Goal: Information Seeking & Learning: Learn about a topic

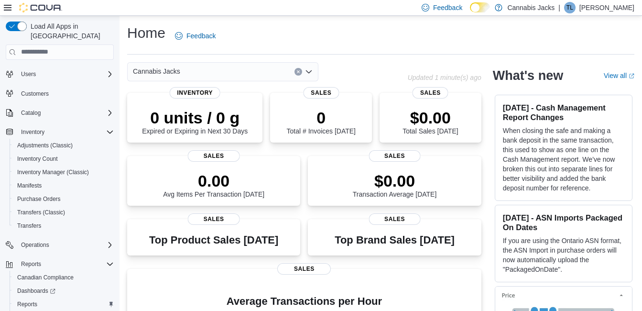
scroll to position [48, 0]
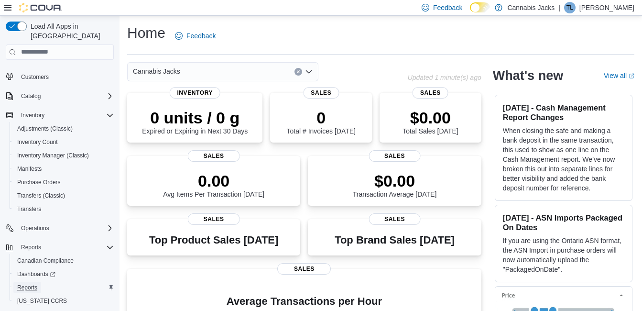
drag, startPoint x: 25, startPoint y: 280, endPoint x: 34, endPoint y: 278, distance: 9.4
click at [25, 284] on span "Reports" at bounding box center [27, 288] width 20 height 8
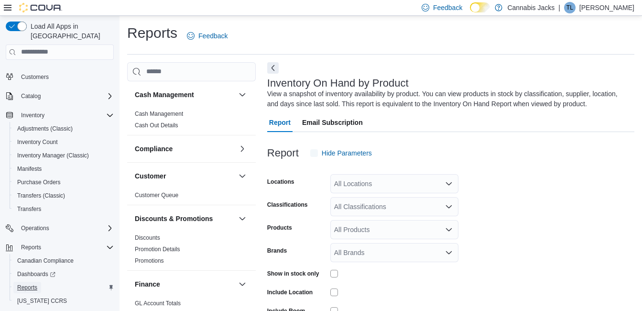
scroll to position [32, 0]
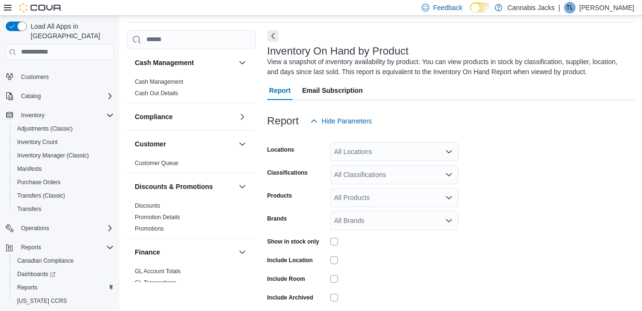
click at [447, 153] on icon "Open list of options" at bounding box center [449, 152] width 8 height 8
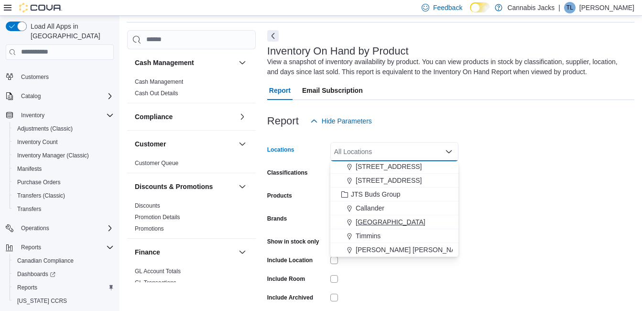
click at [383, 218] on span "[GEOGRAPHIC_DATA]" at bounding box center [391, 222] width 70 height 10
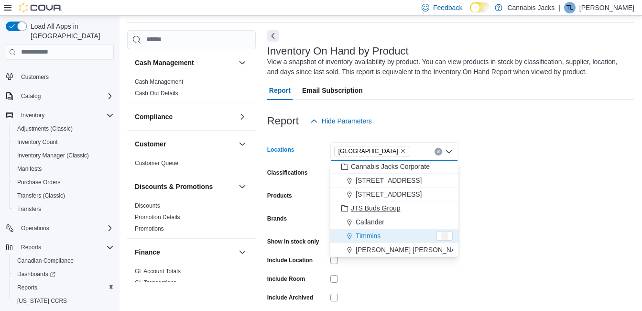
scroll to position [29, 0]
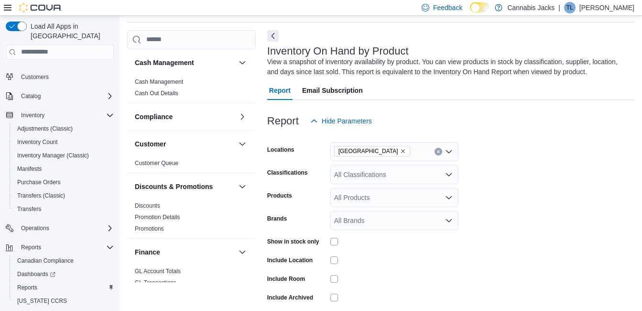
click at [529, 187] on form "Locations North Bay Classifications All Classifications Products All Products B…" at bounding box center [450, 231] width 367 height 201
click at [449, 174] on icon "Open list of options" at bounding box center [449, 175] width 8 height 8
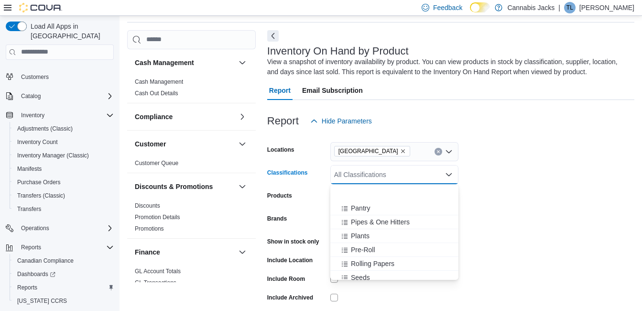
scroll to position [239, 0]
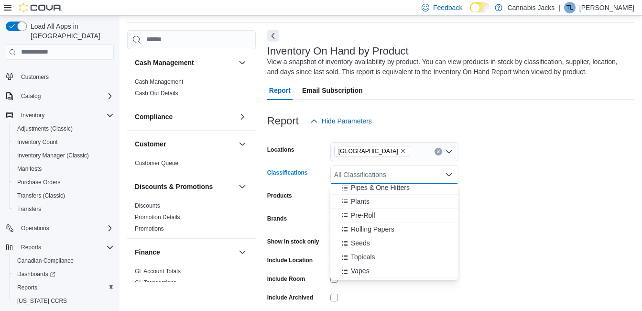
click at [364, 275] on span "Vapes" at bounding box center [360, 271] width 19 height 10
click at [514, 163] on form "Locations North Bay Classifications Vapes Combo box. Selected. Vapes. Press Bac…" at bounding box center [450, 231] width 367 height 201
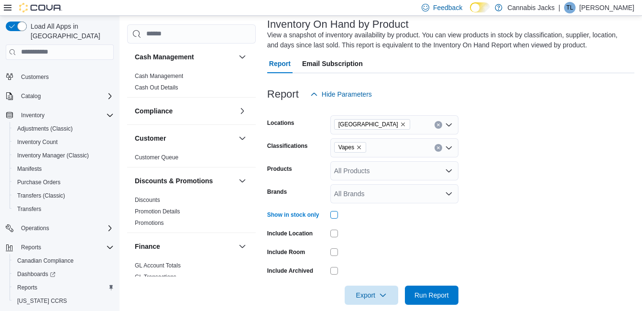
scroll to position [72, 0]
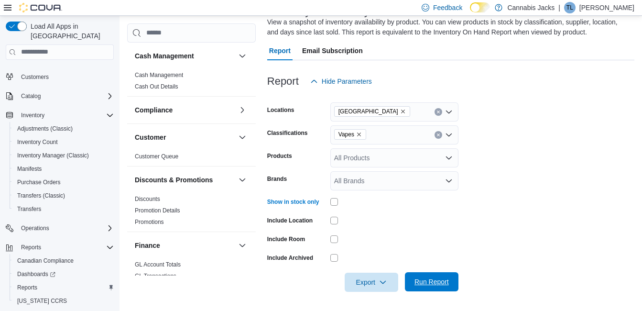
click at [443, 282] on span "Run Report" at bounding box center [432, 282] width 34 height 10
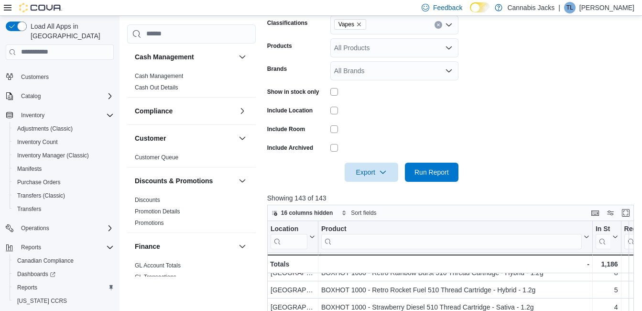
scroll to position [167, 0]
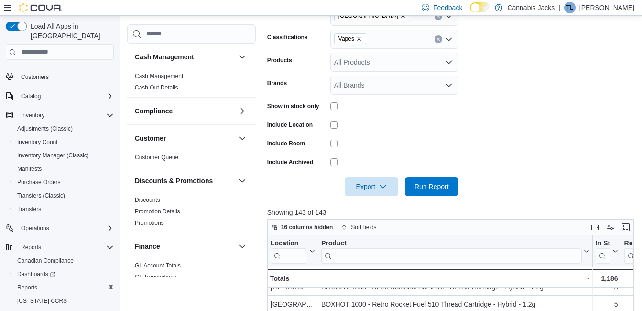
drag, startPoint x: 358, startPoint y: 39, endPoint x: 362, endPoint y: 62, distance: 23.2
click at [358, 39] on icon "Remove Vapes from selection in this group" at bounding box center [359, 39] width 6 height 6
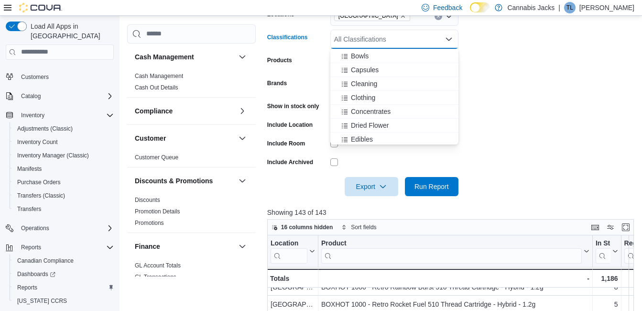
scroll to position [96, 0]
click at [366, 126] on span "Edibles" at bounding box center [362, 127] width 22 height 10
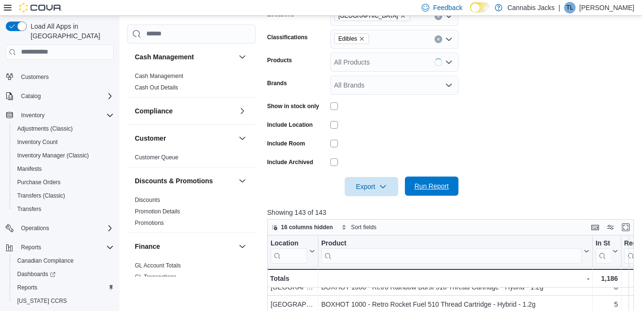
click at [442, 188] on span "Run Report" at bounding box center [432, 186] width 34 height 10
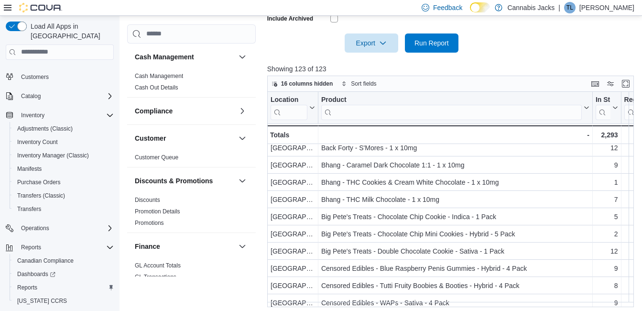
scroll to position [191, 0]
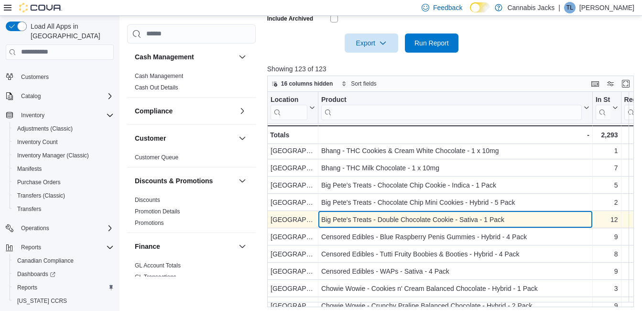
click at [420, 223] on div "Big Pete's Treats - Double Chocolate Cookie - Sativa - 1 Pack" at bounding box center [455, 219] width 268 height 11
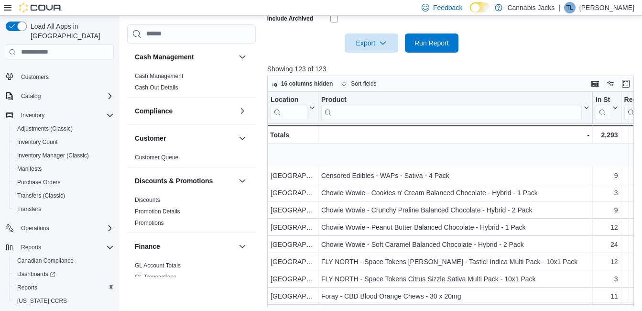
scroll to position [335, 0]
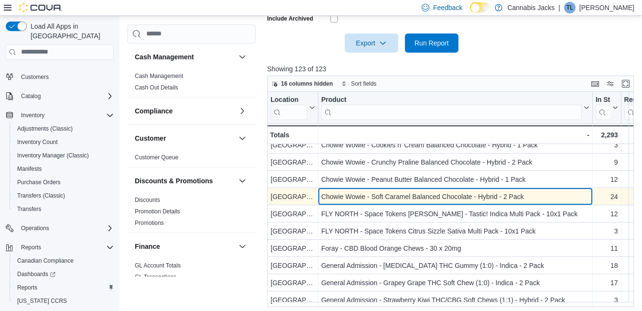
click at [405, 195] on div "Chowie Wowie - Soft Caramel Balanced Chocolate - Hybrid - 2 Pack" at bounding box center [455, 196] width 268 height 11
drag, startPoint x: 325, startPoint y: 195, endPoint x: 529, endPoint y: 195, distance: 203.8
click at [529, 195] on div "Chowie Wowie - Soft Caramel Balanced Chocolate - Hybrid - 2 Pack" at bounding box center [455, 196] width 268 height 11
drag, startPoint x: 529, startPoint y: 195, endPoint x: 471, endPoint y: 195, distance: 57.4
copy div "howie Wowie - Soft Caramel Balanced Chocolate - Hybrid - 2 Pack"
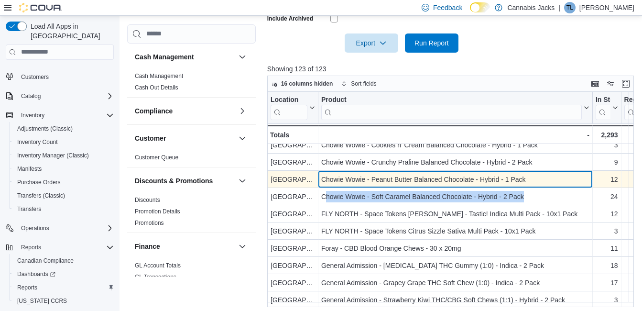
click at [411, 177] on div "Chowie Wowie - Peanut Butter Balanced Chocolate - Hybrid - 1 Pack" at bounding box center [455, 179] width 268 height 11
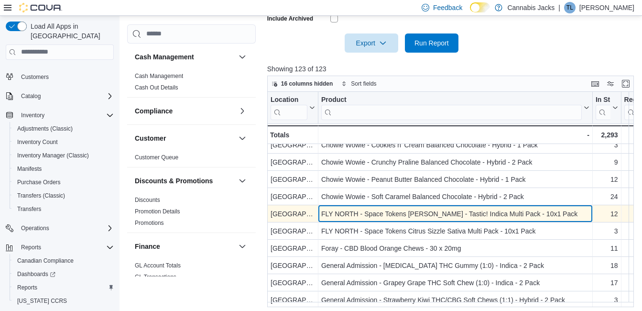
click at [400, 214] on div "FLY NORTH - Space Tokens Berry - Tastic! Indica Multi Pack - 10x1 Pack" at bounding box center [455, 213] width 268 height 11
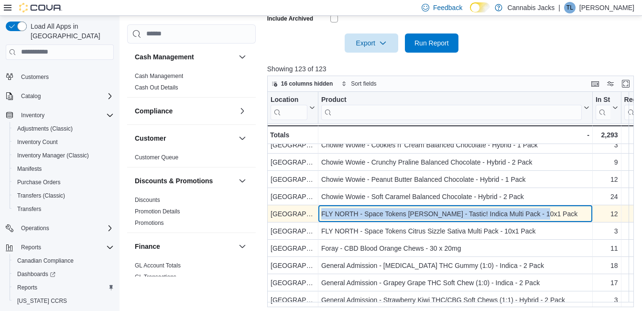
drag, startPoint x: 321, startPoint y: 212, endPoint x: 546, endPoint y: 211, distance: 225.8
click at [546, 211] on div "FLY NORTH - Space Tokens Berry - Tastic! Indica Multi Pack - 10x1 Pack - Produc…" at bounding box center [456, 213] width 275 height 17
drag, startPoint x: 546, startPoint y: 211, endPoint x: 491, endPoint y: 217, distance: 55.4
copy div "FLY NORTH - Space Tokens Berry - Tastic! Indica Multi Pack - 10x1 Pack"
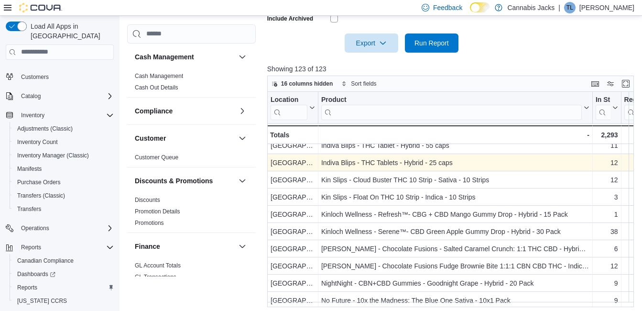
scroll to position [526, 0]
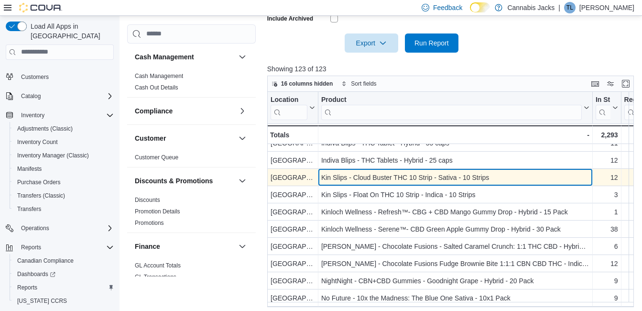
click at [387, 180] on div "Kin Slips - Cloud Buster THC 10 Strip - Sativa - 10 Strips" at bounding box center [455, 177] width 268 height 11
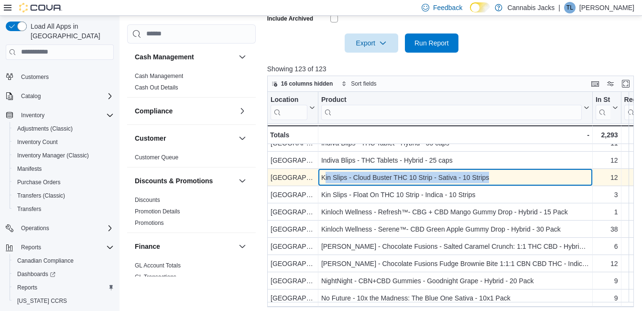
drag, startPoint x: 324, startPoint y: 176, endPoint x: 488, endPoint y: 173, distance: 164.1
click at [488, 173] on div "Kin Slips - Cloud Buster THC 10 Strip - Sativa - 10 Strips" at bounding box center [455, 177] width 268 height 11
drag, startPoint x: 488, startPoint y: 173, endPoint x: 453, endPoint y: 177, distance: 35.1
copy div "in Slips - Cloud Buster THC 10 Strip - Sativa - 10 Strips"
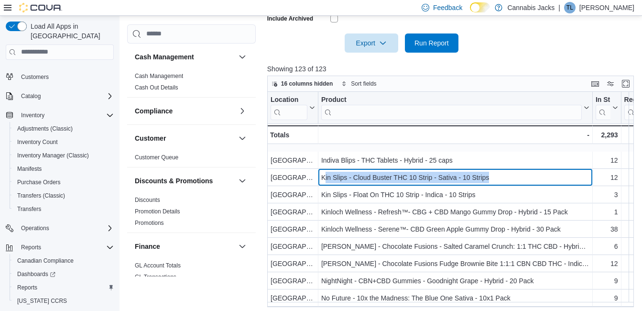
scroll to position [574, 0]
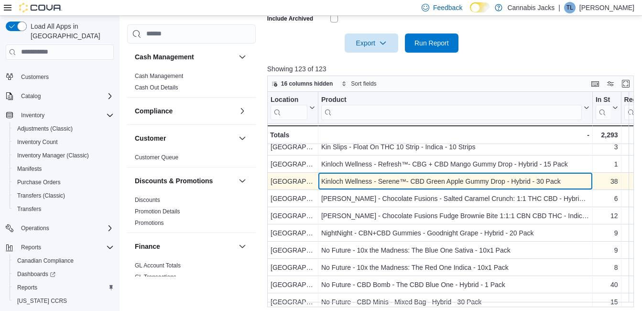
click at [421, 183] on div "Kinloch Wellness - Serene™- CBD Green Apple Gummy Drop - Hybrid - 30 Pack" at bounding box center [455, 181] width 268 height 11
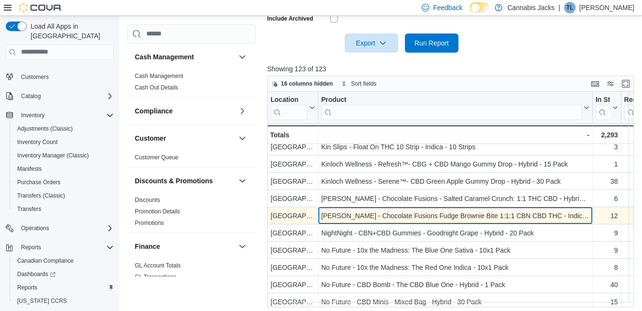
click at [414, 218] on div "Lord Jones - Chocolate Fusions Fudge Brownie Bite 1:1:1 CBN CBD THC - Indica - …" at bounding box center [455, 215] width 268 height 11
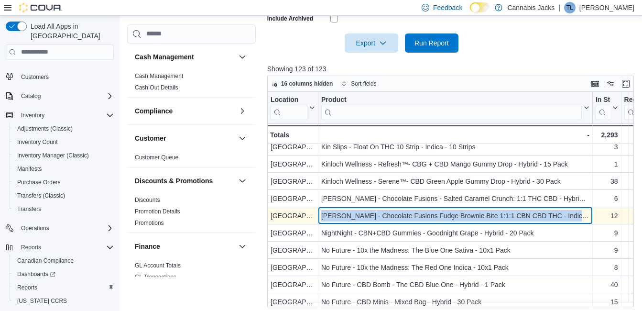
drag, startPoint x: 322, startPoint y: 216, endPoint x: 581, endPoint y: 215, distance: 258.8
click at [581, 215] on div "Lord Jones - Chocolate Fusions Fudge Brownie Bite 1:1:1 CBN CBD THC - Indica - …" at bounding box center [455, 215] width 268 height 11
copy div "Lord Jones - Chocolate Fusions Fudge Brownie Bite 1:1:1 CBN CBD THC - Indica - …"
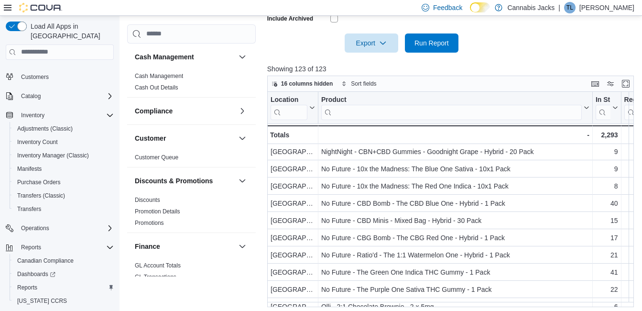
scroll to position [670, 0]
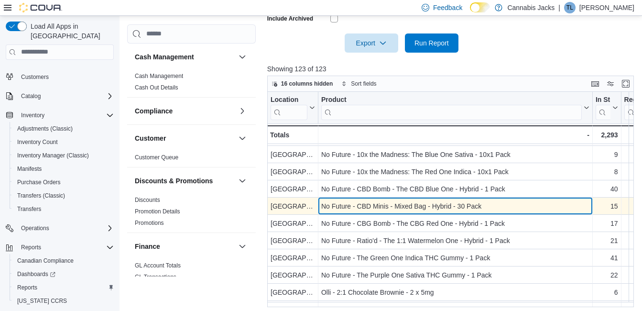
click at [399, 208] on div "No Future - CBD Minis - Mixed Bag - Hybrid - 30 Pack" at bounding box center [455, 205] width 268 height 11
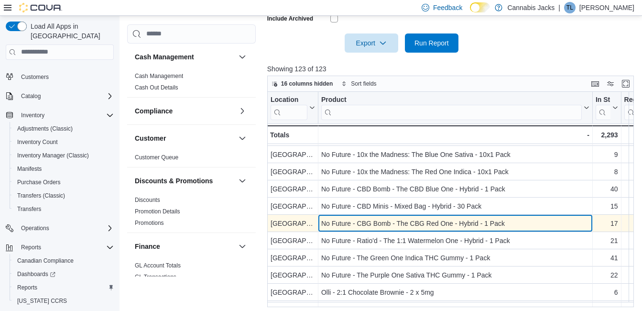
click at [380, 224] on div "No Future - CBG Bomb - The CBG Red One - Hybrid - 1 Pack" at bounding box center [455, 223] width 268 height 11
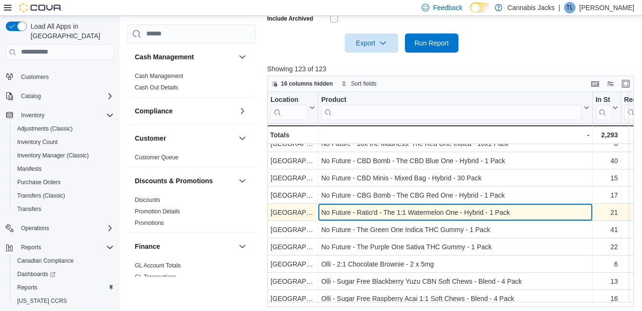
click at [387, 211] on div "No Future - Ratio'd - The 1:1 Watermelon One - Hybrid - 1 Pack" at bounding box center [455, 212] width 268 height 11
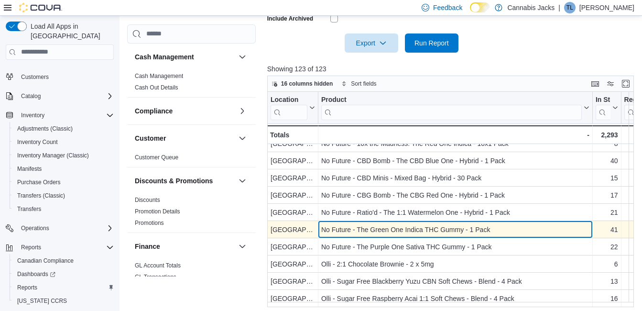
click at [388, 227] on div "No Future - The Green One Indica THC Gummy - 1 Pack" at bounding box center [455, 229] width 268 height 11
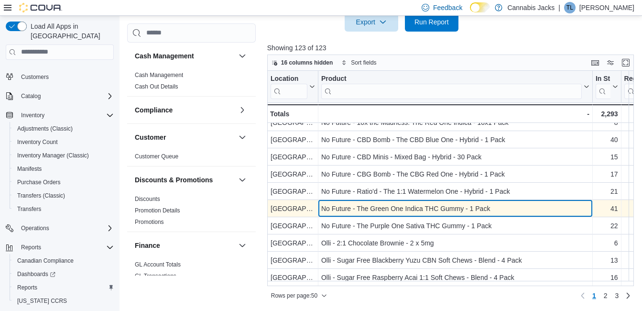
click at [352, 203] on div "No Future - The Green One Indica THC Gummy - 1 Pack" at bounding box center [455, 208] width 268 height 11
drag, startPoint x: 322, startPoint y: 204, endPoint x: 492, endPoint y: 200, distance: 169.9
click at [492, 203] on div "No Future - The Green One Indica THC Gummy - 1 Pack" at bounding box center [455, 208] width 268 height 11
drag, startPoint x: 492, startPoint y: 200, endPoint x: 464, endPoint y: 204, distance: 28.6
copy div "No Future - The Green One Indica THC Gummy - 1 Pack"
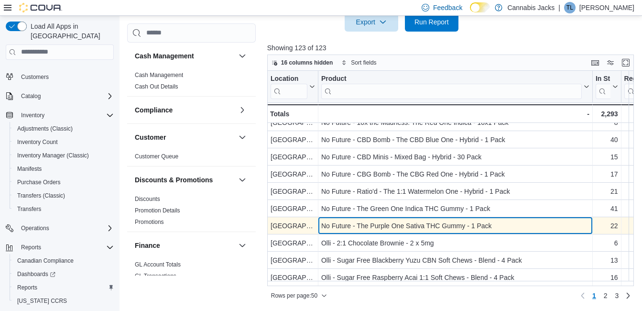
click at [348, 222] on div "No Future - The Purple One Sativa THC Gummy - 1 Pack" at bounding box center [455, 225] width 268 height 11
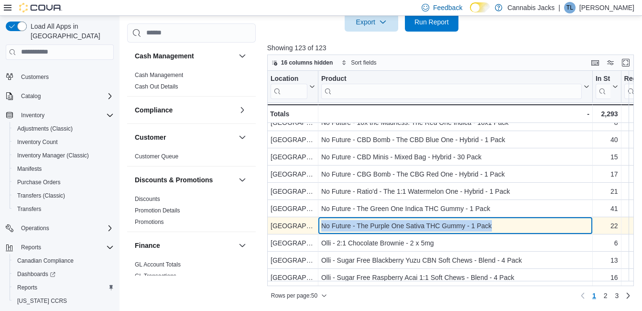
drag, startPoint x: 321, startPoint y: 221, endPoint x: 497, endPoint y: 223, distance: 175.6
click at [497, 223] on div "No Future - The Purple One Sativa THC Gummy - 1 Pack" at bounding box center [455, 225] width 268 height 11
drag, startPoint x: 497, startPoint y: 223, endPoint x: 432, endPoint y: 222, distance: 64.6
copy div "No Future - The Purple One Sativa THC Gummy - 1 Pack"
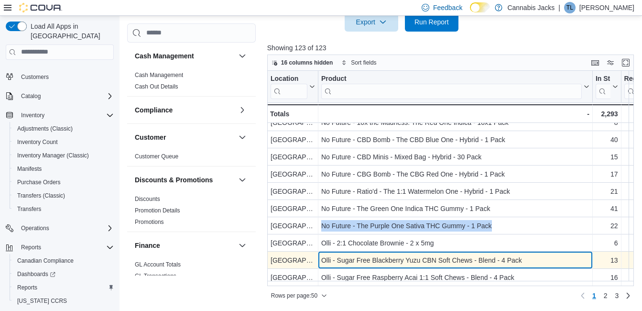
click at [401, 255] on div "Olli - Sugar Free Blackberry Yuzu CBN Soft Chews - Blend - 4 Pack" at bounding box center [455, 259] width 268 height 11
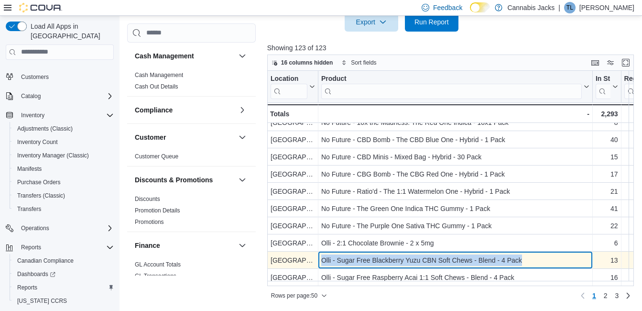
drag, startPoint x: 324, startPoint y: 256, endPoint x: 531, endPoint y: 257, distance: 207.6
click at [531, 257] on div "Olli - Sugar Free Blackberry Yuzu CBN Soft Chews - Blend - 4 Pack" at bounding box center [455, 259] width 268 height 11
drag, startPoint x: 531, startPoint y: 257, endPoint x: 495, endPoint y: 253, distance: 37.1
copy div "Olli - Sugar Free Blackberry Yuzu CBN Soft Chews - Blend - 4 Pack"
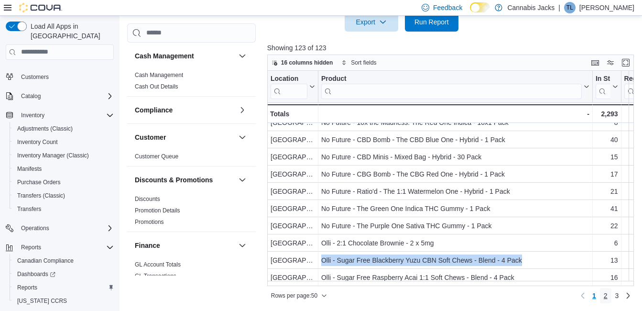
click at [608, 298] on span "2" at bounding box center [606, 296] width 4 height 10
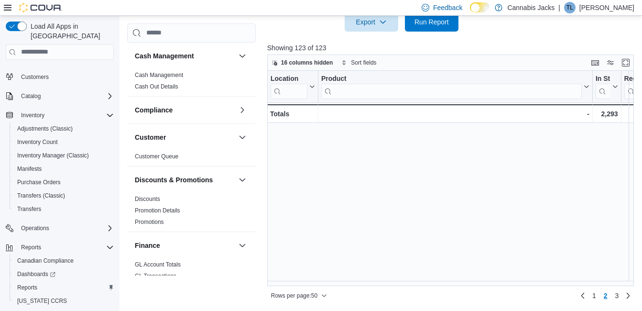
scroll to position [0, 0]
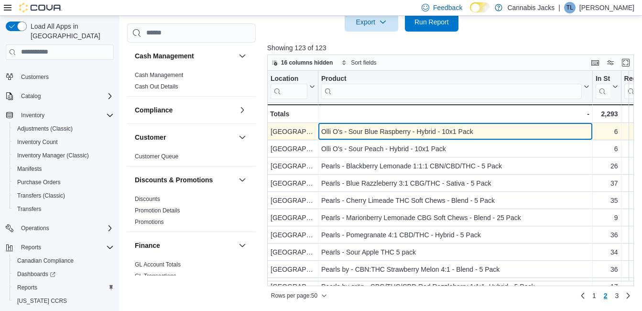
click at [384, 132] on div "Olli O's - Sour Blue Raspberry - Hybrid - 10x1 Pack" at bounding box center [455, 131] width 268 height 11
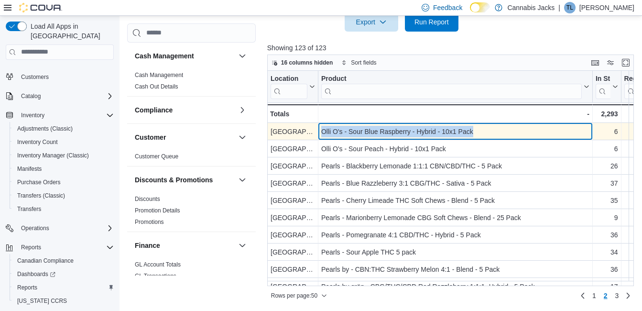
drag, startPoint x: 321, startPoint y: 132, endPoint x: 472, endPoint y: 127, distance: 151.7
click at [472, 127] on div "Olli O's - Sour Blue Raspberry - Hybrid - 10x1 Pack - Product, column 2, row 51" at bounding box center [456, 131] width 275 height 17
drag, startPoint x: 472, startPoint y: 127, endPoint x: 422, endPoint y: 133, distance: 50.5
copy div "Olli O's - Sour Blue Raspberry - Hybrid - 10x1 Pack"
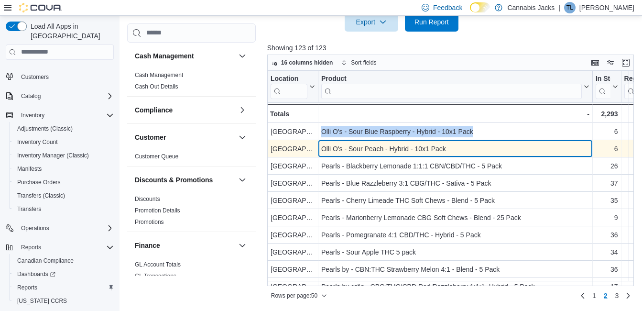
click at [342, 147] on div "Olli O's - Sour Peach - Hybrid - 10x1 Pack" at bounding box center [455, 148] width 268 height 11
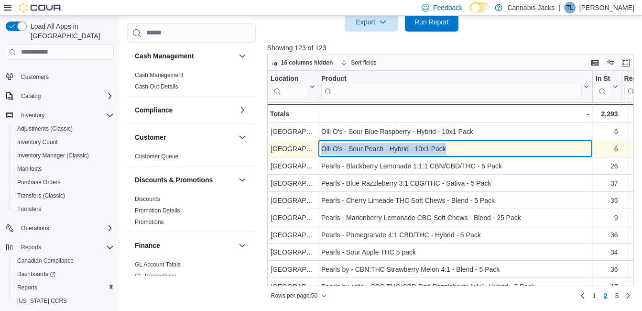
drag, startPoint x: 320, startPoint y: 148, endPoint x: 451, endPoint y: 148, distance: 130.6
click at [451, 148] on div "Olli O's - Sour Peach - Hybrid - 10x1 Pack - Product, column 2, row 52" at bounding box center [456, 148] width 275 height 17
drag, startPoint x: 451, startPoint y: 148, endPoint x: 411, endPoint y: 151, distance: 39.8
copy div "Olli O's - Sour Peach - Hybrid - 10x1 Pack"
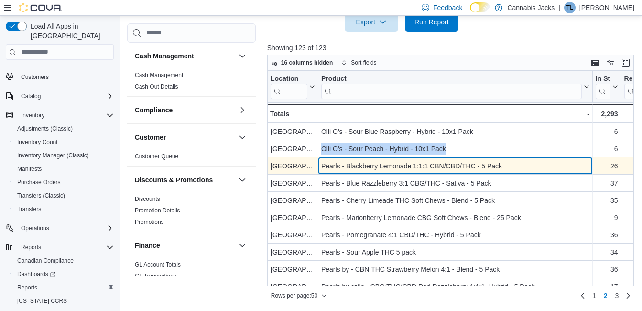
click at [347, 166] on div "Pearls - Blackberry Lemonade 1:1:1 CBN/CBD/THC - 5 Pack" at bounding box center [455, 165] width 268 height 11
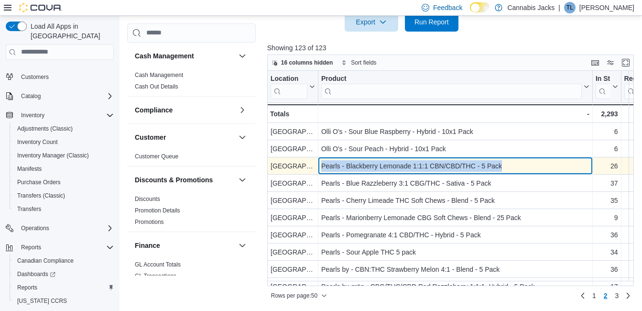
drag, startPoint x: 323, startPoint y: 164, endPoint x: 520, endPoint y: 164, distance: 197.1
click at [520, 164] on div "Pearls - Blackberry Lemonade 1:1:1 CBN/CBD/THC - 5 Pack" at bounding box center [455, 165] width 268 height 11
drag, startPoint x: 520, startPoint y: 164, endPoint x: 470, endPoint y: 170, distance: 50.1
copy div "Pearls - Blackberry Lemonade 1:1:1 CBN/CBD/THC - 5 Pack"
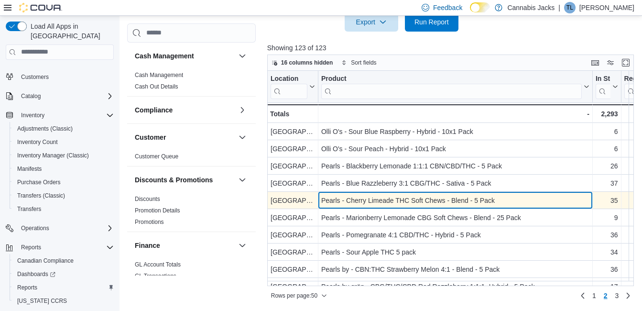
click at [369, 199] on div "Pearls - Cherry Limeade THC Soft Chews - Blend - 5 Pack" at bounding box center [455, 200] width 268 height 11
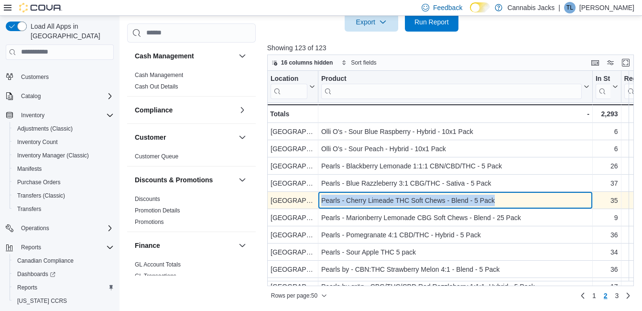
drag, startPoint x: 319, startPoint y: 199, endPoint x: 498, endPoint y: 197, distance: 179.9
click at [498, 197] on div "Pearls - Cherry Limeade THC Soft Chews - Blend - 5 Pack - Product, column 2, ro…" at bounding box center [456, 200] width 275 height 17
drag, startPoint x: 498, startPoint y: 197, endPoint x: 446, endPoint y: 203, distance: 52.5
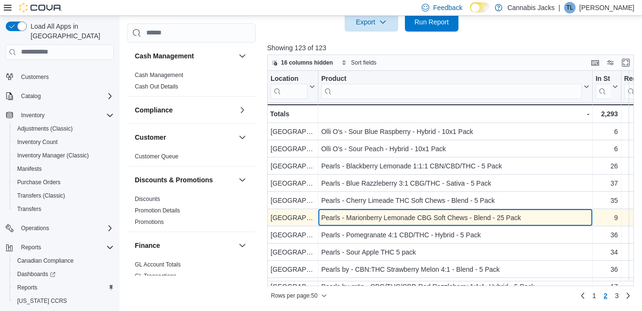
click at [363, 223] on div "Pearls - Marionberry Lemonade CBG Soft Chews - Blend - 25 Pack" at bounding box center [455, 217] width 268 height 11
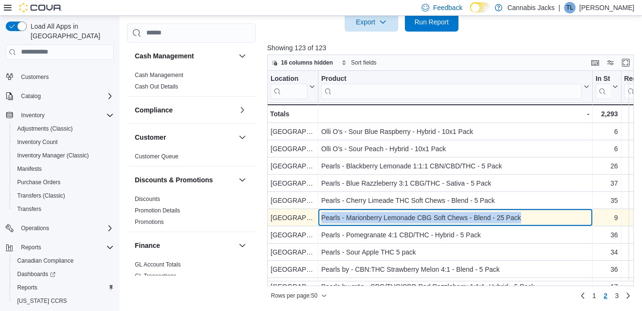
drag, startPoint x: 319, startPoint y: 217, endPoint x: 509, endPoint y: 218, distance: 189.4
click at [509, 218] on div "Pearls - Marionberry Lemonade CBG Soft Chews - Blend - 25 Pack - Product, colum…" at bounding box center [456, 217] width 275 height 17
drag, startPoint x: 509, startPoint y: 218, endPoint x: 432, endPoint y: 220, distance: 76.1
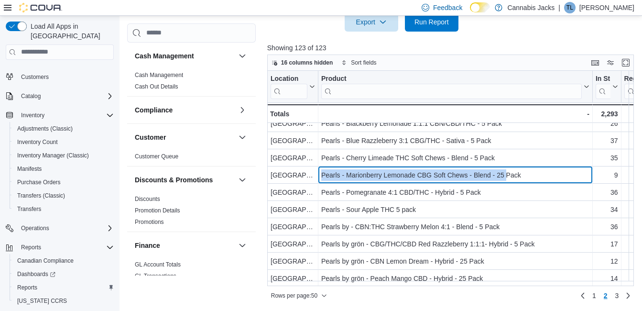
scroll to position [48, 0]
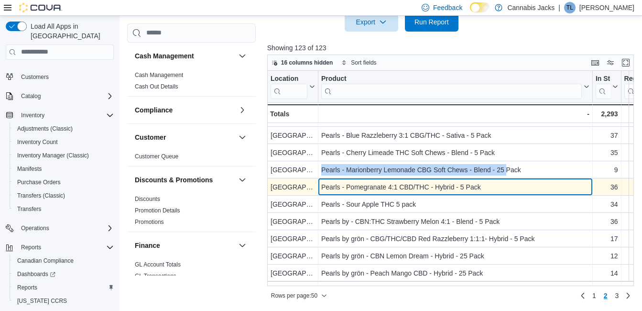
click at [423, 188] on div "Pearls - Pomegranate 4:1 CBD/THC - Hybrid - 5 Pack" at bounding box center [455, 186] width 268 height 11
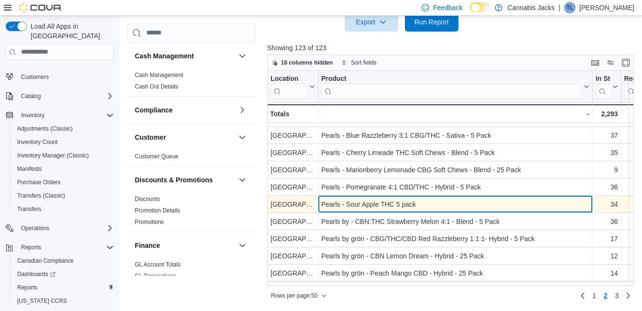
click at [385, 208] on div "Pearls - Sour Apple THC 5 pack" at bounding box center [455, 204] width 268 height 11
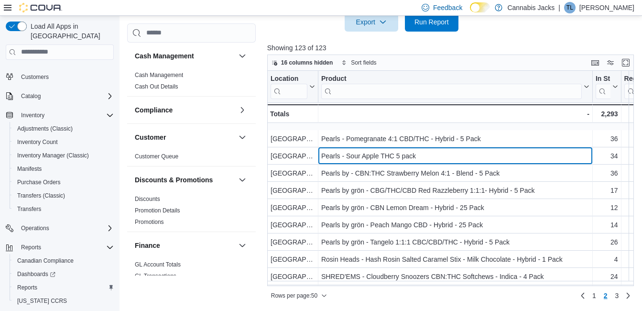
scroll to position [144, 0]
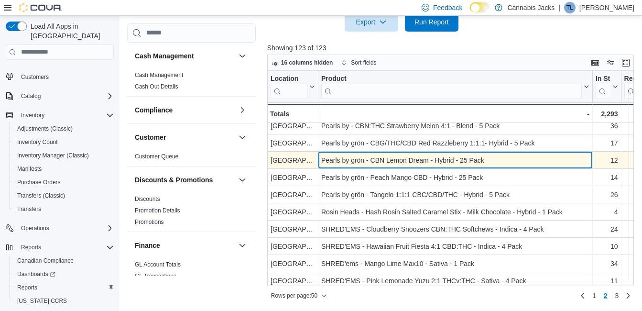
click at [390, 160] on div "Pearls by grön - CBN Lemon Dream - Hybrid - 25 Pack" at bounding box center [455, 160] width 268 height 11
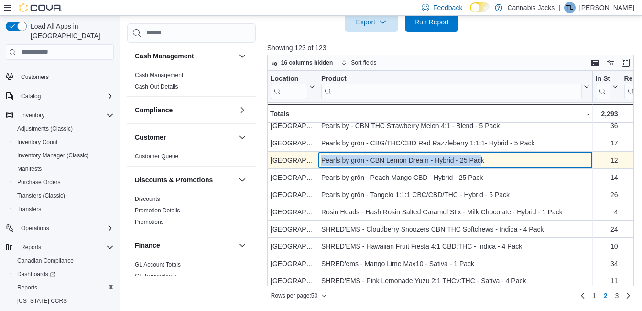
drag, startPoint x: 321, startPoint y: 158, endPoint x: 481, endPoint y: 156, distance: 159.8
click at [481, 156] on div "Pearls by grön - CBN Lemon Dream - Hybrid - 25 Pack" at bounding box center [455, 160] width 268 height 11
drag, startPoint x: 481, startPoint y: 156, endPoint x: 433, endPoint y: 165, distance: 48.6
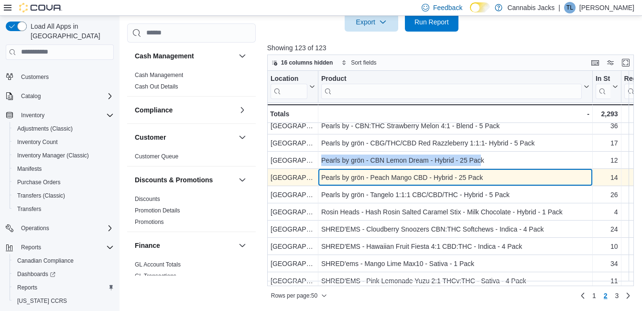
click at [365, 180] on div "Pearls by grön - Peach Mango CBD - Hybrid - 25 Pack" at bounding box center [455, 177] width 268 height 11
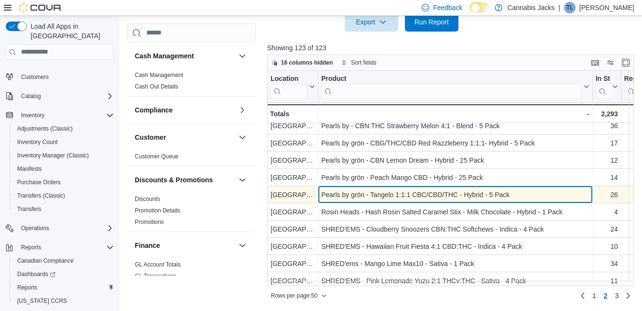
click at [381, 197] on div "Pearls by grön - Tangelo 1:1:1 CBC/CBD/THC - Hybrid - 5 Pack" at bounding box center [455, 194] width 268 height 11
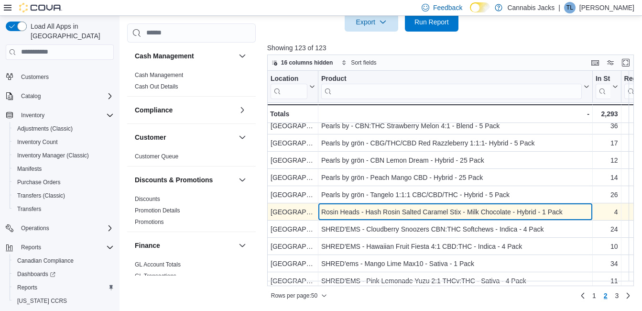
click at [379, 210] on div "Rosin Heads - Hash Rosin Salted Caramel Stix - Milk Chocolate - Hybrid - 1 Pack" at bounding box center [455, 211] width 268 height 11
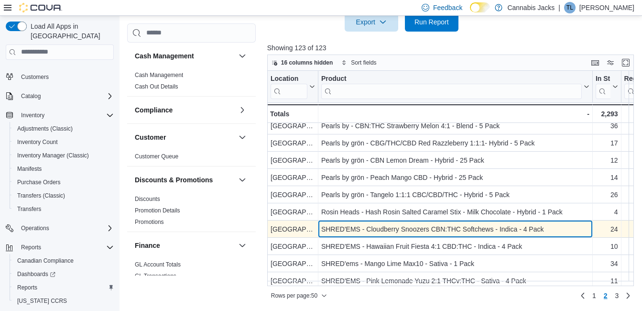
click at [382, 229] on div "SHRED'EMS - Cloudberry Snoozers CBN:THC Softchews - Indica - 4 Pack" at bounding box center [455, 228] width 268 height 11
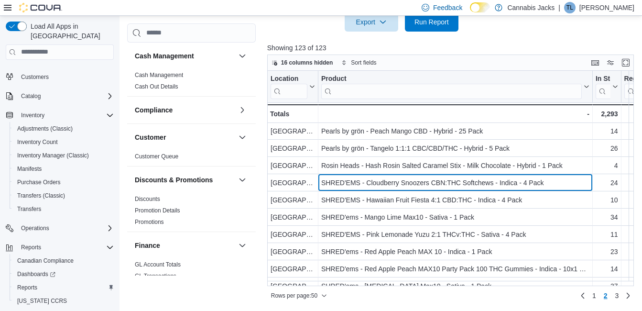
scroll to position [191, 0]
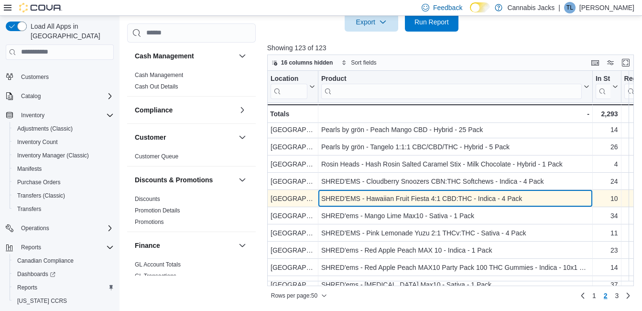
click at [369, 199] on div "SHRED'EMS - Hawaiian Fruit Fiesta 4:1 CBD:THC - Indica - 4 Pack" at bounding box center [455, 198] width 268 height 11
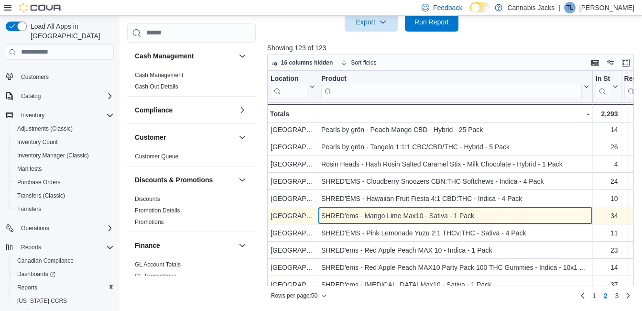
click at [368, 212] on div "SHRED'ems - Mango Lime Max10 - Sativa - 1 Pack" at bounding box center [455, 215] width 268 height 11
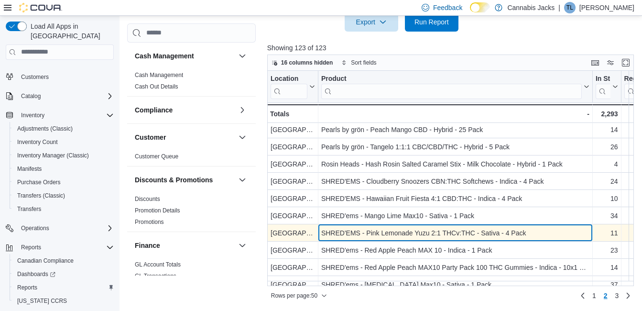
click at [377, 234] on div "SHRED'EMS - Pink Lemonade Yuzu 2:1 THCv:THC - Sativa - 4 Pack" at bounding box center [455, 232] width 268 height 11
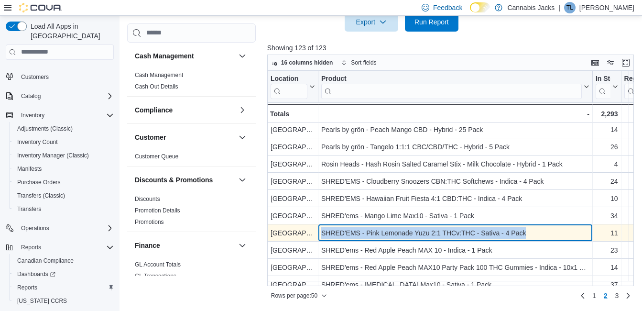
drag, startPoint x: 321, startPoint y: 232, endPoint x: 538, endPoint y: 234, distance: 217.7
click at [538, 234] on div "SHRED'EMS - Pink Lemonade Yuzu 2:1 THCv:THC - Sativa - 4 Pack - Product, column…" at bounding box center [456, 232] width 275 height 17
drag, startPoint x: 538, startPoint y: 234, endPoint x: 482, endPoint y: 234, distance: 56.4
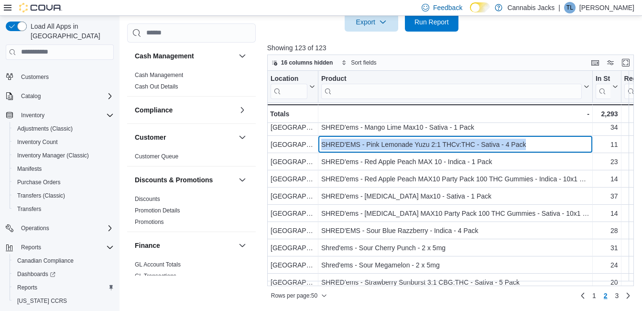
scroll to position [287, 0]
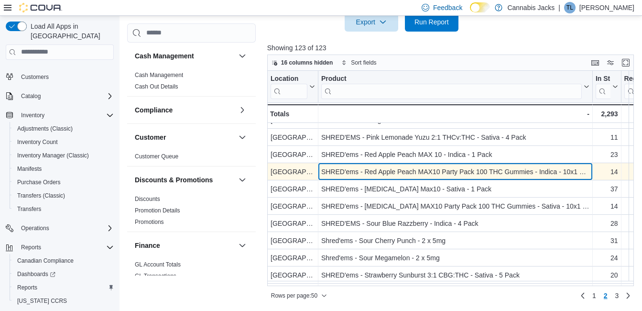
click at [426, 171] on div "SHRED'ems - Red Apple Peach MAX10 Party Pack 100 THC Gummies - Indica - 10x1 Pa…" at bounding box center [455, 171] width 268 height 11
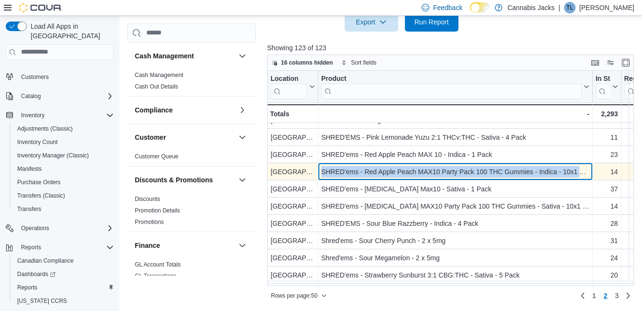
drag, startPoint x: 323, startPoint y: 168, endPoint x: 579, endPoint y: 168, distance: 256.4
click at [579, 168] on div "SHRED'ems - Red Apple Peach MAX10 Party Pack 100 THC Gummies - Indica - 10x1 Pa…" at bounding box center [455, 171] width 268 height 11
drag, startPoint x: 579, startPoint y: 168, endPoint x: 510, endPoint y: 174, distance: 69.1
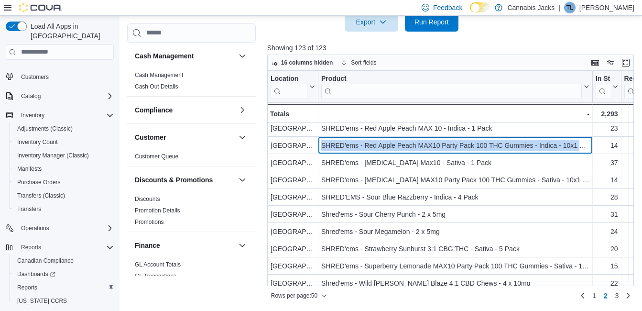
scroll to position [335, 0]
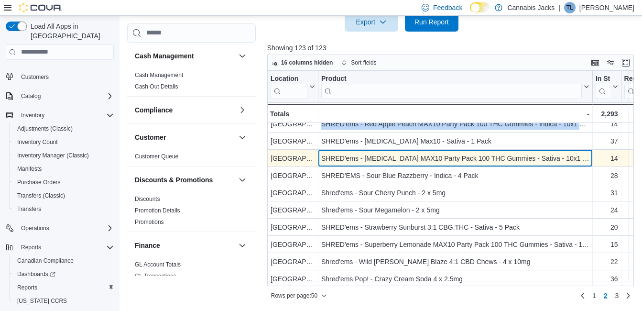
click at [380, 163] on div "SHRED'ems - Shark Attack MAX10 Party Pack 100 THC Gummies - Sativa - 10x1 Pack" at bounding box center [455, 158] width 268 height 11
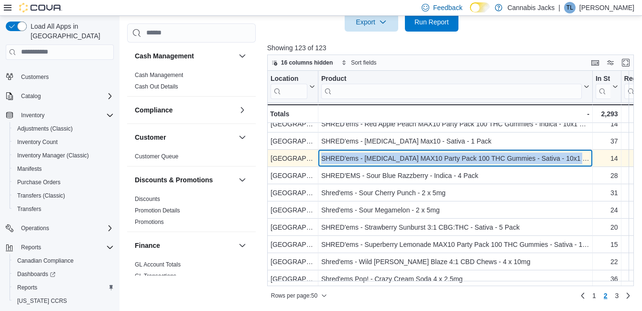
drag, startPoint x: 322, startPoint y: 156, endPoint x: 583, endPoint y: 159, distance: 260.7
click at [583, 159] on div "SHRED'ems - Shark Attack MAX10 Party Pack 100 THC Gummies - Sativa - 10x1 Pack" at bounding box center [455, 158] width 268 height 11
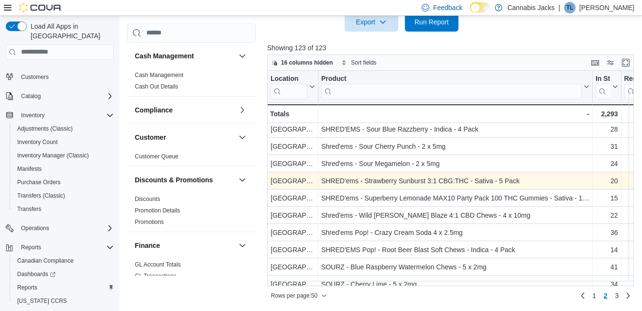
scroll to position [383, 0]
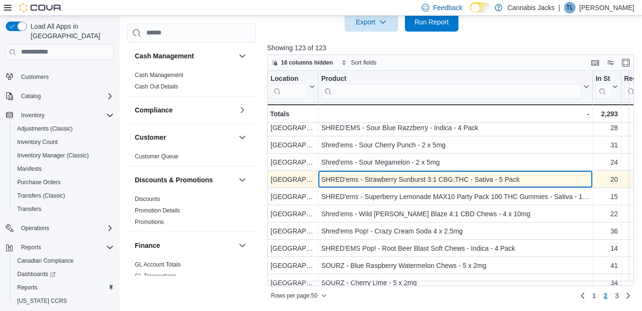
click at [399, 181] on div "SHRED'ems - Strawberry Sunburst 3:1 CBG:THC - Sativa - 5 Pack" at bounding box center [455, 179] width 268 height 11
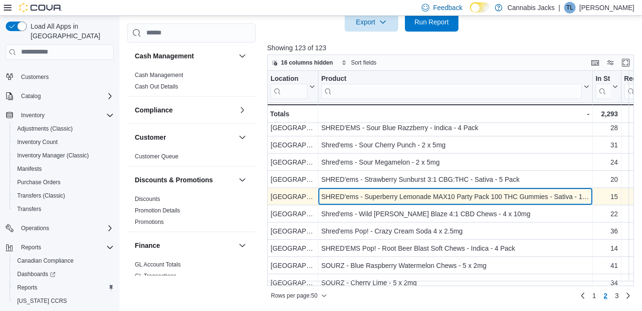
click at [341, 199] on div "SHRED'ems - Superberry Lemonade MAX10 Party Pack 100 THC Gummies - Sativa - 10x…" at bounding box center [455, 196] width 268 height 11
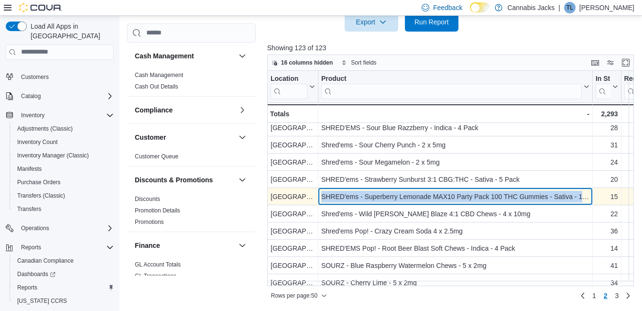
drag, startPoint x: 322, startPoint y: 196, endPoint x: 580, endPoint y: 199, distance: 257.9
click at [580, 199] on div "SHRED'ems - Superberry Lemonade MAX10 Party Pack 100 THC Gummies - Sativa - 10x…" at bounding box center [455, 196] width 268 height 11
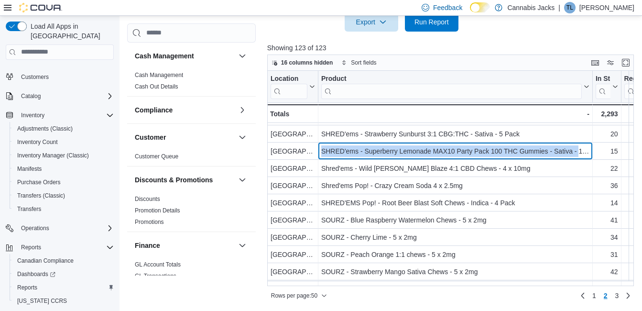
scroll to position [431, 0]
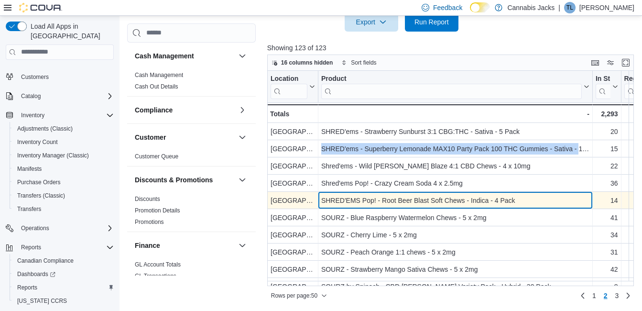
click at [414, 203] on div "SHRED'EMS Pop! - Root Beer Blast Soft Chews - Indica - 4 Pack" at bounding box center [455, 200] width 268 height 11
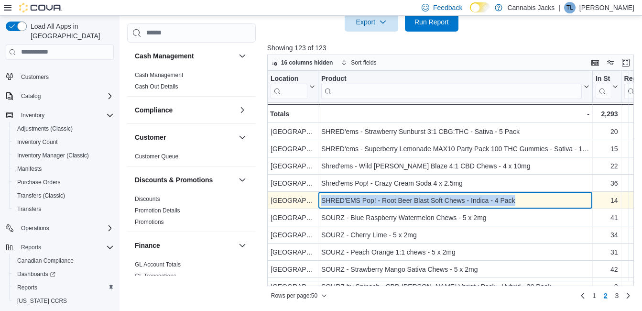
drag, startPoint x: 326, startPoint y: 201, endPoint x: 522, endPoint y: 199, distance: 196.6
click at [522, 199] on div "SHRED'EMS Pop! - Root Beer Blast Soft Chews - Indica - 4 Pack" at bounding box center [455, 200] width 268 height 11
drag, startPoint x: 522, startPoint y: 199, endPoint x: 463, endPoint y: 200, distance: 59.8
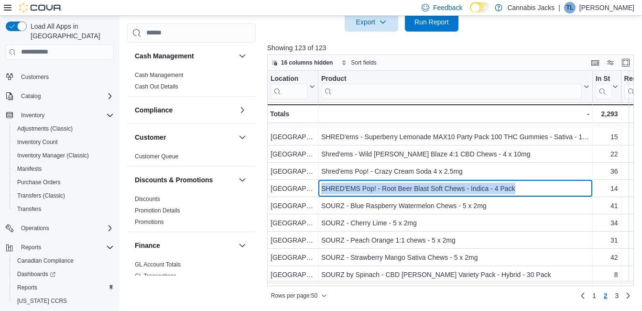
scroll to position [478, 0]
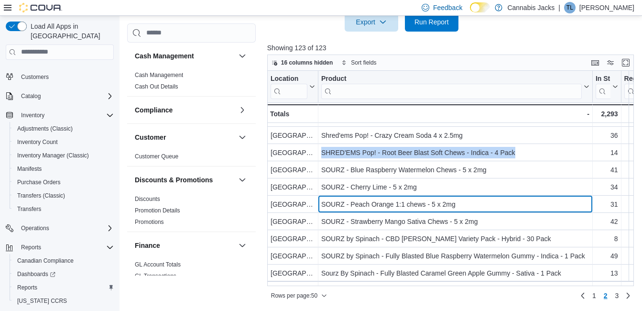
click at [395, 204] on div "SOURZ - Peach Orange 1:1 chews - 5 x 2mg" at bounding box center [455, 204] width 268 height 11
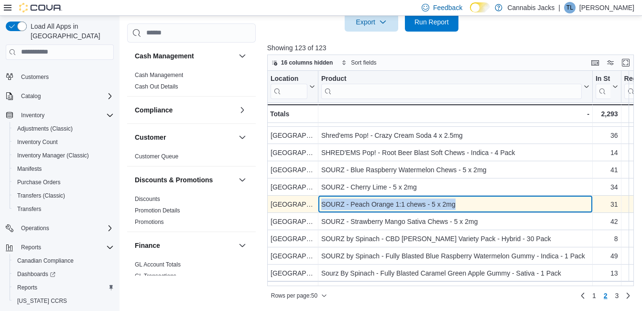
drag, startPoint x: 321, startPoint y: 204, endPoint x: 459, endPoint y: 203, distance: 137.3
click at [459, 203] on div "SOURZ - Peach Orange 1:1 chews - 5 x 2mg" at bounding box center [455, 204] width 268 height 11
drag, startPoint x: 459, startPoint y: 203, endPoint x: 415, endPoint y: 202, distance: 43.5
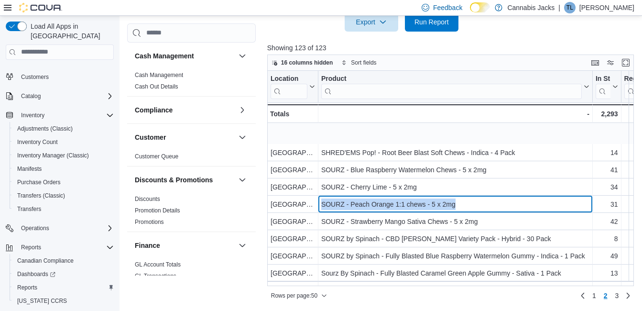
scroll to position [526, 0]
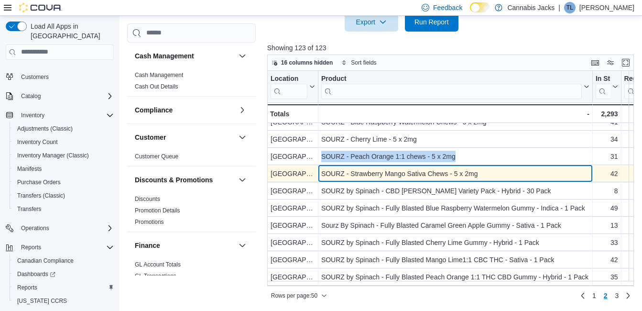
click at [361, 171] on div "SOURZ - Strawberry Mango Sativa Chews - 5 x 2mg" at bounding box center [455, 173] width 268 height 11
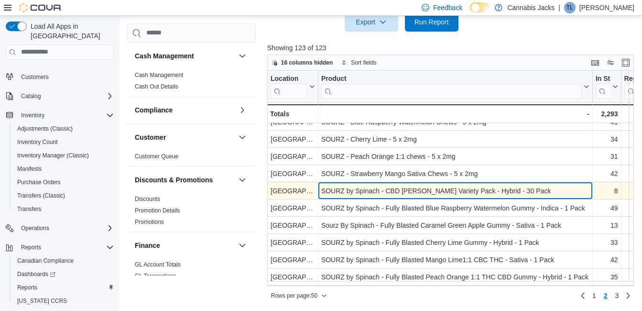
click at [392, 186] on div "SOURZ by Spinach - CBD Berry Variety Pack - Hybrid - 30 Pack" at bounding box center [455, 190] width 268 height 11
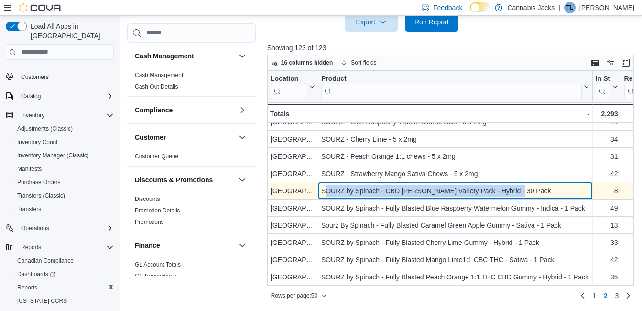
drag, startPoint x: 324, startPoint y: 190, endPoint x: 527, endPoint y: 191, distance: 203.3
click at [527, 191] on div "SOURZ by Spinach - CBD Berry Variety Pack - Hybrid - 30 Pack" at bounding box center [455, 190] width 268 height 11
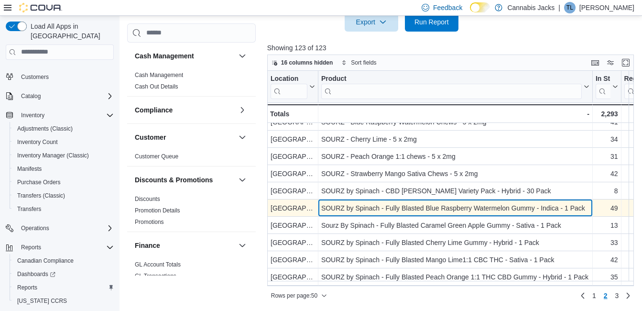
click at [378, 213] on div "SOURZ by Spinach - Fully Blasted Blue Raspberry Watermelon Gummy - Indica - 1 P…" at bounding box center [455, 207] width 268 height 11
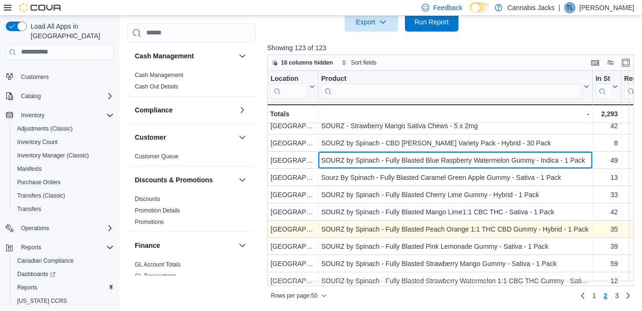
scroll to position [622, 0]
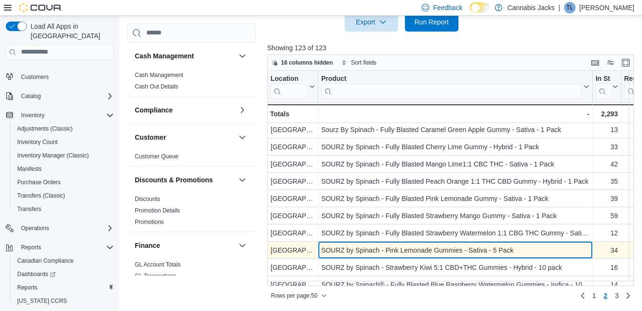
click at [408, 254] on div "SOURZ by Spinach - Pink Lemonade Gummies - Sativa - 5 Pack" at bounding box center [455, 249] width 268 height 11
drag, startPoint x: 322, startPoint y: 248, endPoint x: 516, endPoint y: 244, distance: 194.3
click at [516, 244] on div "SOURZ by Spinach - Pink Lemonade Gummies - Sativa - 5 Pack - Product, column 2,…" at bounding box center [456, 250] width 275 height 17
drag, startPoint x: 516, startPoint y: 244, endPoint x: 473, endPoint y: 252, distance: 43.8
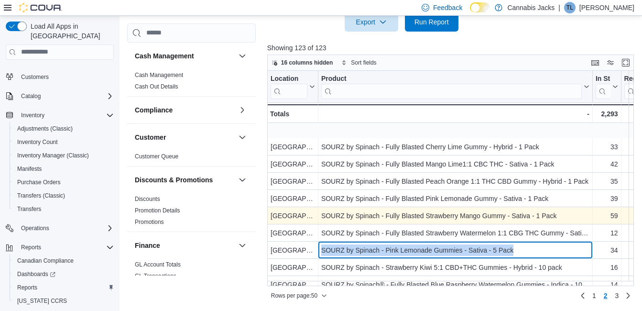
scroll to position [670, 0]
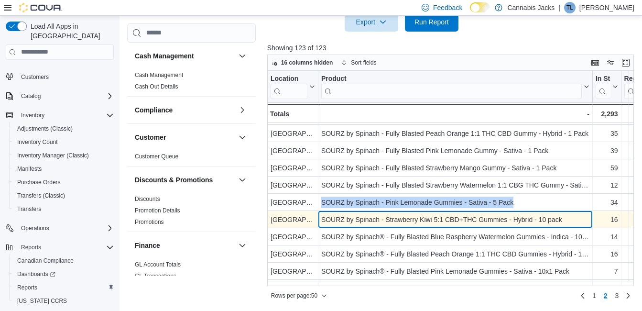
click at [437, 220] on div "SOURZ by Spinach - Strawberry Kiwi 5:1 CBD+THC Gummies - Hybrid - 10 pack" at bounding box center [455, 219] width 268 height 11
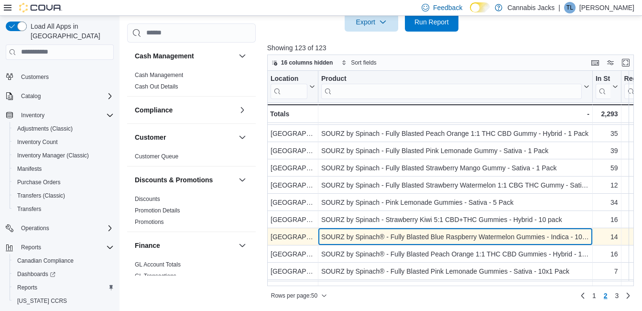
click at [436, 231] on div "SOURZ by Spinach® - Fully Blasted Blue Raspberry Watermelon Gummies - Indica - …" at bounding box center [456, 236] width 275 height 17
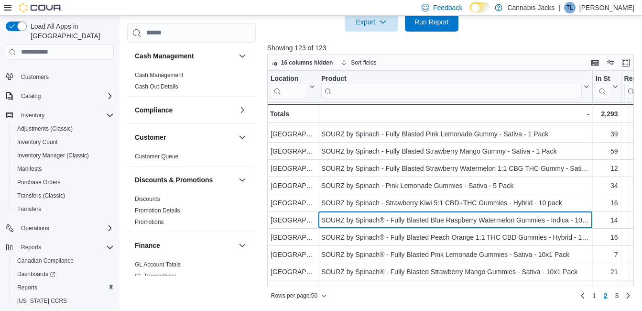
scroll to position [703, 0]
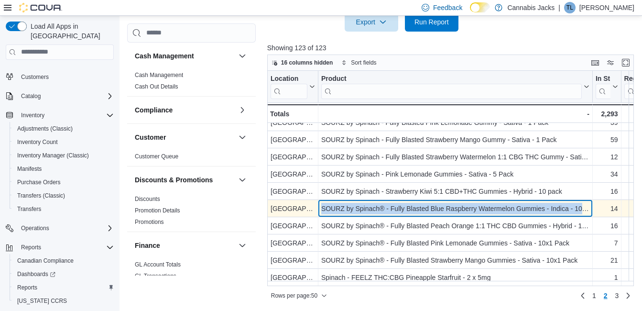
drag, startPoint x: 321, startPoint y: 200, endPoint x: 586, endPoint y: 200, distance: 265.0
click at [586, 203] on div "SOURZ by Spinach® - Fully Blasted Blue Raspberry Watermelon Gummies - Indica - …" at bounding box center [455, 208] width 268 height 11
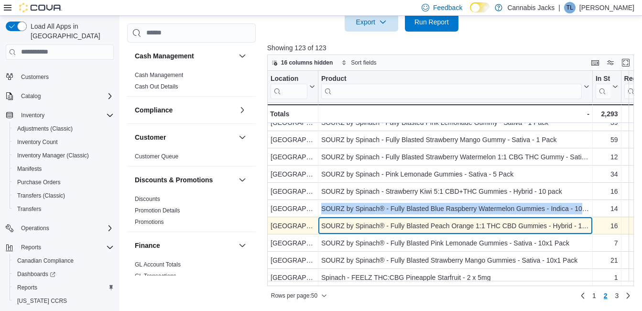
click at [394, 222] on div "SOURZ by Spinach® - Fully Blasted Peach Orange 1:1 THC CBD Gummies - Hybrid - 1…" at bounding box center [455, 225] width 268 height 11
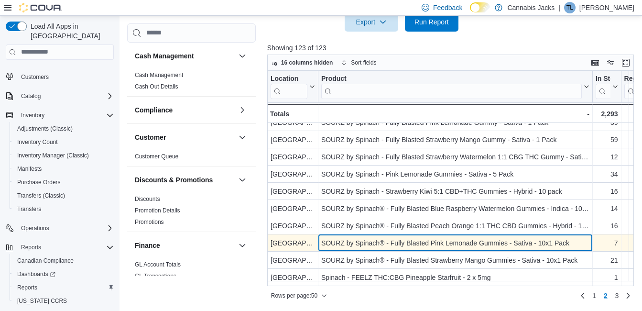
click at [402, 242] on div "SOURZ by Spinach® - Fully Blasted Pink Lemonade Gummies - Sativa - 10x1 Pack" at bounding box center [455, 242] width 268 height 11
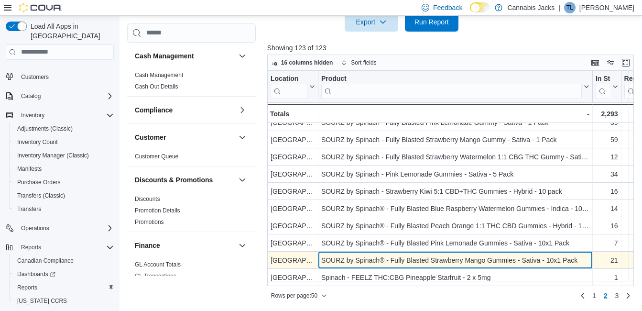
click at [397, 257] on div "SOURZ by Spinach® - Fully Blasted Strawberry Mango Gummies - Sativa - 10x1 Pack" at bounding box center [455, 259] width 268 height 11
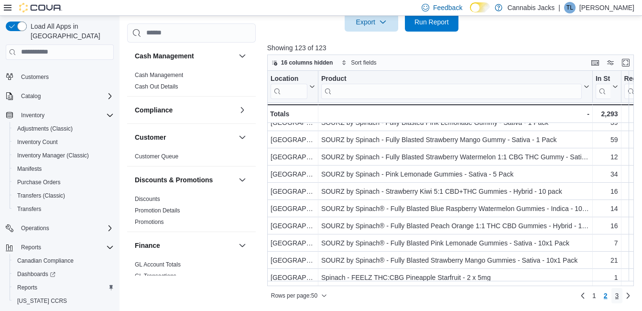
click at [623, 297] on link "3" at bounding box center [617, 295] width 11 height 15
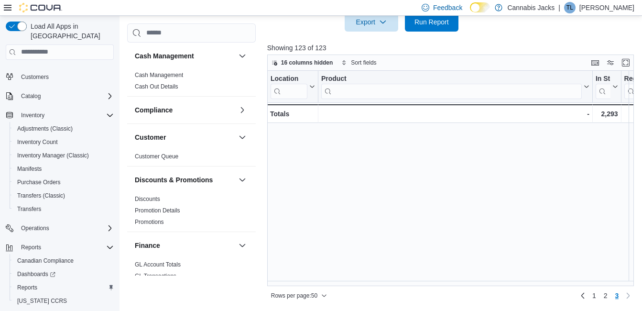
scroll to position [0, 0]
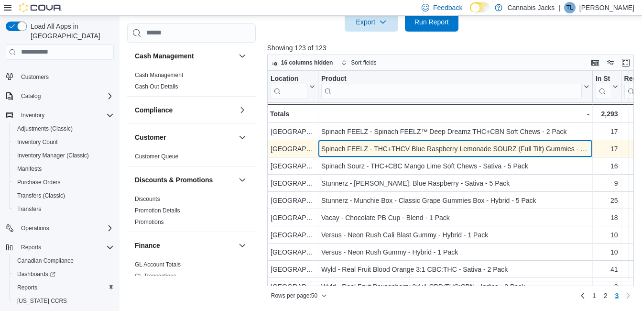
click at [384, 151] on div "Spinach FEELZ - THC+THCV Blue Raspberry Lemonade SOURZ (Full Tilt) Gummies - Sa…" at bounding box center [455, 148] width 268 height 11
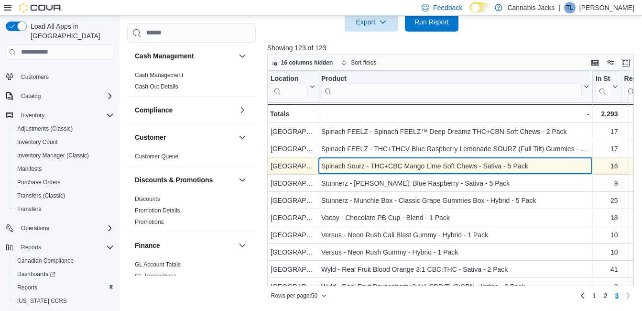
click at [384, 166] on div "Spinach Sourz - THC+CBC Mango Lime Soft Chews - Sativa - 5 Pack" at bounding box center [455, 165] width 268 height 11
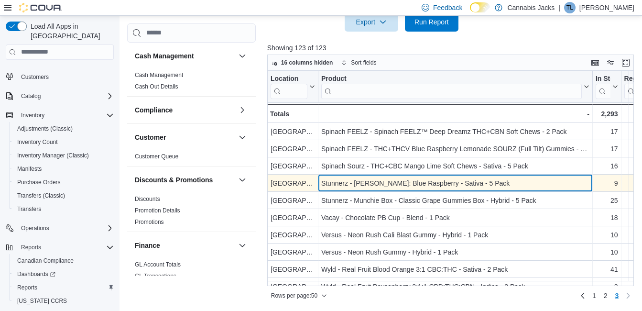
click at [379, 184] on div "Stunnerz - [PERSON_NAME]: Blue Raspberry - Sativa - 5 Pack" at bounding box center [455, 182] width 268 height 11
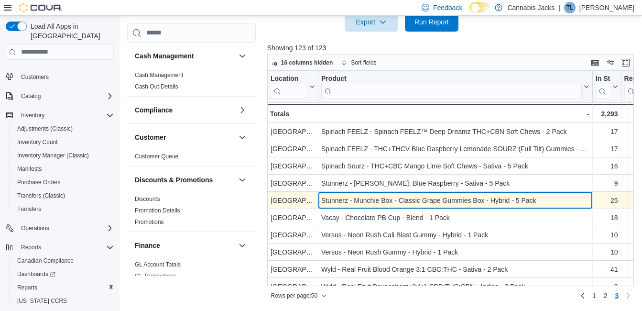
click at [375, 197] on div "Stunnerz - Munchie Box - Classic Grape Gummies Box - Hybrid - 5 Pack" at bounding box center [455, 200] width 268 height 11
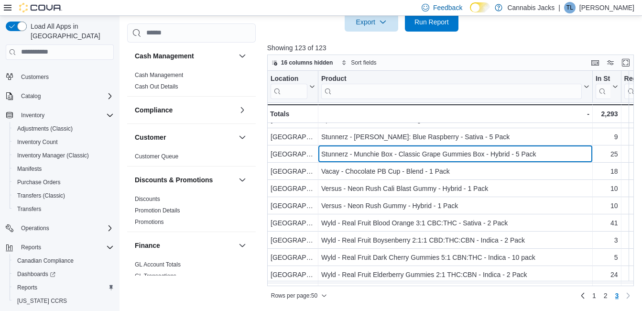
scroll to position [48, 0]
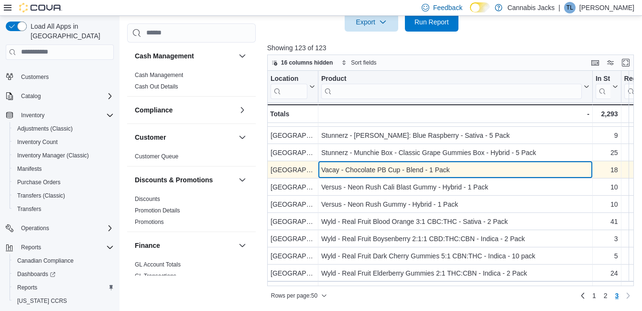
drag, startPoint x: 359, startPoint y: 168, endPoint x: 342, endPoint y: 173, distance: 17.9
click at [359, 168] on div "Vacay - Chocolate PB Cup - Blend - 1 Pack" at bounding box center [455, 169] width 268 height 11
drag, startPoint x: 322, startPoint y: 166, endPoint x: 458, endPoint y: 166, distance: 135.4
click at [458, 166] on div "Vacay - Chocolate PB Cup - Blend - 1 Pack" at bounding box center [455, 169] width 268 height 11
drag, startPoint x: 458, startPoint y: 166, endPoint x: 427, endPoint y: 169, distance: 31.2
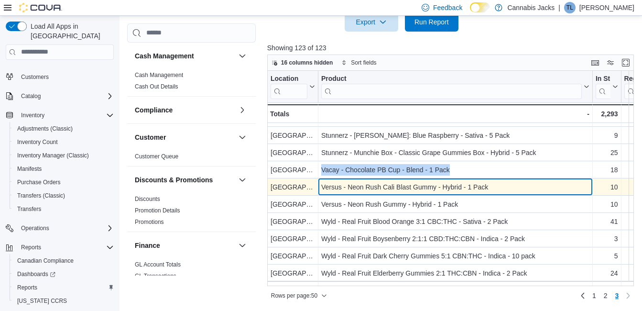
click at [380, 187] on div "Versus - Neon Rush Cali Blast Gummy - Hybrid - 1 Pack" at bounding box center [455, 186] width 268 height 11
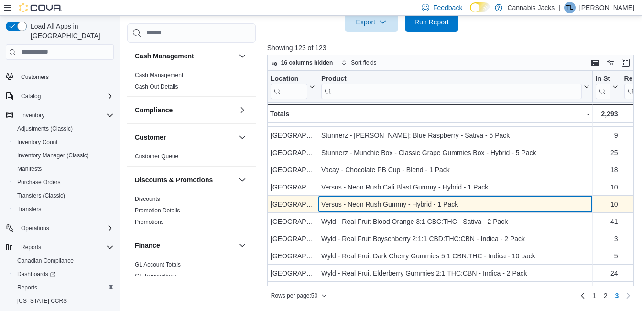
click at [380, 202] on div "Versus - Neon Rush Gummy - Hybrid - 1 Pack" at bounding box center [455, 204] width 268 height 11
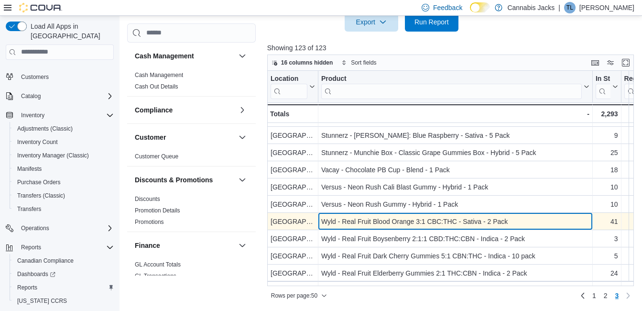
click at [383, 223] on div "Wyld - Real Fruit Blood Orange 3:1 CBC:THC - Sativa - 2 Pack" at bounding box center [455, 221] width 268 height 11
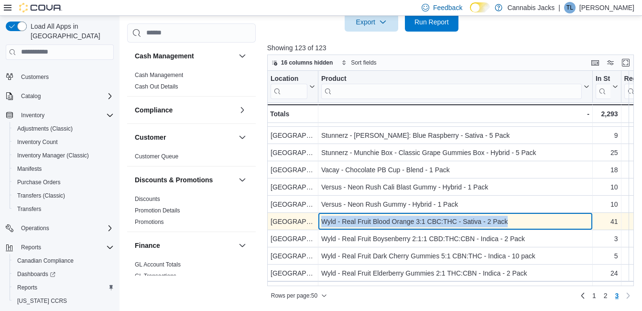
drag, startPoint x: 321, startPoint y: 221, endPoint x: 509, endPoint y: 217, distance: 189.0
click at [509, 217] on div "Wyld - Real Fruit Blood Orange 3:1 CBC:THC - Sativa - 2 Pack - Product, column …" at bounding box center [456, 221] width 275 height 17
drag, startPoint x: 509, startPoint y: 217, endPoint x: 467, endPoint y: 223, distance: 43.1
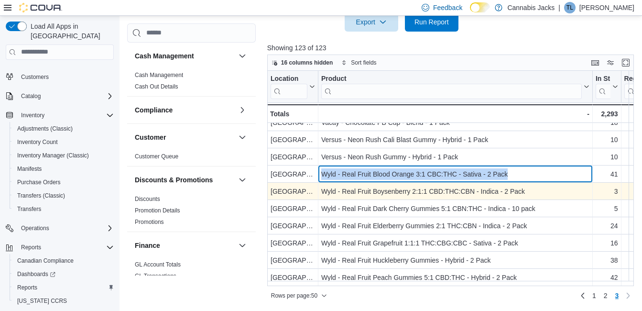
scroll to position [96, 0]
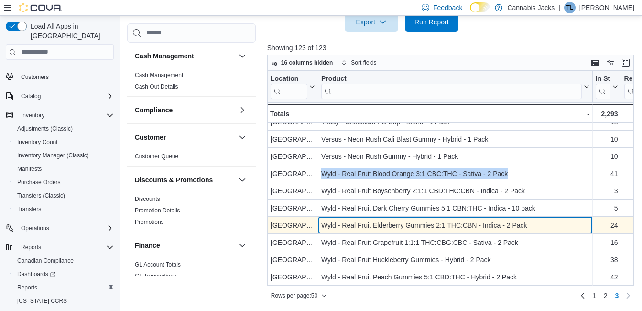
click at [393, 223] on div "Wyld - Real Fruit Elderberry Gummies 2:1 THC:CBN - Indica - 2 Pack" at bounding box center [455, 225] width 268 height 11
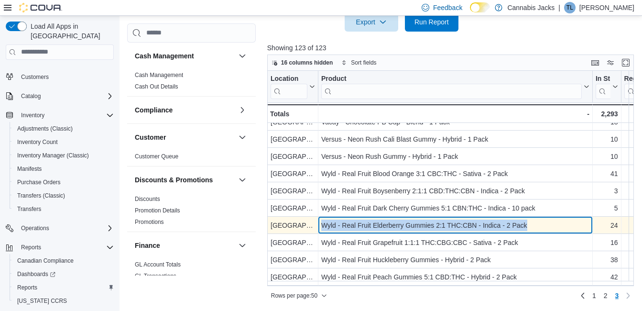
drag, startPoint x: 322, startPoint y: 225, endPoint x: 538, endPoint y: 229, distance: 215.8
click at [538, 229] on div "Wyld - Real Fruit Elderberry Gummies 2:1 THC:CBN - Indica - 2 Pack" at bounding box center [455, 225] width 268 height 11
drag, startPoint x: 538, startPoint y: 229, endPoint x: 456, endPoint y: 227, distance: 81.8
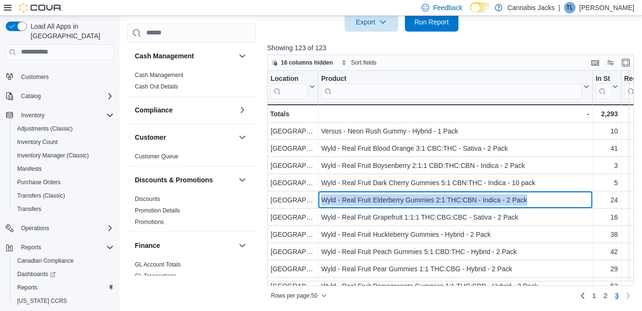
scroll to position [144, 0]
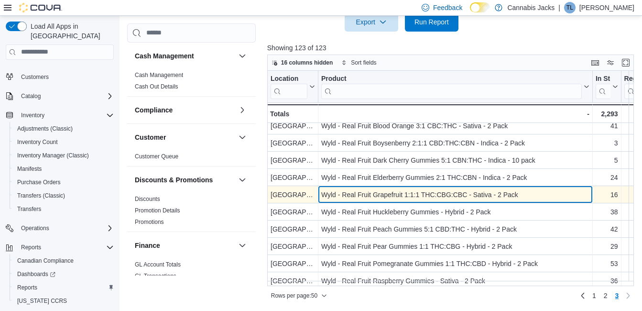
click at [387, 198] on div "Wyld - Real Fruit Grapefruit 1:1:1 THC:CBG:CBC - Sativa - 2 Pack" at bounding box center [455, 194] width 268 height 11
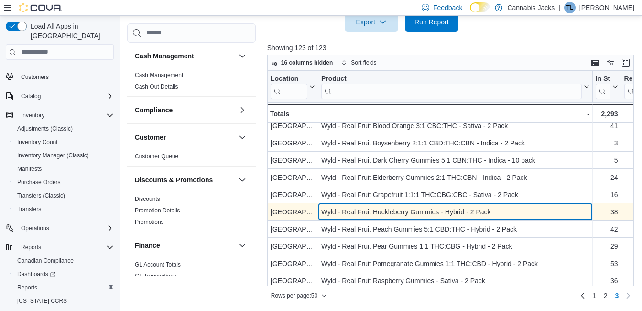
click at [380, 215] on div "Wyld - Real Fruit Huckleberry Gummies - Hybrid - 2 Pack" at bounding box center [455, 211] width 268 height 11
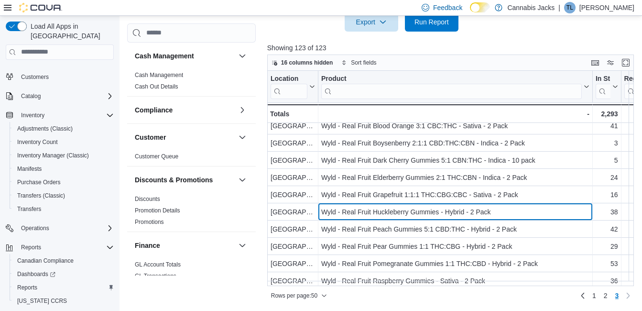
scroll to position [191, 0]
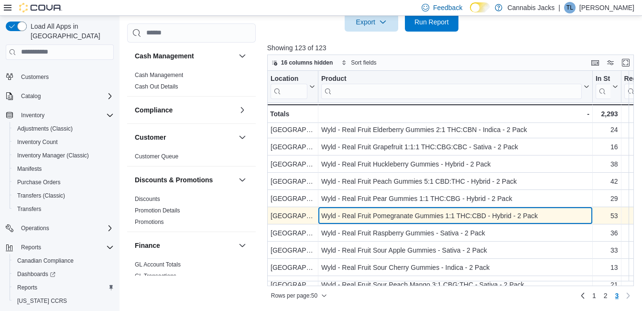
click at [390, 212] on div "Wyld - Real Fruit Pomegranate Gummies 1:1 THC:CBD - Hybrid - 2 Pack" at bounding box center [455, 215] width 268 height 11
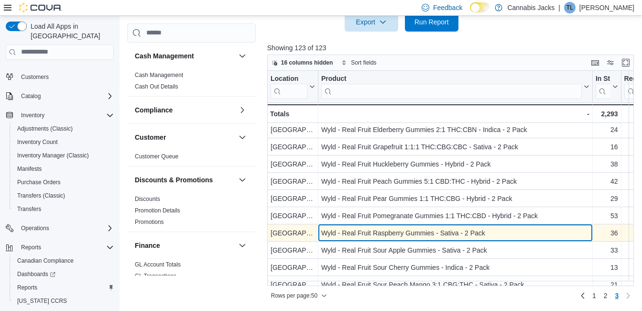
click at [383, 235] on div "Wyld - Real Fruit Raspberry Gummies - Sativa - 2 Pack" at bounding box center [455, 232] width 268 height 11
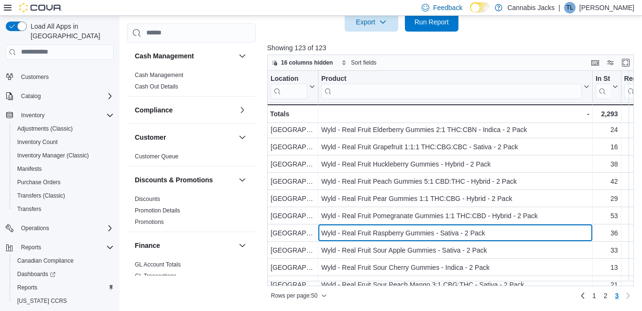
scroll to position [238, 0]
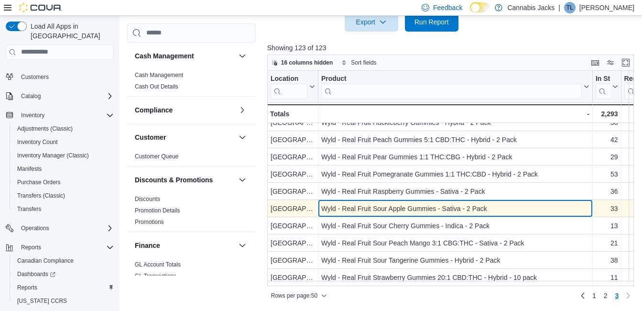
click at [415, 206] on div "Wyld - Real Fruit Sour Apple Gummies - Sativa - 2 Pack" at bounding box center [455, 208] width 268 height 11
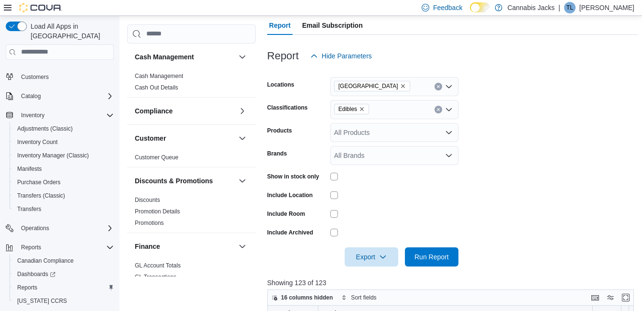
scroll to position [93, 0]
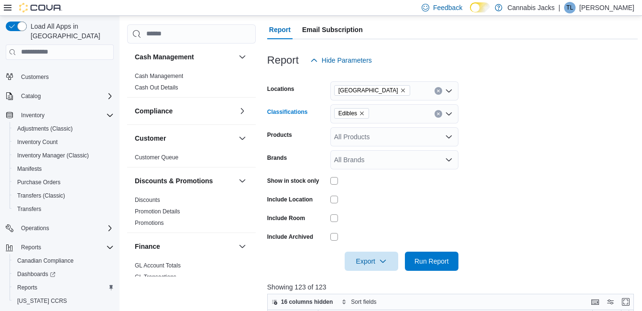
click at [363, 113] on icon "Remove Edibles from selection in this group" at bounding box center [362, 114] width 6 height 6
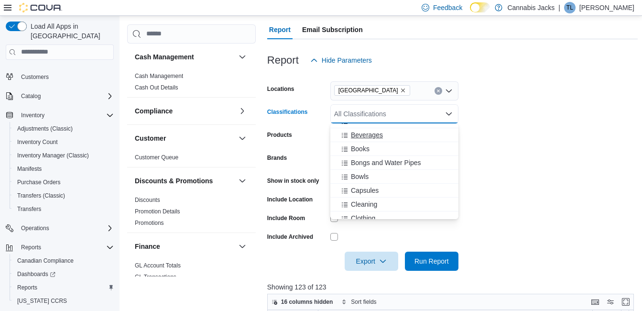
scroll to position [48, 0]
click at [376, 181] on span "Capsules" at bounding box center [365, 180] width 28 height 10
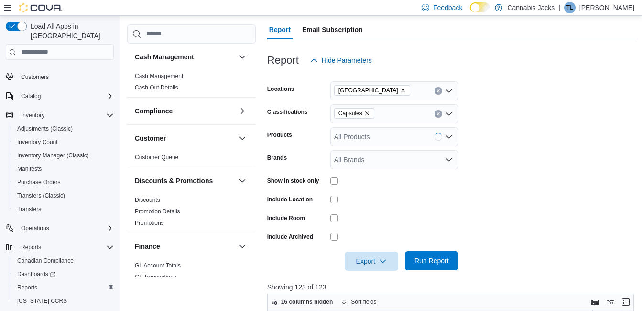
click at [437, 262] on span "Run Report" at bounding box center [432, 261] width 34 height 10
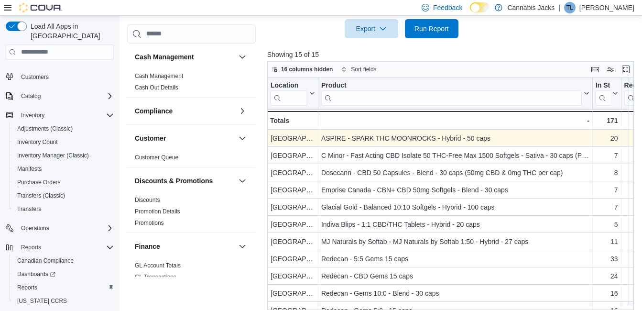
scroll to position [332, 0]
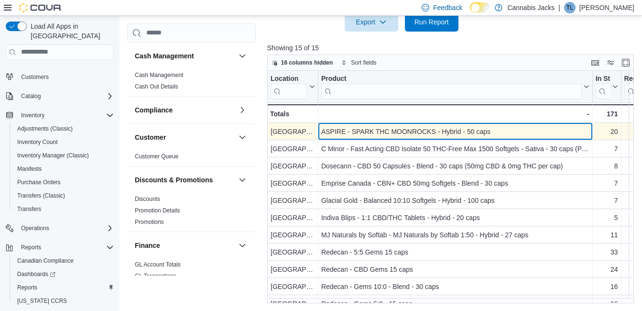
click at [459, 133] on div "ASPIRE - SPARK THC MOONROCKS - Hybrid - 50 caps" at bounding box center [455, 131] width 268 height 11
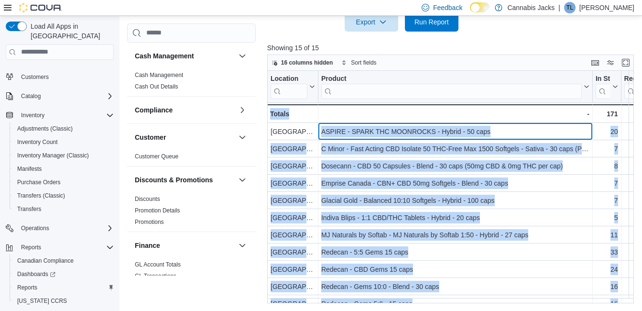
drag, startPoint x: 321, startPoint y: 131, endPoint x: 516, endPoint y: 122, distance: 194.9
click at [516, 122] on div "Location Click to view column header actions Product Click to view column heade…" at bounding box center [452, 187] width 371 height 232
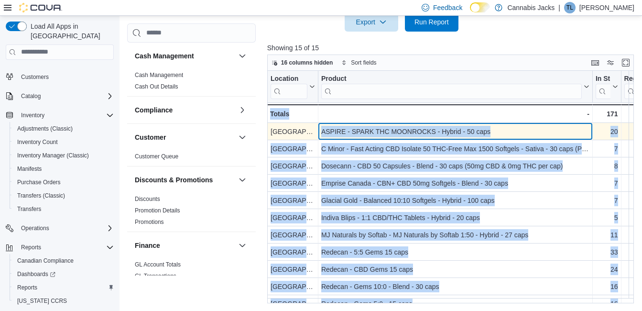
drag, startPoint x: 516, startPoint y: 122, endPoint x: 449, endPoint y: 135, distance: 67.7
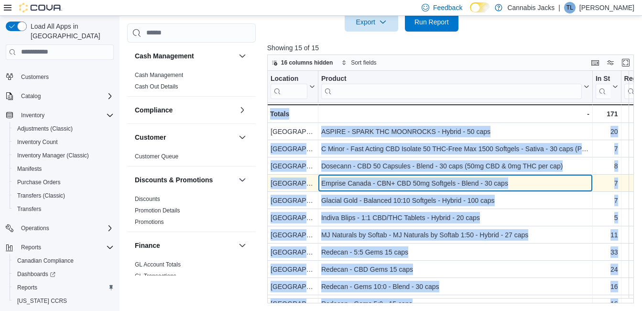
click at [367, 177] on div "Emprise Canada - CBN+ CBD 50mg Softgels - Blend - 30 caps - Product, column 2, …" at bounding box center [456, 183] width 275 height 17
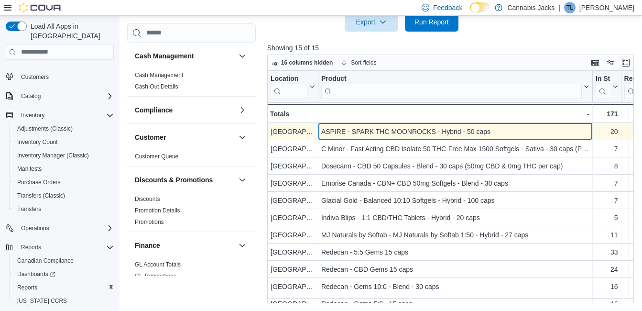
click at [337, 130] on div "ASPIRE - SPARK THC MOONROCKS - Hybrid - 50 caps" at bounding box center [455, 131] width 268 height 11
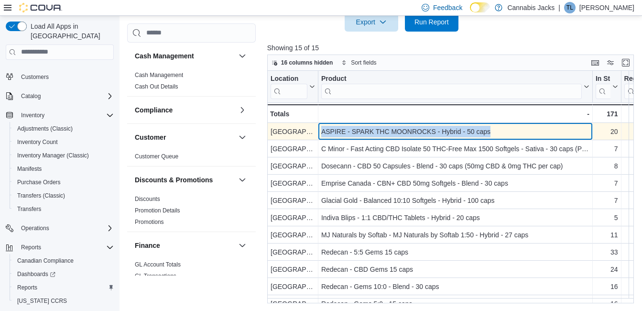
drag, startPoint x: 323, startPoint y: 132, endPoint x: 493, endPoint y: 127, distance: 169.9
click at [493, 127] on div "ASPIRE - SPARK THC MOONROCKS - Hybrid - 50 caps" at bounding box center [455, 131] width 268 height 11
drag, startPoint x: 493, startPoint y: 127, endPoint x: 468, endPoint y: 133, distance: 25.6
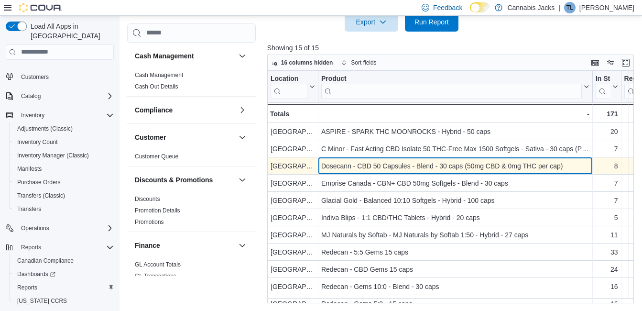
click at [359, 167] on div "Dosecann - CBD 50 Capsules - Blend - 30 caps (50mg CBD & 0mg THC per cap)" at bounding box center [455, 165] width 268 height 11
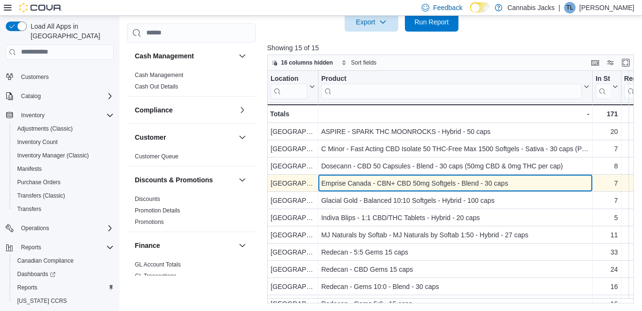
click at [351, 187] on div "Emprise Canada - CBN+ CBD 50mg Softgels - Blend - 30 caps" at bounding box center [455, 182] width 268 height 11
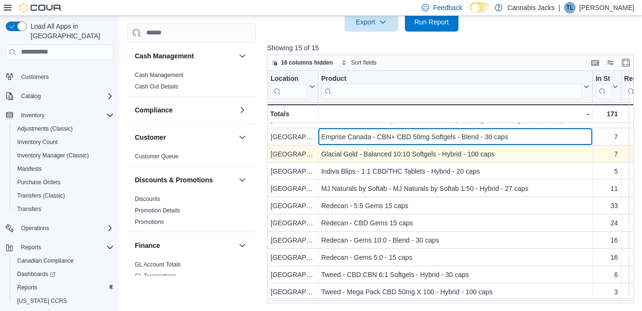
scroll to position [48, 0]
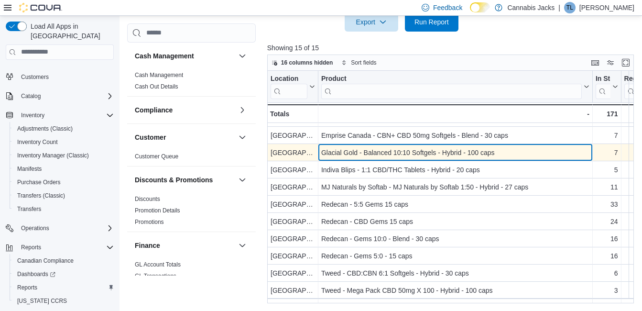
click at [365, 156] on div "Glacial Gold - Balanced 10:10 Softgels - Hybrid - 100 caps" at bounding box center [455, 152] width 268 height 11
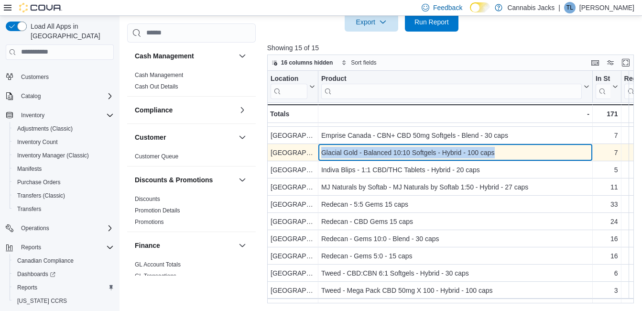
drag, startPoint x: 321, startPoint y: 152, endPoint x: 510, endPoint y: 156, distance: 189.5
click at [510, 156] on div "Glacial Gold - Balanced 10:10 Softgels - Hybrid - 100 caps" at bounding box center [455, 152] width 268 height 11
drag, startPoint x: 510, startPoint y: 156, endPoint x: 450, endPoint y: 157, distance: 60.8
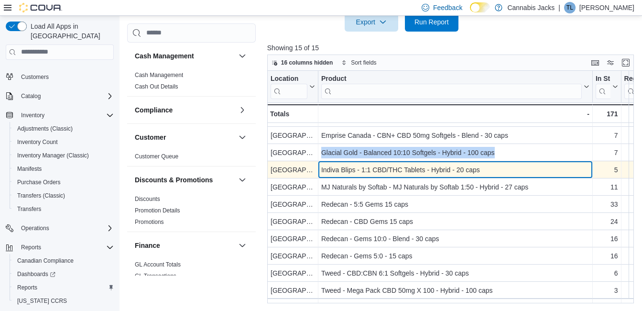
click at [368, 172] on div "Indiva Blips - 1:1 CBD/THC Tablets - Hybrid - 20 caps" at bounding box center [455, 169] width 268 height 11
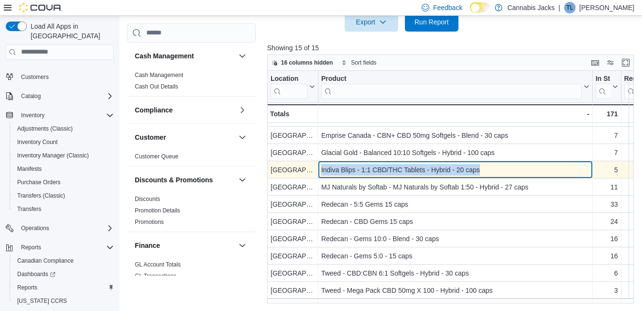
drag, startPoint x: 320, startPoint y: 167, endPoint x: 484, endPoint y: 169, distance: 163.6
click at [484, 169] on div "Indiva Blips - 1:1 CBD/THC Tablets - Hybrid - 20 caps - Product, column 2, row 6" at bounding box center [456, 169] width 275 height 17
drag, startPoint x: 484, startPoint y: 169, endPoint x: 428, endPoint y: 170, distance: 55.5
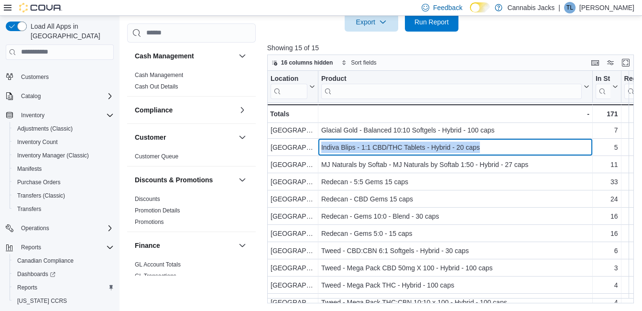
scroll to position [83, 0]
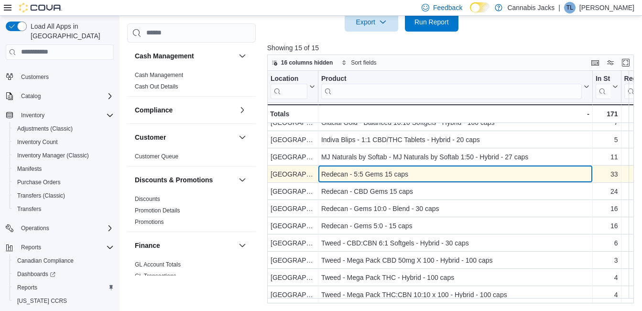
click at [376, 170] on div "Redecan - 5:5 Gems 15 caps" at bounding box center [455, 173] width 268 height 11
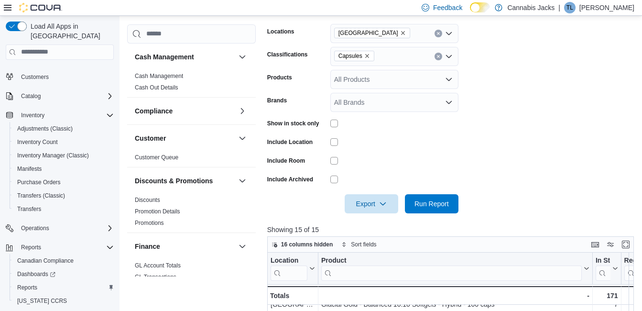
scroll to position [93, 0]
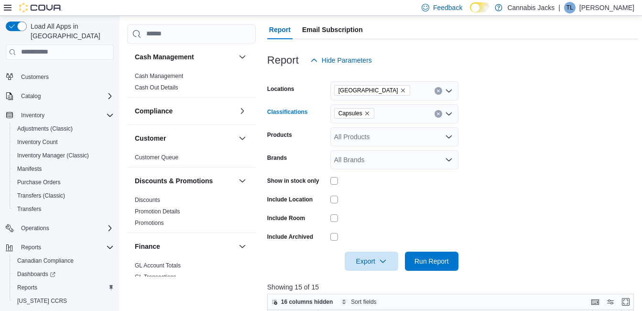
click at [367, 111] on icon "Remove Capsules from selection in this group" at bounding box center [368, 114] width 6 height 6
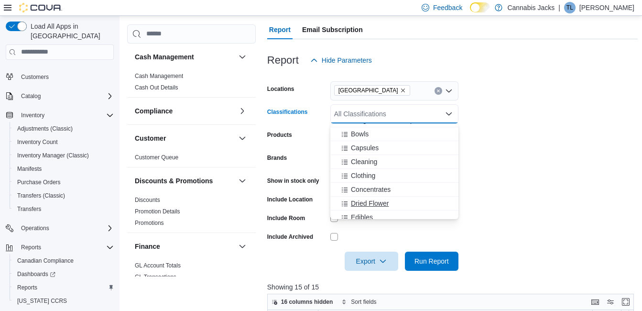
scroll to position [96, 0]
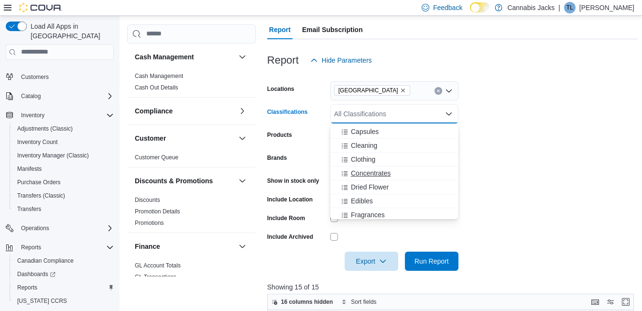
click at [368, 175] on span "Concentrates" at bounding box center [371, 173] width 40 height 10
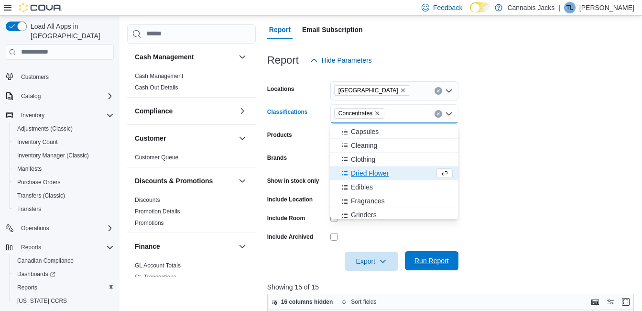
click at [428, 254] on span "Run Report" at bounding box center [432, 260] width 42 height 19
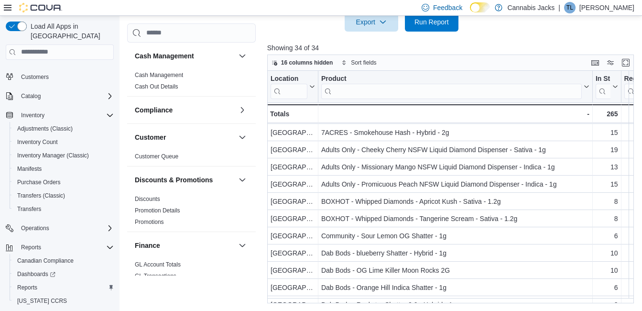
scroll to position [48, 0]
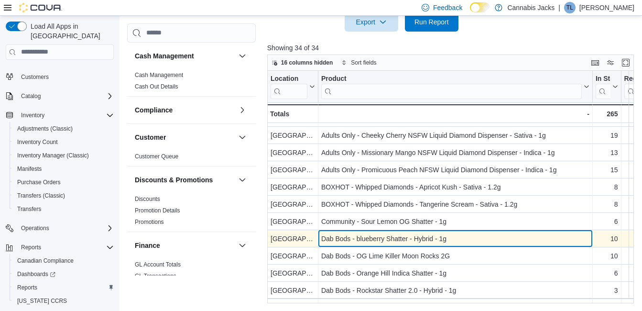
click at [373, 241] on div "Dab Bods - blueberry Shatter - Hybrid - 1g" at bounding box center [455, 238] width 268 height 11
drag, startPoint x: 323, startPoint y: 238, endPoint x: 447, endPoint y: 238, distance: 123.9
click at [448, 238] on div "Dab Bods - blueberry Shatter - Hybrid - 1g" at bounding box center [455, 238] width 268 height 11
drag, startPoint x: 447, startPoint y: 238, endPoint x: 421, endPoint y: 237, distance: 25.8
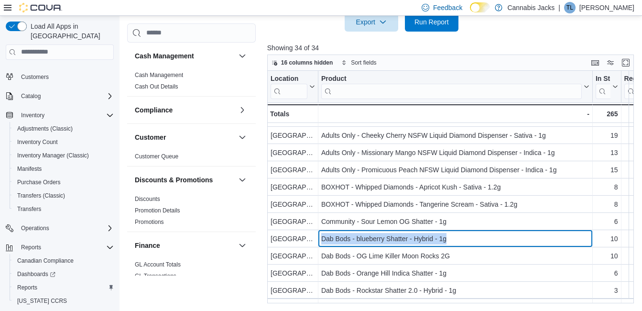
scroll to position [144, 0]
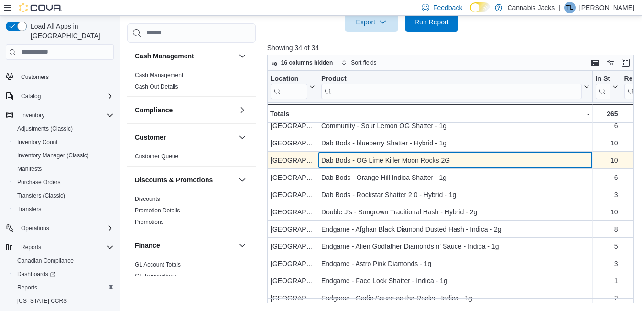
click at [378, 160] on div "Dab Bods - OG Lime Killer Moon Rocks 2G" at bounding box center [455, 160] width 268 height 11
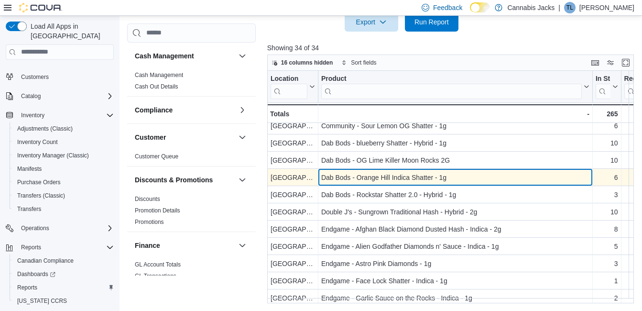
click at [372, 180] on div "Dab Bods - Orange Hill Indica Shatter - 1g" at bounding box center [455, 177] width 268 height 11
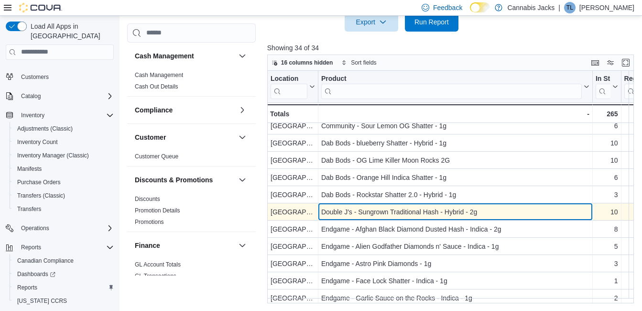
click at [356, 214] on div "Double J's - Sungrown Traditional Hash - Hybrid - 2g" at bounding box center [455, 211] width 268 height 11
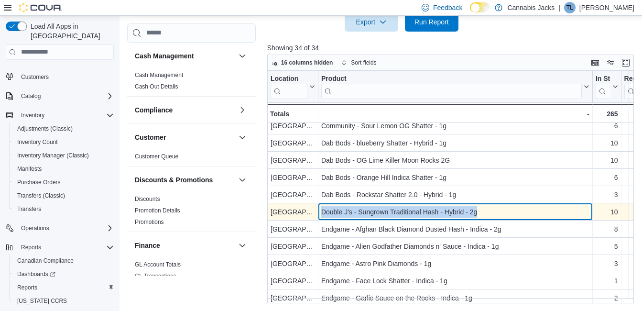
drag, startPoint x: 322, startPoint y: 211, endPoint x: 485, endPoint y: 214, distance: 162.7
click at [485, 214] on div "Double J's - Sungrown Traditional Hash - Hybrid - 2g" at bounding box center [455, 211] width 268 height 11
drag, startPoint x: 485, startPoint y: 214, endPoint x: 440, endPoint y: 213, distance: 45.0
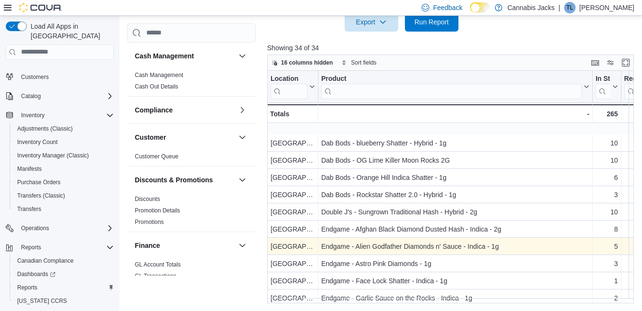
scroll to position [191, 0]
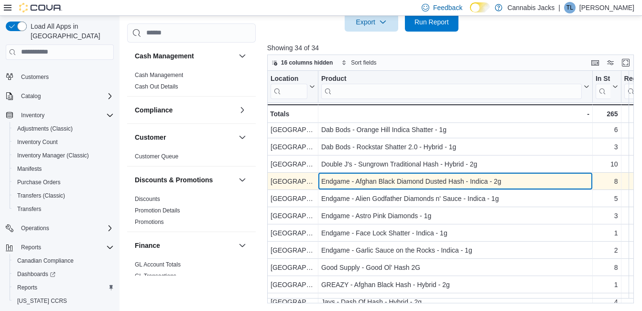
click at [380, 178] on div "Endgame - Afghan Black Diamond Dusted Hash - Indica - 2g" at bounding box center [455, 181] width 268 height 11
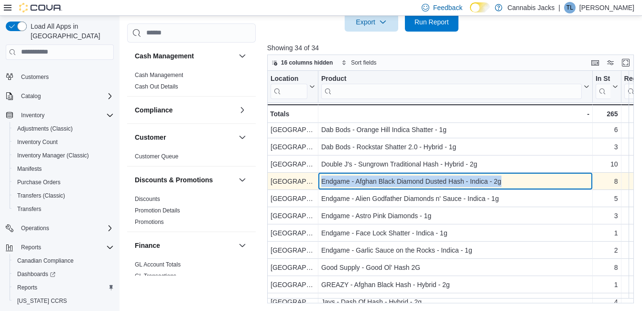
drag, startPoint x: 357, startPoint y: 180, endPoint x: 511, endPoint y: 180, distance: 154.0
click at [511, 180] on div "Endgame - Afghan Black Diamond Dusted Hash - Indica - 2g - Product, column 2, r…" at bounding box center [456, 181] width 275 height 17
drag, startPoint x: 511, startPoint y: 180, endPoint x: 458, endPoint y: 181, distance: 52.6
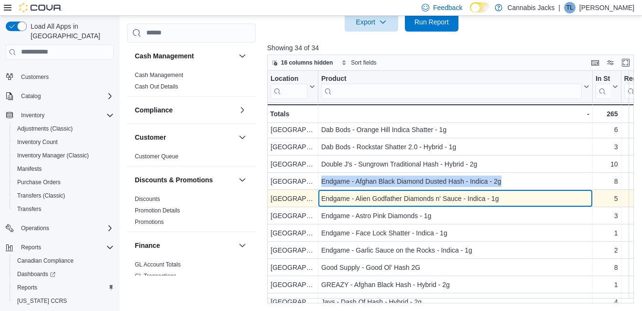
click at [379, 199] on div "Endgame - Alien Godfather Diamonds n' Sauce - Indica - 1g" at bounding box center [455, 198] width 268 height 11
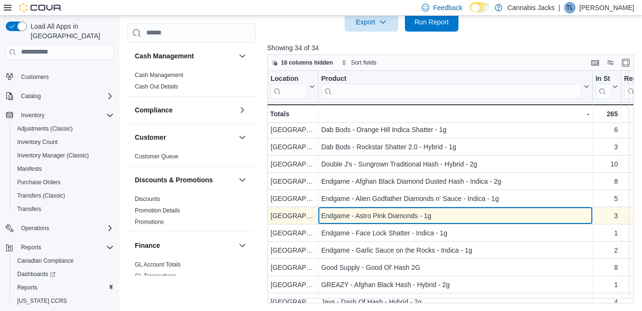
click at [365, 216] on div "Endgame - Astro Pink Diamonds - 1g" at bounding box center [455, 215] width 268 height 11
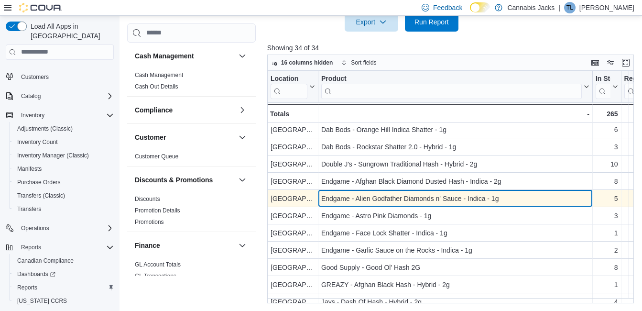
click at [394, 198] on div "Endgame - Alien Godfather Diamonds n' Sauce - Indica - 1g" at bounding box center [455, 198] width 268 height 11
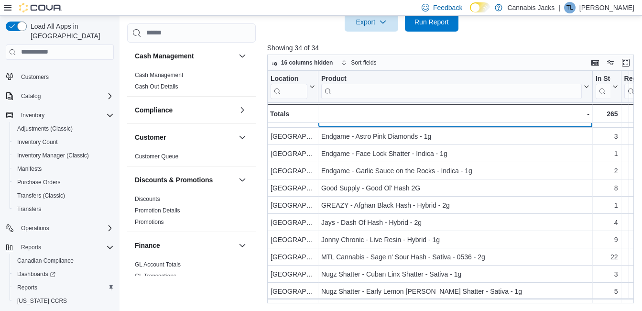
scroll to position [287, 0]
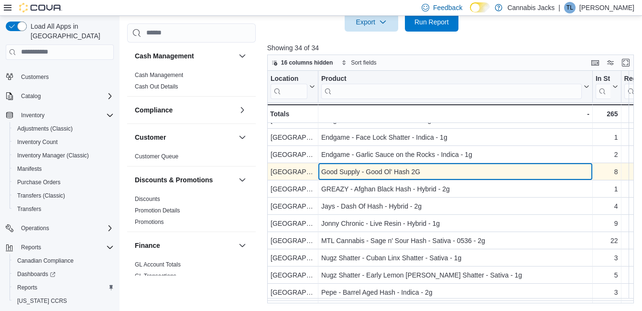
click at [389, 169] on div "Good Supply - Good Ol' Hash 2G" at bounding box center [455, 171] width 268 height 11
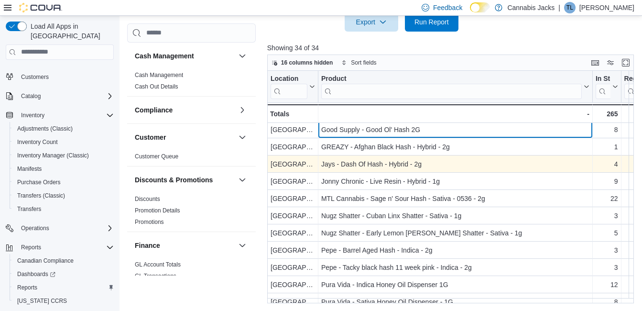
scroll to position [335, 0]
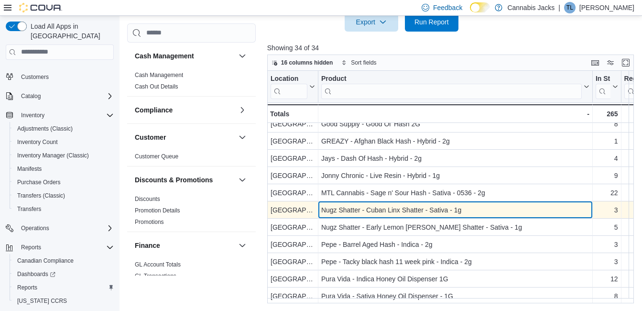
click at [367, 213] on div "Nugz Shatter - Cuban Linx Shatter - Sativa - 1g" at bounding box center [455, 209] width 268 height 11
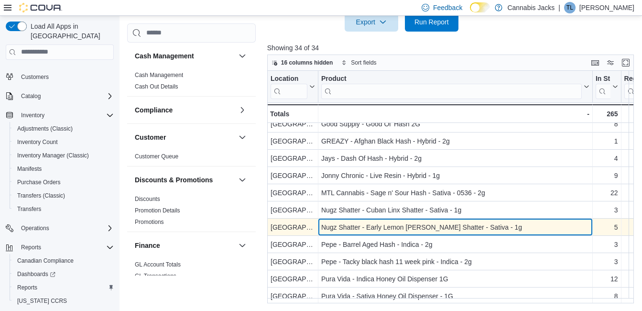
click at [358, 230] on div "Nugz Shatter - Early Lemon [PERSON_NAME] Shatter - Sativa - 1g" at bounding box center [455, 226] width 268 height 11
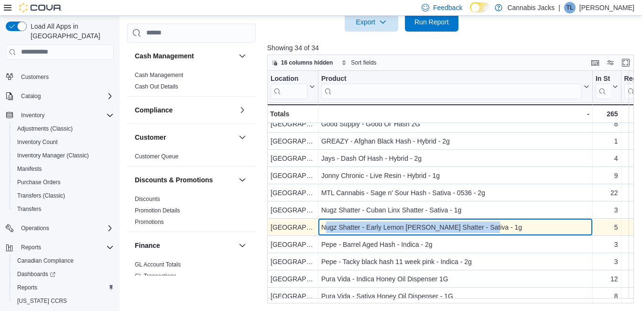
drag, startPoint x: 325, startPoint y: 228, endPoint x: 484, endPoint y: 231, distance: 158.8
click at [484, 231] on div "Nugz Shatter - Early Lemon [PERSON_NAME] Shatter - Sativa - 1g" at bounding box center [455, 226] width 268 height 11
drag, startPoint x: 484, startPoint y: 231, endPoint x: 456, endPoint y: 228, distance: 27.8
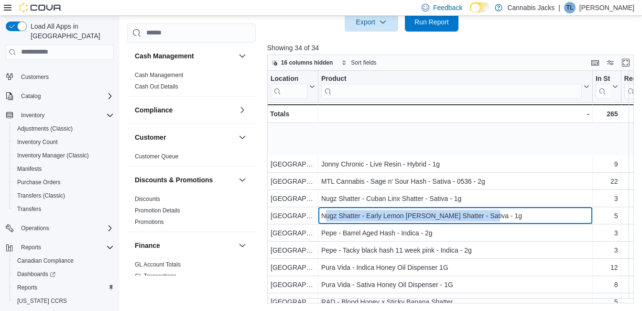
scroll to position [410, 0]
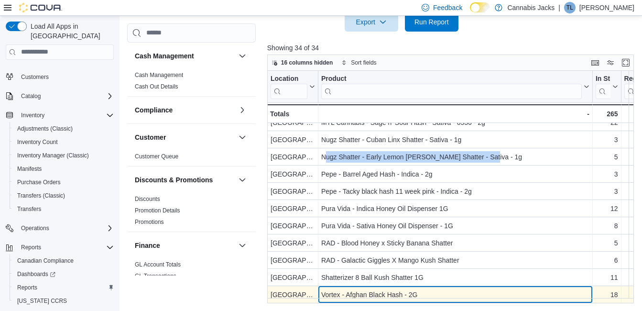
click at [378, 290] on div "Vortex - Afghan Black Hash - 2G" at bounding box center [455, 294] width 268 height 11
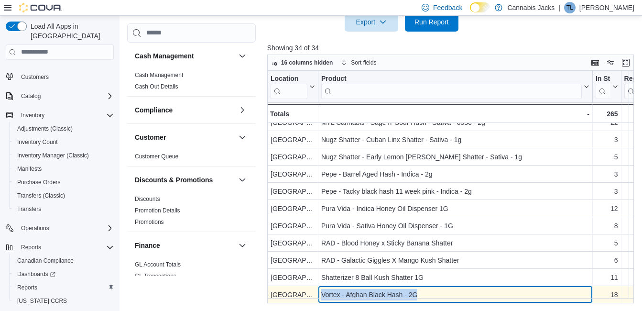
drag, startPoint x: 321, startPoint y: 287, endPoint x: 434, endPoint y: 293, distance: 113.1
click at [434, 293] on div "Vortex - Afghan Black Hash - 2G" at bounding box center [455, 294] width 268 height 11
drag, startPoint x: 434, startPoint y: 293, endPoint x: 391, endPoint y: 290, distance: 42.7
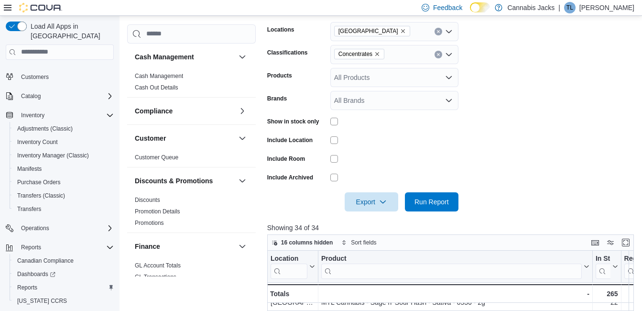
scroll to position [93, 0]
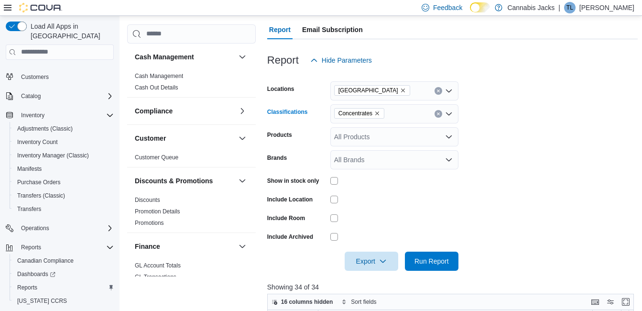
click at [377, 112] on icon "Remove Concentrates from selection in this group" at bounding box center [378, 114] width 6 height 6
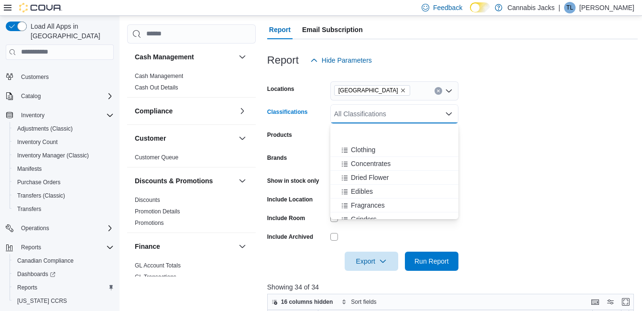
scroll to position [144, 0]
click at [357, 194] on span "Oils" at bounding box center [356, 195] width 11 height 10
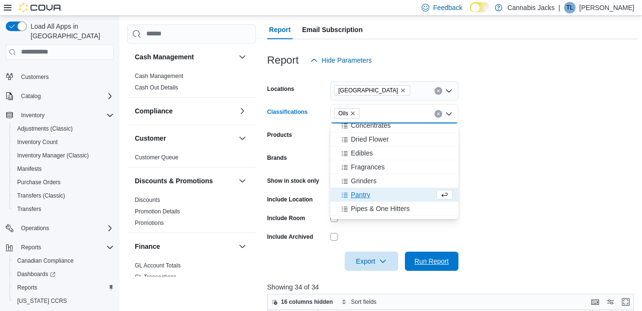
click at [421, 259] on span "Run Report" at bounding box center [432, 261] width 34 height 10
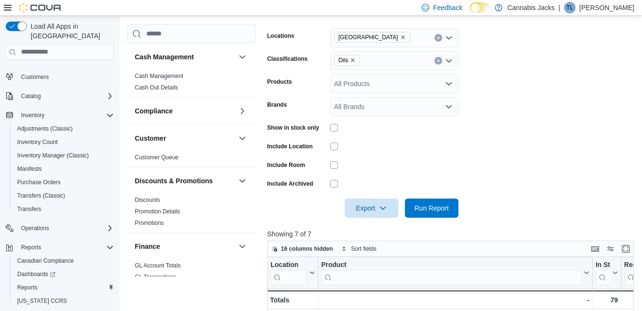
scroll to position [332, 0]
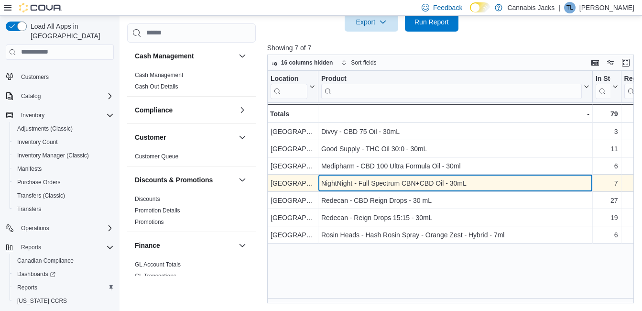
click at [385, 181] on div "NightNight - Full Spectrum CBN+CBD Oil - 30mL" at bounding box center [455, 182] width 268 height 11
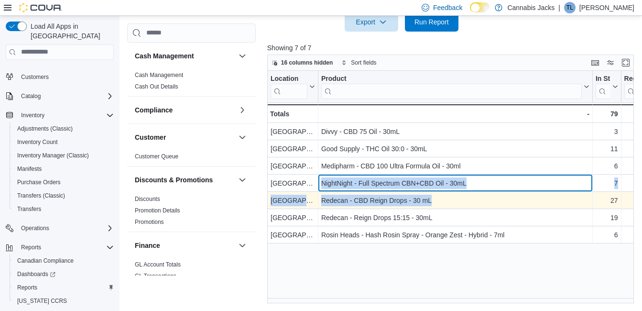
drag, startPoint x: 321, startPoint y: 181, endPoint x: 472, endPoint y: 194, distance: 151.2
click at [472, 194] on div "Location Click to view column header actions Product Click to view column heade…" at bounding box center [601, 157] width 669 height 173
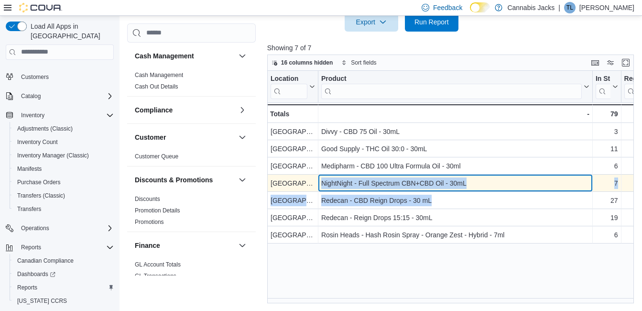
click at [428, 178] on div "NightNight - Full Spectrum CBN+CBD Oil - 30mL" at bounding box center [455, 182] width 268 height 11
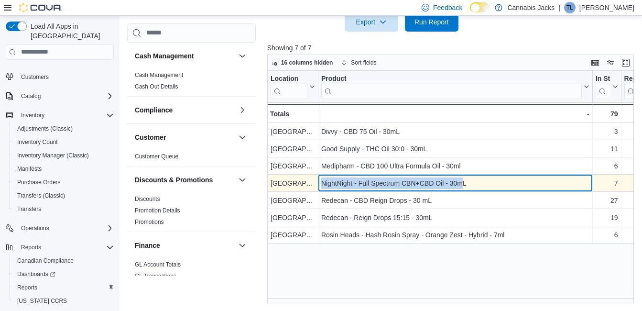
drag, startPoint x: 396, startPoint y: 190, endPoint x: 463, endPoint y: 184, distance: 67.8
click at [463, 184] on div "NightNight - Full Spectrum CBN+CBD Oil - 30mL" at bounding box center [455, 182] width 268 height 11
drag, startPoint x: 463, startPoint y: 184, endPoint x: 419, endPoint y: 180, distance: 44.6
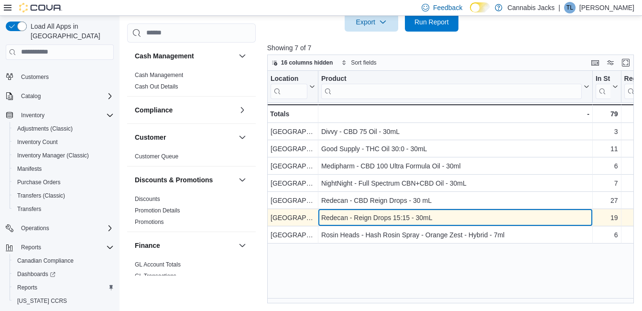
click at [344, 216] on div "Redecan - Reign Drops 15:15 - 30mL" at bounding box center [455, 217] width 268 height 11
drag, startPoint x: 323, startPoint y: 214, endPoint x: 433, endPoint y: 216, distance: 110.5
click at [433, 216] on div "Redecan - Reign Drops 15:15 - 30mL" at bounding box center [455, 217] width 268 height 11
drag, startPoint x: 433, startPoint y: 216, endPoint x: 387, endPoint y: 217, distance: 45.9
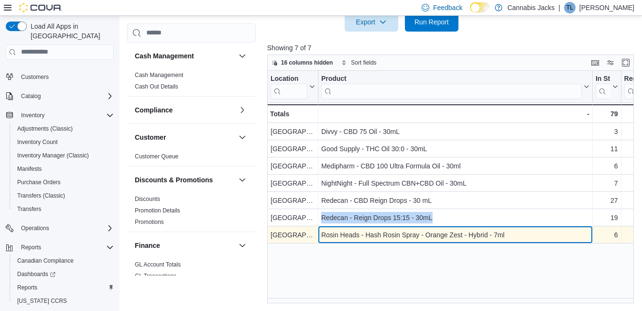
click at [337, 237] on div "Rosin Heads - Hash Rosin Spray - Orange Zest - Hybrid - 7ml" at bounding box center [455, 234] width 268 height 11
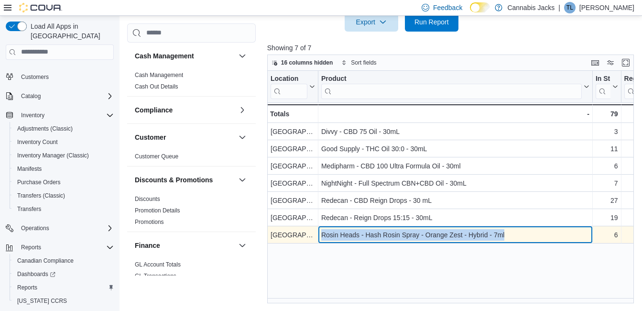
drag, startPoint x: 321, startPoint y: 233, endPoint x: 505, endPoint y: 236, distance: 184.2
click at [505, 236] on div "Rosin Heads - Hash Rosin Spray - Orange Zest - Hybrid - 7ml" at bounding box center [455, 234] width 268 height 11
drag, startPoint x: 505, startPoint y: 236, endPoint x: 464, endPoint y: 239, distance: 40.7
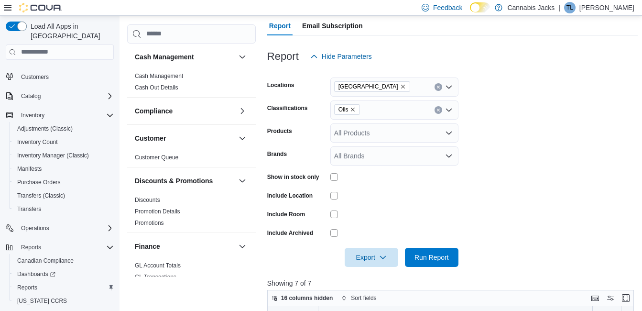
scroll to position [93, 0]
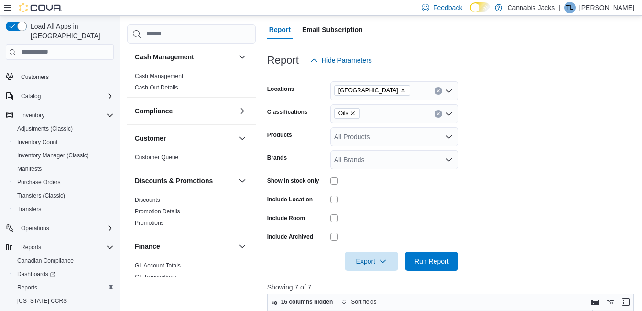
drag, startPoint x: 355, startPoint y: 115, endPoint x: 359, endPoint y: 121, distance: 7.6
click at [355, 115] on icon "Remove Oils from selection in this group" at bounding box center [354, 113] width 4 height 4
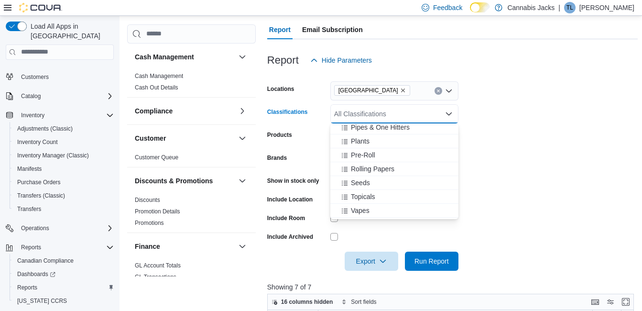
scroll to position [239, 0]
click at [369, 197] on span "Topicals" at bounding box center [363, 196] width 24 height 10
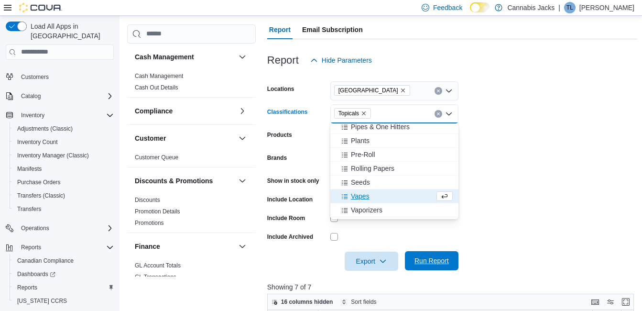
click at [436, 264] on span "Run Report" at bounding box center [432, 261] width 34 height 10
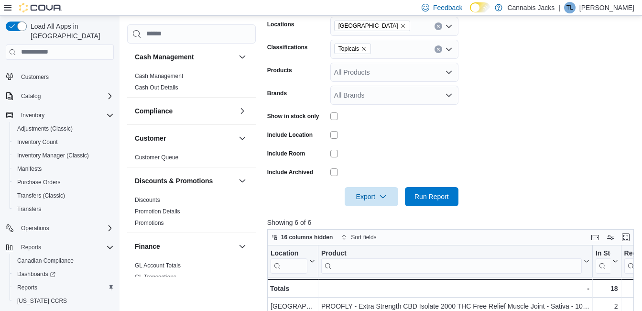
scroll to position [141, 0]
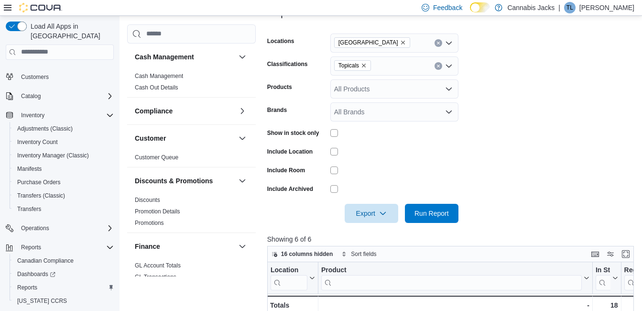
click at [363, 67] on icon "Remove Topicals from selection in this group" at bounding box center [364, 66] width 6 height 6
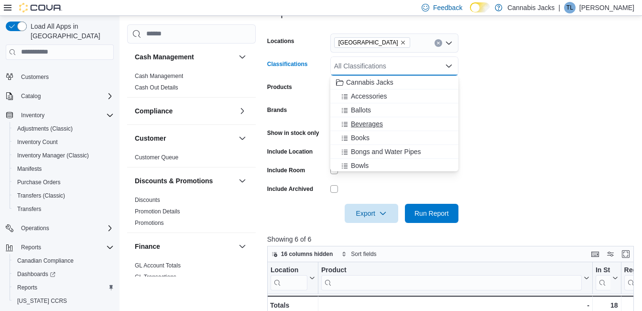
click at [367, 122] on span "Beverages" at bounding box center [367, 124] width 32 height 10
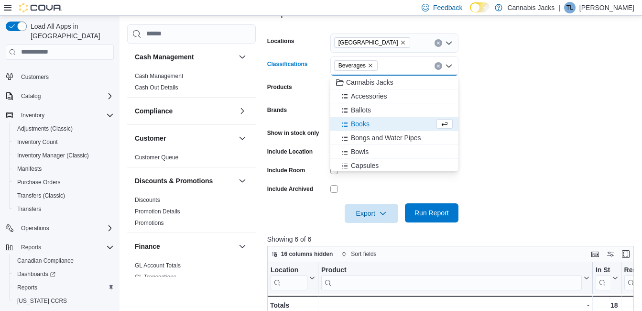
click at [435, 213] on span "Run Report" at bounding box center [432, 213] width 34 height 10
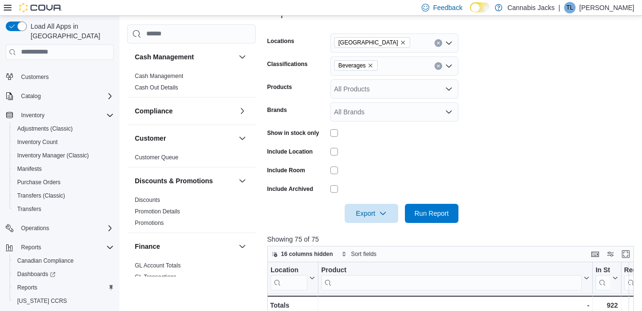
scroll to position [332, 0]
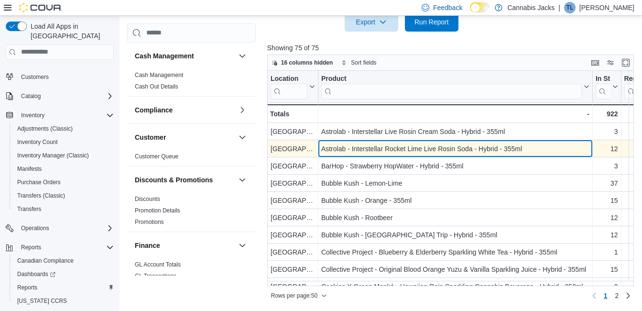
click at [345, 153] on div "Astrolab - Interstellar Rocket Lime Live Rosin Soda - Hybrid - 355ml" at bounding box center [455, 148] width 268 height 11
drag, startPoint x: 321, startPoint y: 150, endPoint x: 529, endPoint y: 148, distance: 208.6
click at [529, 148] on div "Astrolab - Interstellar Rocket Lime Live Rosin Soda - Hybrid - 355ml - Product,…" at bounding box center [456, 148] width 275 height 17
drag, startPoint x: 529, startPoint y: 148, endPoint x: 470, endPoint y: 148, distance: 58.8
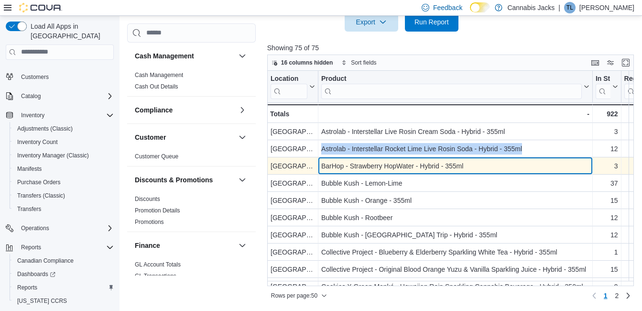
click at [400, 166] on div "BarHop - Strawberry HopWater - Hybrid - 355ml" at bounding box center [455, 165] width 268 height 11
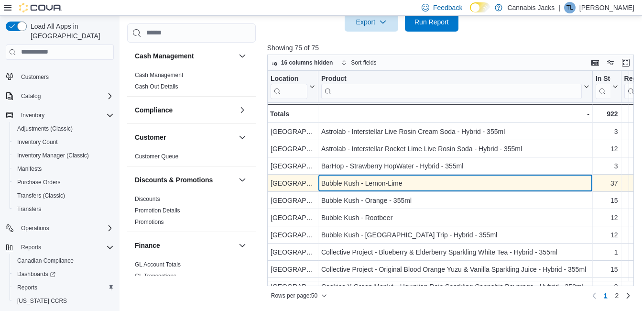
click at [386, 182] on div "Bubble Kush - Lemon-Lime" at bounding box center [455, 182] width 268 height 11
drag, startPoint x: 321, startPoint y: 180, endPoint x: 404, endPoint y: 186, distance: 83.9
click at [404, 186] on div "Bubble Kush - Lemon-Lime - Product, column 2, row 4" at bounding box center [456, 183] width 275 height 17
drag, startPoint x: 404, startPoint y: 186, endPoint x: 383, endPoint y: 183, distance: 21.7
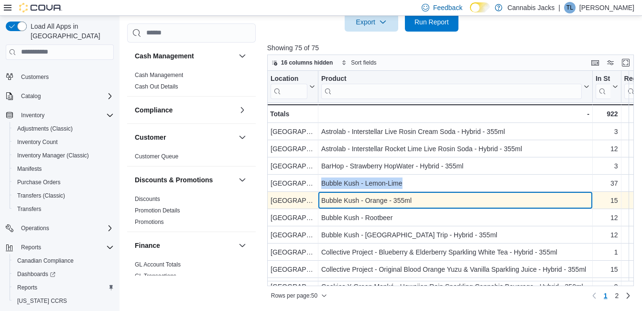
click at [384, 205] on div "Bubble Kush - Orange - 355ml" at bounding box center [455, 200] width 268 height 11
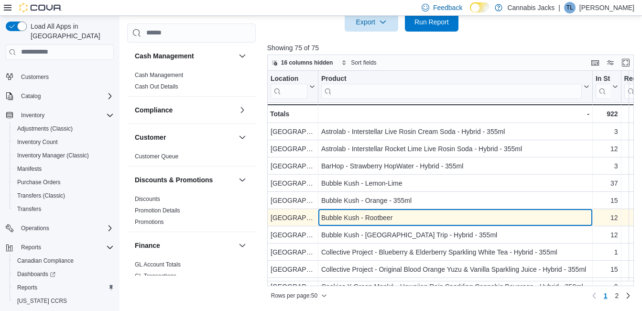
click at [356, 217] on div "Bubble Kush - Rootbeer" at bounding box center [455, 217] width 268 height 11
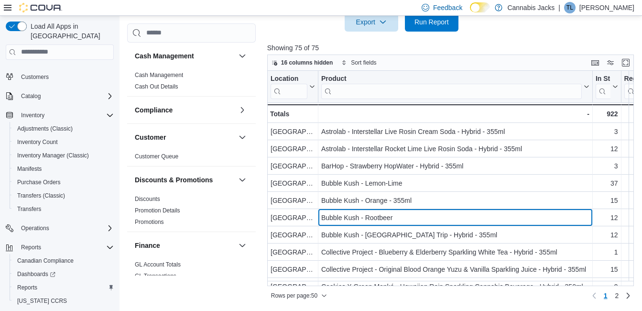
scroll to position [48, 0]
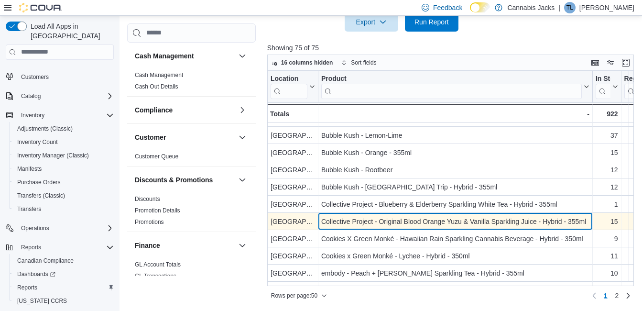
click at [398, 221] on div "Collective Project - Original Blood Orange Yuzu & Vanilla Sparkling Juice - Hyb…" at bounding box center [455, 221] width 268 height 11
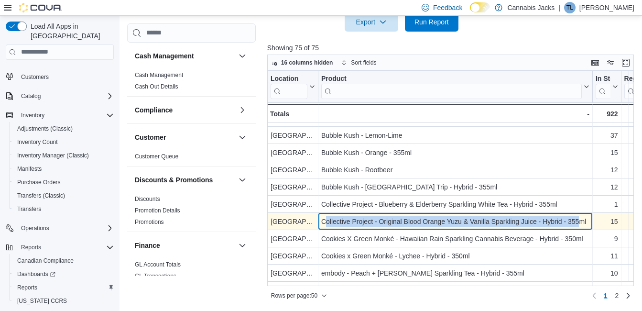
drag, startPoint x: 376, startPoint y: 218, endPoint x: 579, endPoint y: 224, distance: 203.9
click at [579, 224] on div "Collective Project - Original Blood Orange Yuzu & Vanilla Sparkling Juice - Hyb…" at bounding box center [455, 221] width 268 height 11
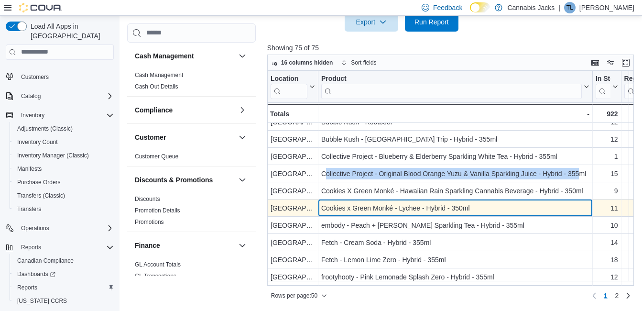
click at [402, 206] on div "Cookies x Green Monké - Lychee - Hybrid - 350ml" at bounding box center [455, 207] width 268 height 11
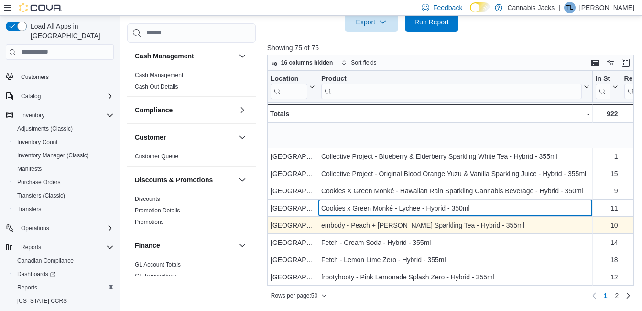
scroll to position [144, 0]
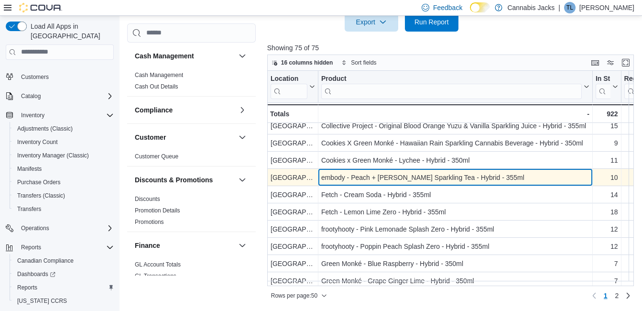
click at [394, 177] on div "embody - Peach + [PERSON_NAME] Sparkling Tea - Hybrid - 355ml" at bounding box center [455, 177] width 268 height 11
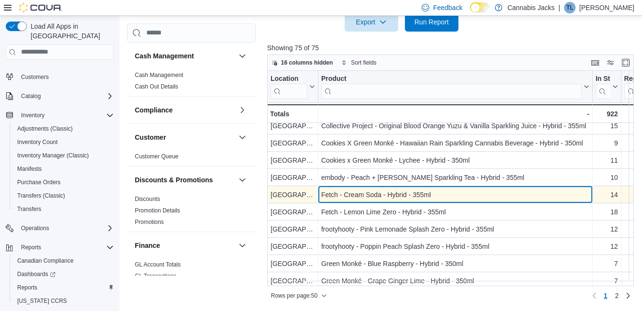
click at [368, 196] on div "Fetch - Cream Soda - Hybrid - 355ml" at bounding box center [455, 194] width 268 height 11
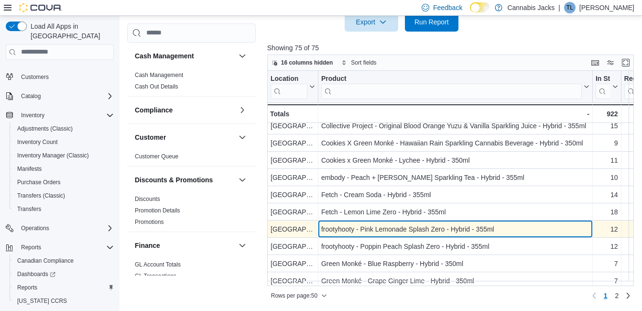
click at [385, 230] on div "frootyhooty - Pink Lemonade Splash Zero - Hybrid - 355ml" at bounding box center [455, 228] width 268 height 11
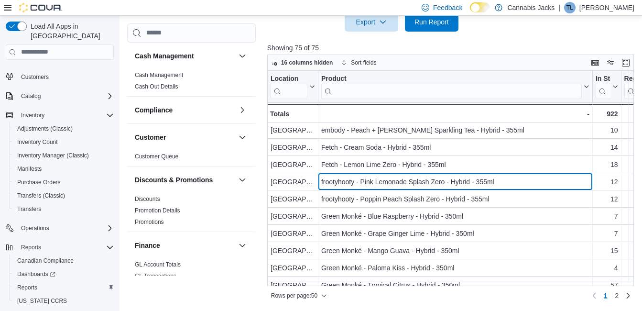
scroll to position [191, 0]
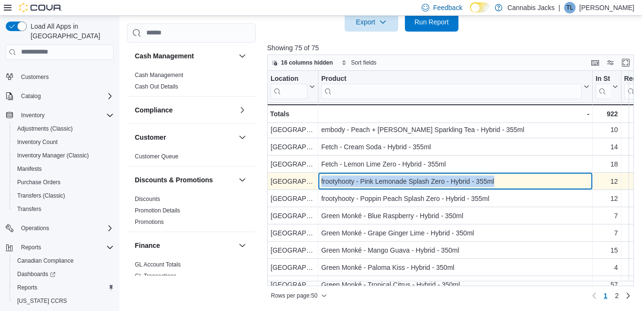
drag, startPoint x: 321, startPoint y: 181, endPoint x: 502, endPoint y: 177, distance: 180.4
click at [502, 177] on div "frootyhooty - Pink Lemonade Splash Zero - Hybrid - 355ml" at bounding box center [455, 181] width 268 height 11
drag, startPoint x: 502, startPoint y: 177, endPoint x: 434, endPoint y: 184, distance: 68.3
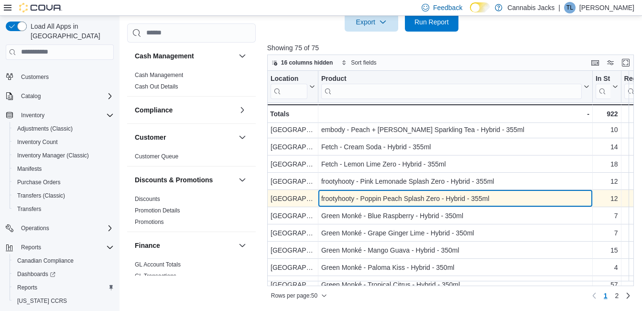
click at [359, 199] on div "frootyhooty - Poppin Peach Splash Zero - Hybrid - 355ml" at bounding box center [455, 198] width 268 height 11
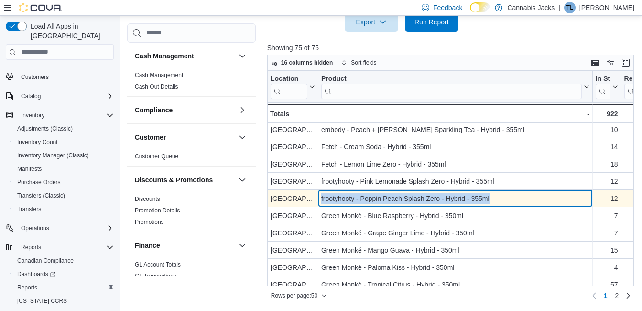
drag, startPoint x: 321, startPoint y: 199, endPoint x: 492, endPoint y: 197, distance: 171.3
click at [492, 197] on div "frootyhooty - Poppin Peach Splash Zero - Hybrid - 355ml" at bounding box center [455, 198] width 268 height 11
drag, startPoint x: 492, startPoint y: 197, endPoint x: 432, endPoint y: 199, distance: 60.3
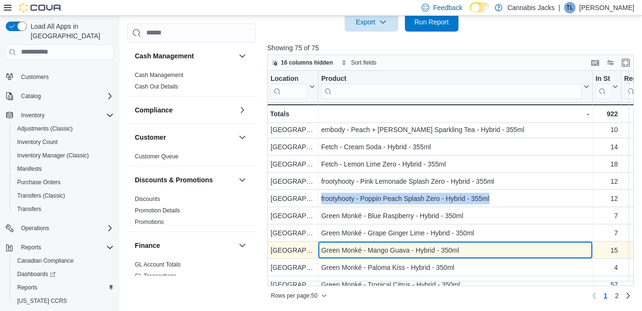
click at [407, 249] on div "Green Monké - Mango Guava - Hybrid - 350ml" at bounding box center [455, 249] width 268 height 11
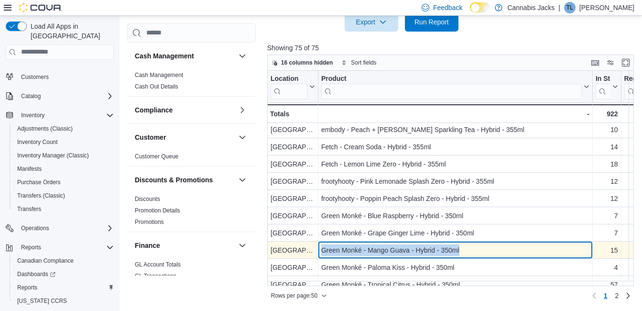
drag, startPoint x: 322, startPoint y: 249, endPoint x: 463, endPoint y: 248, distance: 141.1
click at [463, 248] on div "Green Monké - Mango Guava - Hybrid - 350ml - Product, column 2, row 19" at bounding box center [456, 250] width 275 height 17
drag, startPoint x: 463, startPoint y: 248, endPoint x: 422, endPoint y: 255, distance: 41.8
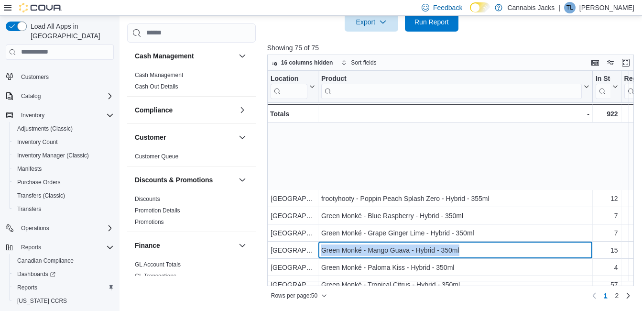
scroll to position [287, 0]
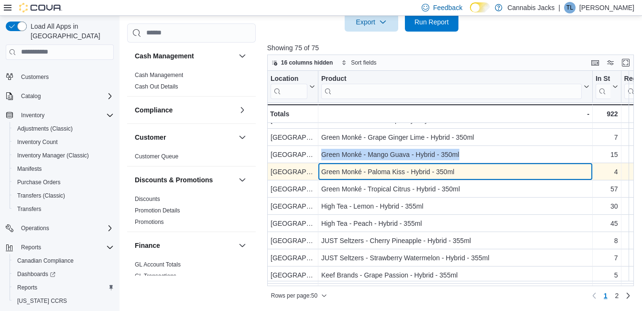
click at [390, 173] on div "Green Monké - Paloma Kiss - Hybrid - 350ml" at bounding box center [455, 171] width 268 height 11
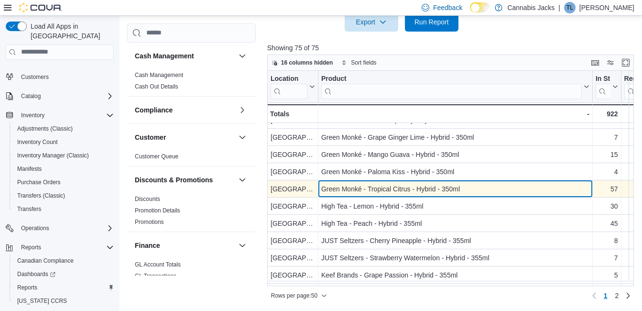
click at [392, 186] on div "Green Monké - Tropical Citrus - Hybrid - 350ml" at bounding box center [455, 188] width 268 height 11
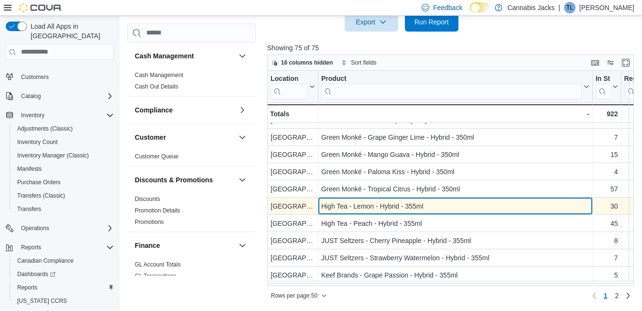
click at [379, 209] on div "High Tea - Lemon - Hybrid - 355ml" at bounding box center [455, 205] width 268 height 11
drag, startPoint x: 321, startPoint y: 205, endPoint x: 437, endPoint y: 207, distance: 116.3
click at [437, 207] on div "High Tea - Lemon - Hybrid - 355ml" at bounding box center [455, 205] width 268 height 11
drag, startPoint x: 437, startPoint y: 207, endPoint x: 385, endPoint y: 210, distance: 52.2
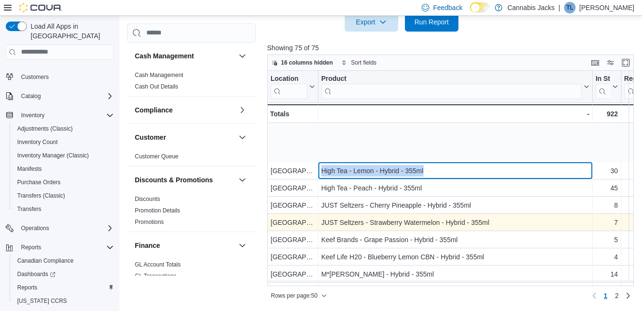
scroll to position [383, 0]
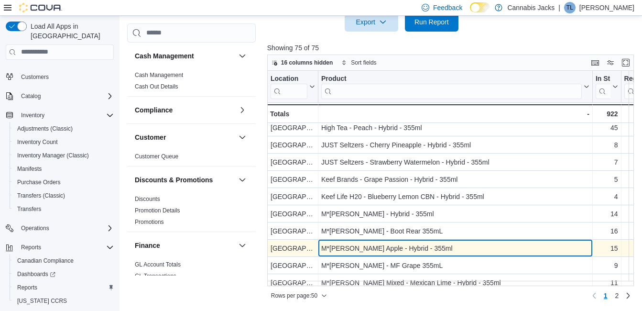
click at [384, 247] on div "M*[PERSON_NAME] Apple - Hybrid - 355ml" at bounding box center [455, 248] width 268 height 11
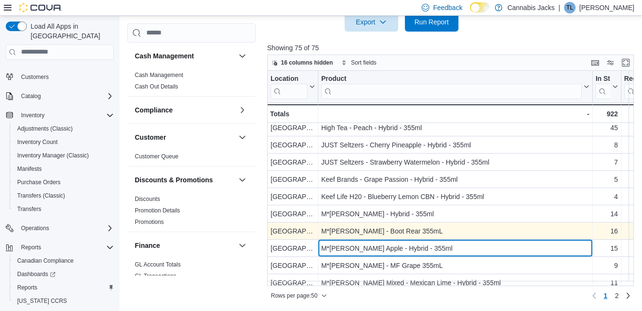
scroll to position [431, 0]
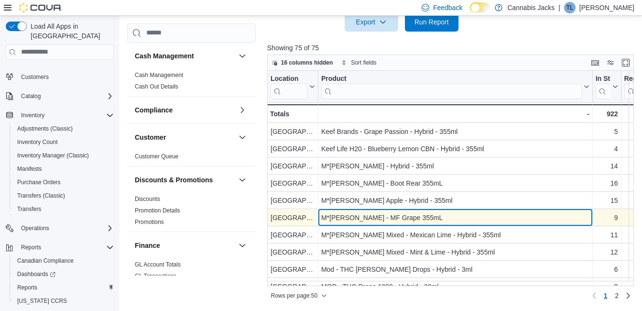
click at [385, 219] on div "M*ry Jones - MF Grape 355mL" at bounding box center [455, 217] width 268 height 11
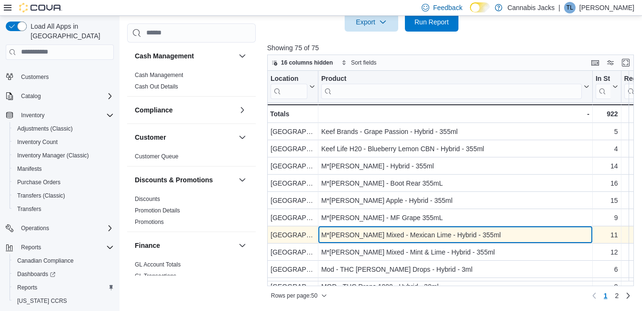
click at [381, 232] on div "M*ry Jones Mixed - Mexican Lime - Hybrid - 355ml" at bounding box center [455, 234] width 268 height 11
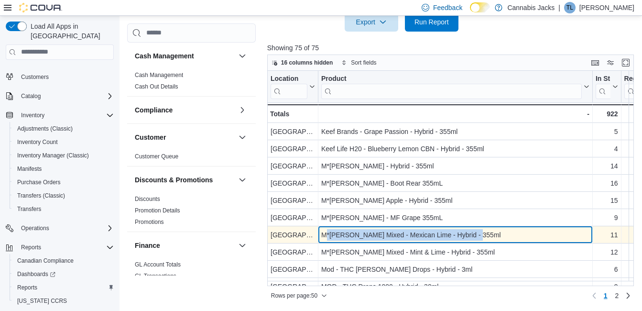
drag, startPoint x: 325, startPoint y: 236, endPoint x: 473, endPoint y: 232, distance: 148.3
click at [473, 232] on div "M*ry Jones Mixed - Mexican Lime - Hybrid - 355ml" at bounding box center [455, 234] width 268 height 11
drag, startPoint x: 473, startPoint y: 232, endPoint x: 434, endPoint y: 238, distance: 39.2
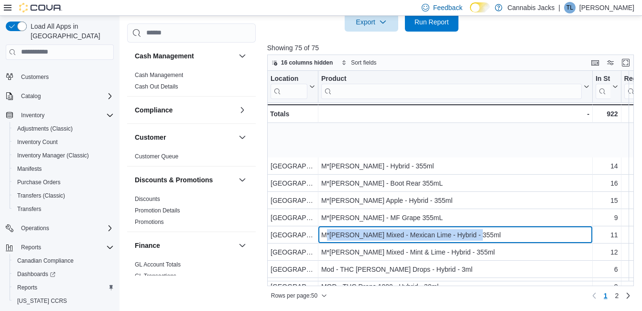
scroll to position [526, 0]
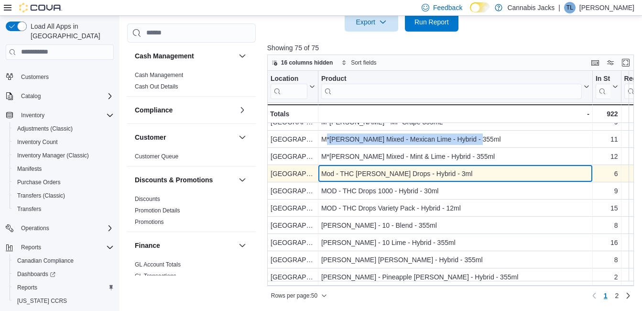
click at [369, 173] on div "Mod - THC [PERSON_NAME] Drops - Hybrid - 3ml" at bounding box center [455, 173] width 268 height 11
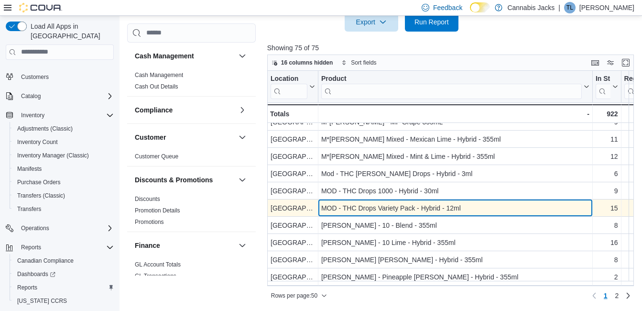
click at [393, 210] on div "MOD - THC Drops Variety Pack - Hybrid - 12ml" at bounding box center [455, 207] width 268 height 11
drag, startPoint x: 320, startPoint y: 206, endPoint x: 451, endPoint y: 205, distance: 131.1
click at [451, 205] on div "MOD - THC Drops Variety Pack - Hybrid - 12ml - Product, column 2, row 36" at bounding box center [456, 207] width 275 height 17
drag, startPoint x: 451, startPoint y: 205, endPoint x: 386, endPoint y: 210, distance: 65.7
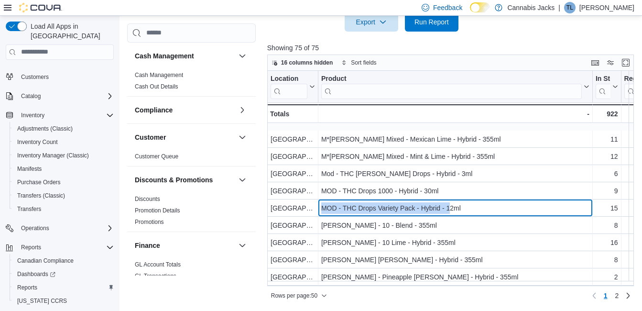
scroll to position [574, 0]
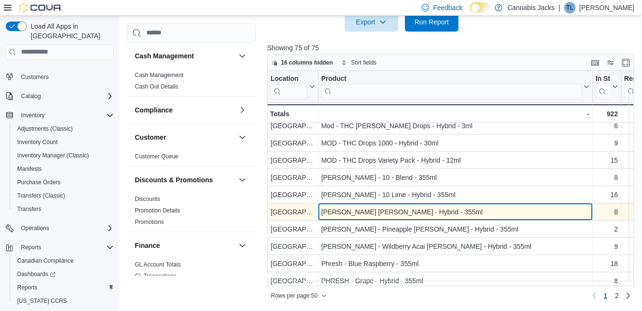
click at [387, 216] on div "Mollo - Lemon Seltzer - Hybrid - 355ml" at bounding box center [455, 211] width 268 height 11
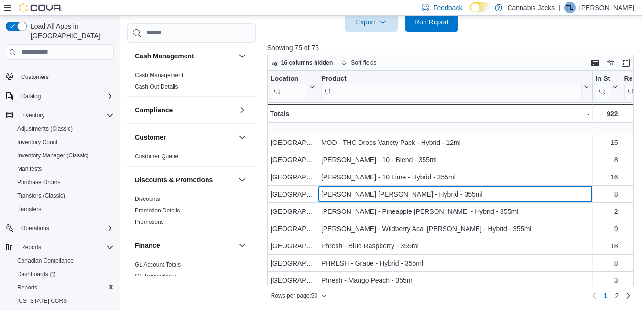
scroll to position [622, 0]
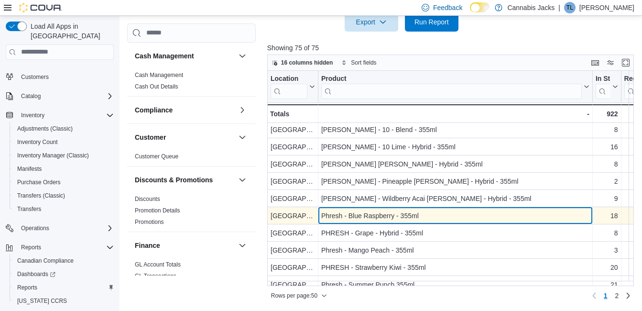
click at [392, 211] on div "Phresh - Blue Raspberry - 355ml" at bounding box center [455, 215] width 268 height 11
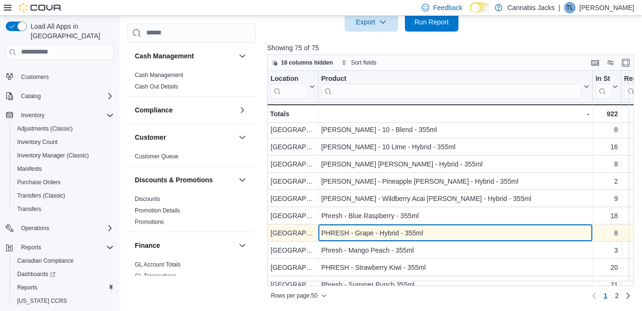
click at [381, 238] on div "PHRESH - Grape - Hybrid - 355ml" at bounding box center [455, 232] width 268 height 11
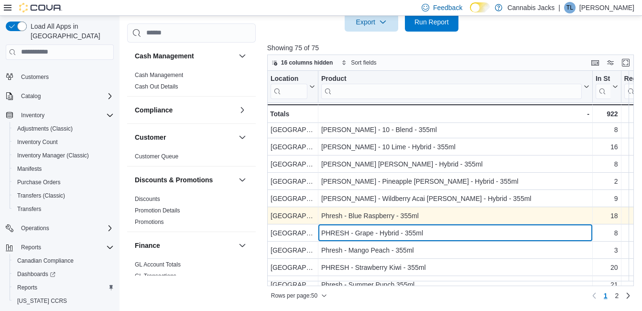
scroll to position [670, 0]
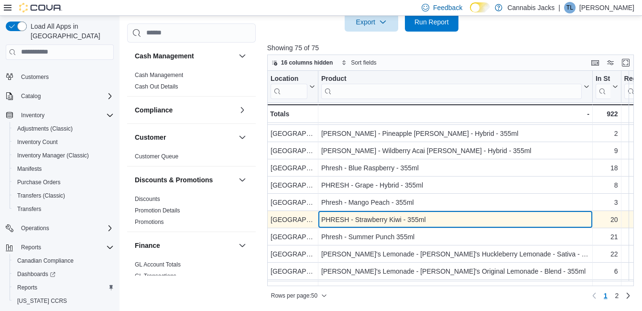
click at [358, 219] on div "PHRESH - Strawberry Kiwi - 355ml" at bounding box center [455, 219] width 268 height 11
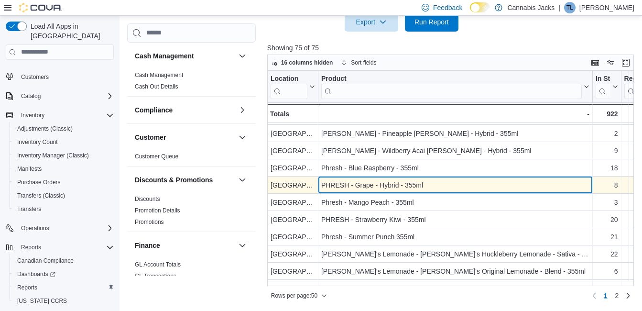
click at [390, 179] on div "PHRESH - Grape - Hybrid - 355ml" at bounding box center [455, 184] width 268 height 11
drag, startPoint x: 322, startPoint y: 186, endPoint x: 430, endPoint y: 185, distance: 108.1
click at [430, 185] on div "PHRESH - Grape - Hybrid - 355ml" at bounding box center [455, 184] width 268 height 11
drag, startPoint x: 430, startPoint y: 185, endPoint x: 400, endPoint y: 188, distance: 30.2
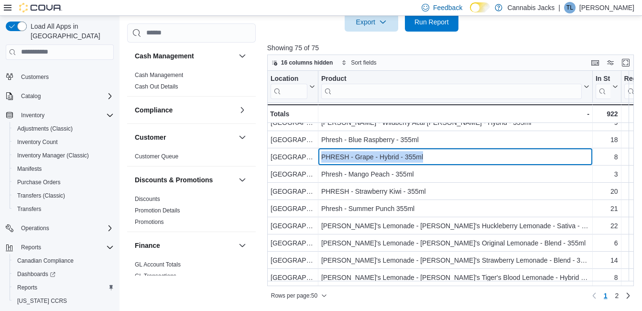
scroll to position [703, 0]
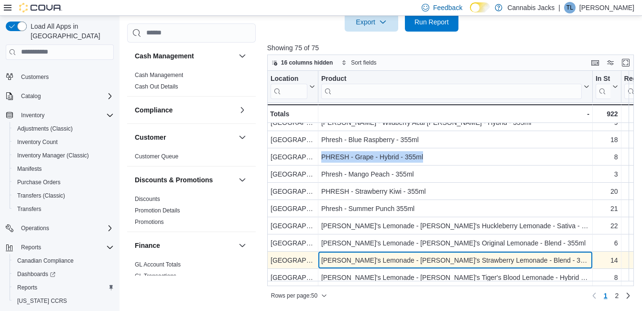
click at [416, 260] on div "[PERSON_NAME]'s Lemonade - [PERSON_NAME]'s Strawberry Lemonade - Blend - 355ml" at bounding box center [455, 259] width 268 height 11
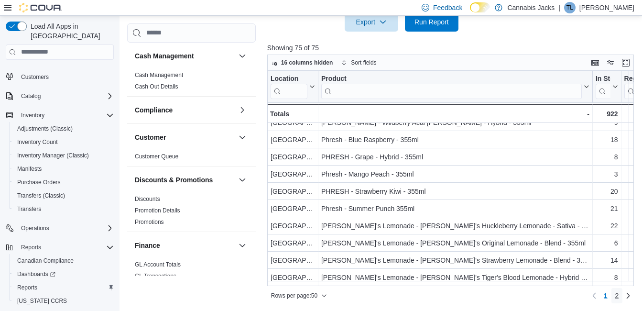
click at [619, 294] on span "2" at bounding box center [618, 296] width 4 height 10
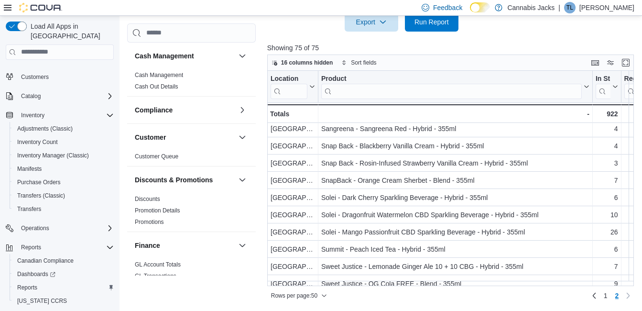
scroll to position [48, 0]
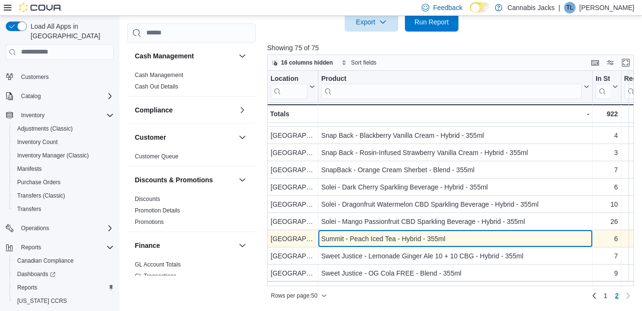
click at [384, 235] on div "Summit - Peach Iced Tea - Hybrid - 355ml" at bounding box center [455, 238] width 268 height 11
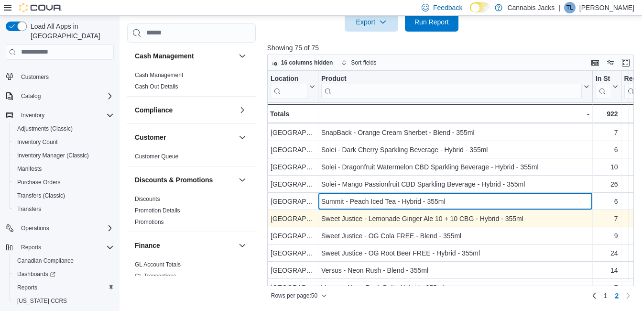
scroll to position [96, 0]
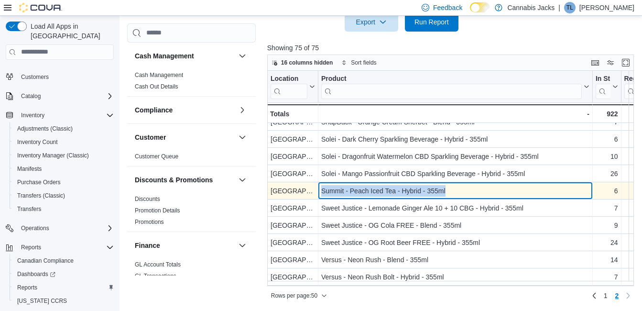
drag, startPoint x: 323, startPoint y: 189, endPoint x: 458, endPoint y: 196, distance: 135.1
click at [458, 196] on div "Summit - Peach Iced Tea - Hybrid - 355ml" at bounding box center [455, 190] width 268 height 11
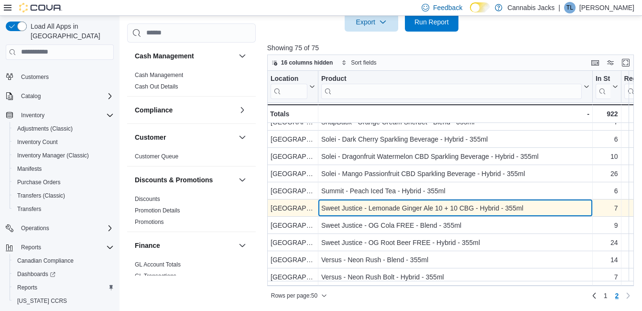
click at [345, 208] on div "Sweet Justice - Lemonade Ginger Ale 10 + 10 CBG - Hybrid - 355ml" at bounding box center [455, 207] width 268 height 11
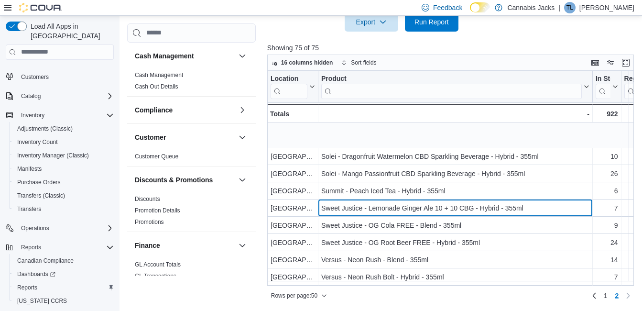
scroll to position [144, 0]
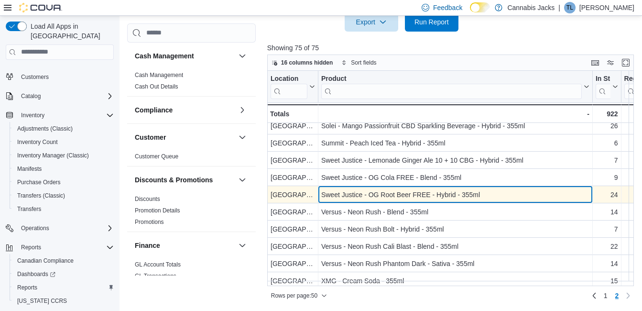
click at [386, 189] on div "Sweet Justice - OG Root Beer FREE - Hybrid - 355ml" at bounding box center [455, 194] width 268 height 11
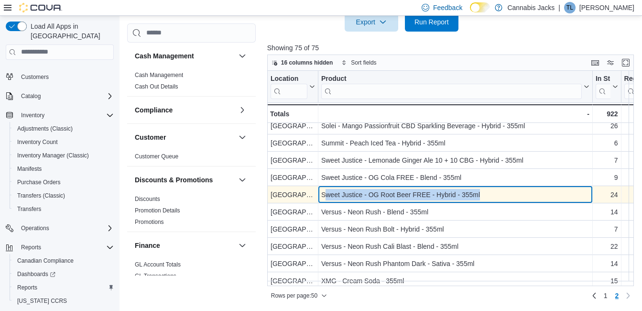
drag, startPoint x: 324, startPoint y: 193, endPoint x: 484, endPoint y: 195, distance: 160.3
click at [484, 195] on div "Sweet Justice - OG Root Beer FREE - Hybrid - 355ml" at bounding box center [455, 194] width 268 height 11
drag, startPoint x: 484, startPoint y: 195, endPoint x: 445, endPoint y: 193, distance: 39.3
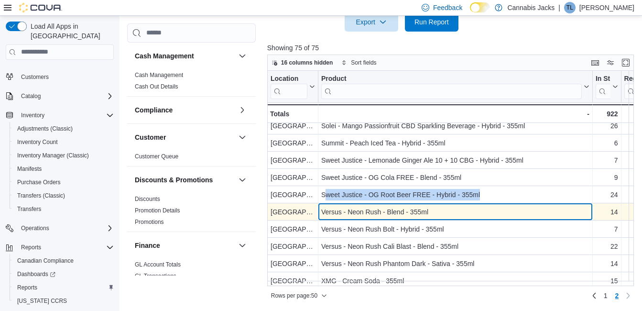
click at [357, 211] on div "Versus - Neon Rush - Blend - 355ml" at bounding box center [455, 211] width 268 height 11
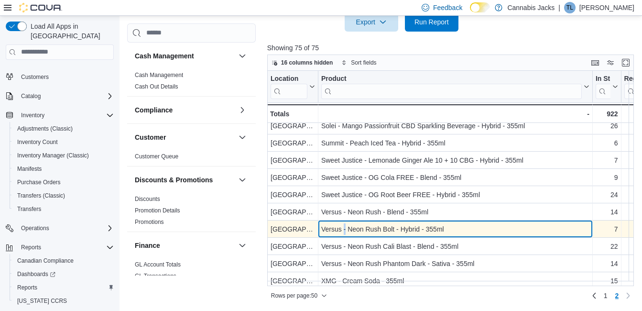
click at [345, 224] on div "Versus - Neon Rush Bolt - Hybrid - 355ml" at bounding box center [455, 228] width 268 height 11
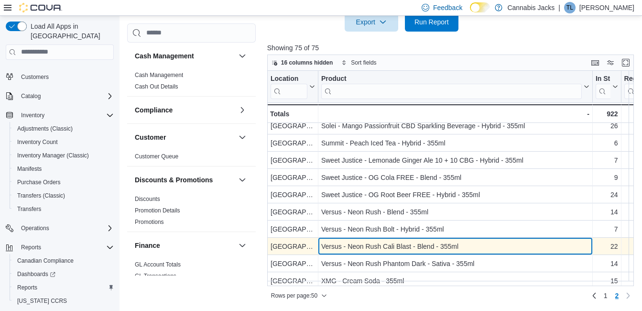
drag, startPoint x: 345, startPoint y: 224, endPoint x: 362, endPoint y: 245, distance: 27.2
click at [362, 245] on div "Versus - Neon Rush Cali Blast - Blend - 355ml" at bounding box center [455, 246] width 268 height 11
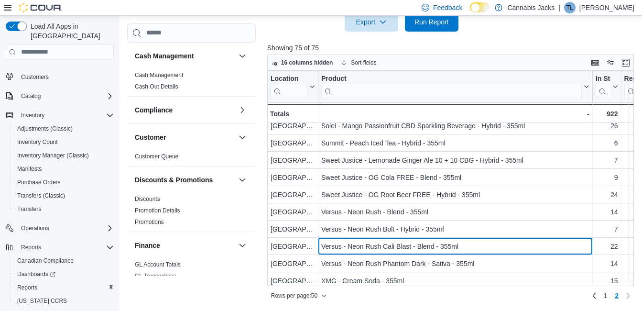
scroll to position [191, 0]
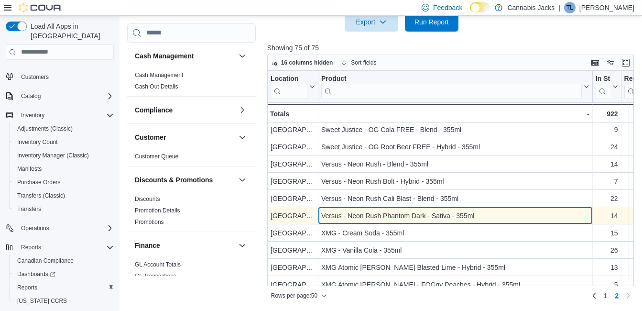
click at [466, 222] on div "Versus - Neon Rush Phantom Dark - Sativa - 355ml - Product, column 2, row 67" at bounding box center [456, 215] width 275 height 17
drag, startPoint x: 321, startPoint y: 216, endPoint x: 494, endPoint y: 217, distance: 172.2
click at [494, 217] on div "Versus - Neon Rush Phantom Dark - Sativa - 355ml" at bounding box center [455, 215] width 268 height 11
drag, startPoint x: 494, startPoint y: 217, endPoint x: 441, endPoint y: 216, distance: 52.6
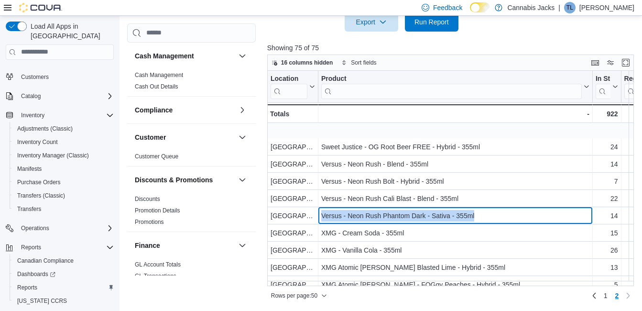
scroll to position [272, 0]
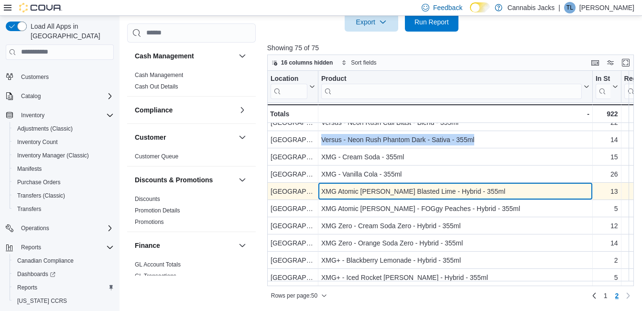
click at [398, 188] on div "XMG Atomic Sours - Cherry Blasted Lime - Hybrid - 355ml" at bounding box center [455, 191] width 268 height 11
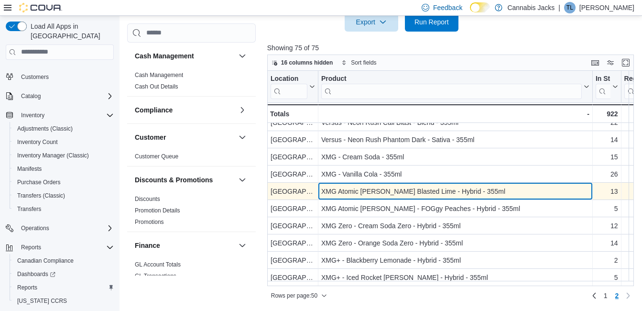
drag, startPoint x: 321, startPoint y: 183, endPoint x: 503, endPoint y: 191, distance: 182.0
click at [503, 191] on div "XMG Atomic Sours - Cherry Blasted Lime - Hybrid - 355ml - Product, column 2, ro…" at bounding box center [456, 191] width 275 height 17
drag, startPoint x: 503, startPoint y: 191, endPoint x: 464, endPoint y: 186, distance: 38.6
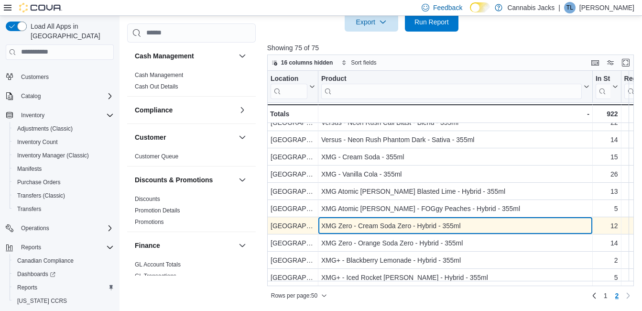
click at [392, 224] on div "XMG Zero - Cream Soda Zero - Hybrid - 355ml" at bounding box center [455, 225] width 268 height 11
drag, startPoint x: 324, startPoint y: 219, endPoint x: 464, endPoint y: 221, distance: 140.7
click at [464, 221] on div "XMG Zero - Cream Soda Zero - Hybrid - 355ml" at bounding box center [455, 225] width 268 height 11
drag, startPoint x: 464, startPoint y: 221, endPoint x: 402, endPoint y: 222, distance: 62.2
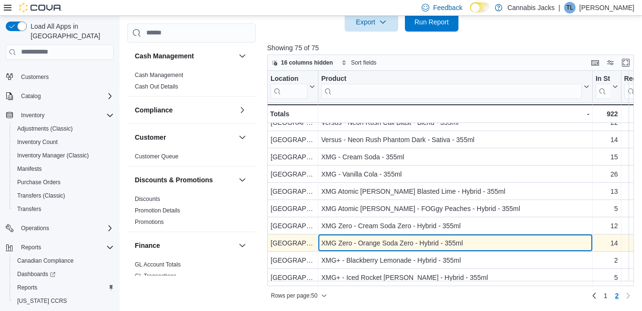
click at [377, 243] on div "XMG Zero - Orange Soda Zero - Hybrid - 355ml" at bounding box center [455, 242] width 268 height 11
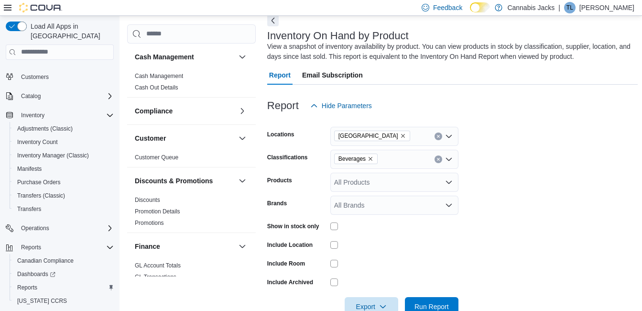
scroll to position [48, 0]
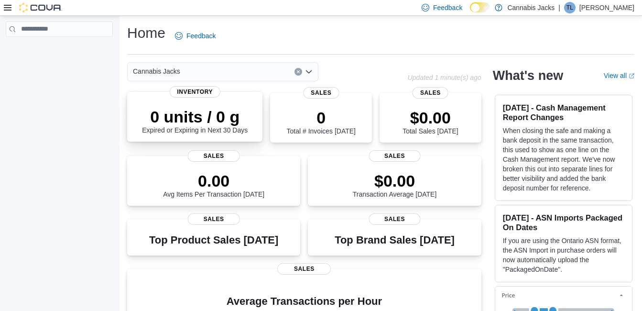
click at [194, 91] on span "Inventory" at bounding box center [194, 91] width 51 height 11
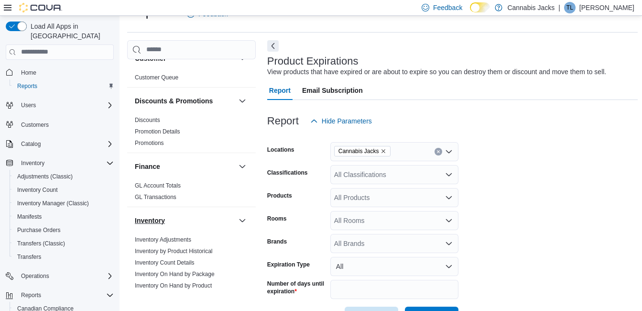
scroll to position [144, 0]
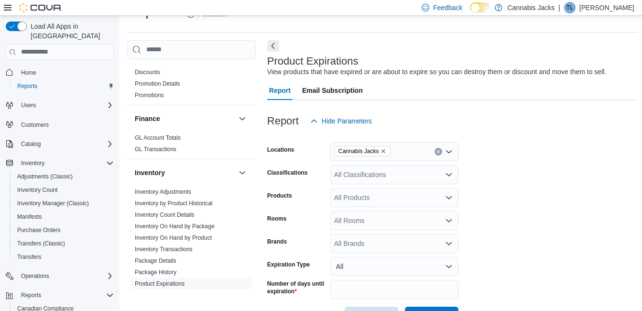
drag, startPoint x: 192, startPoint y: 237, endPoint x: 252, endPoint y: 233, distance: 59.9
click at [192, 237] on link "Inventory On Hand by Product" at bounding box center [173, 237] width 77 height 7
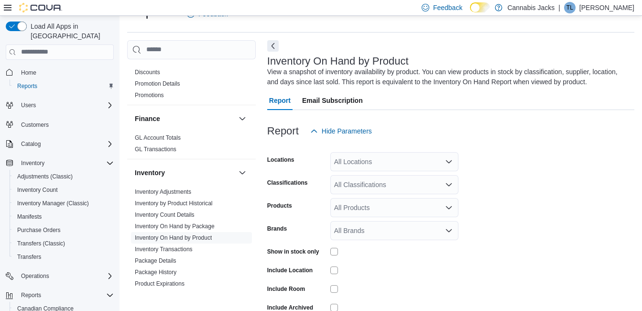
scroll to position [32, 0]
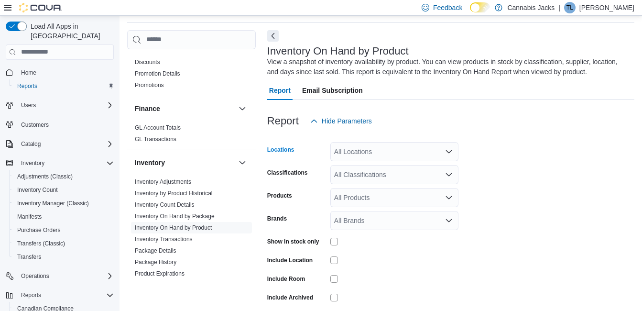
click at [448, 152] on icon "Open list of options" at bounding box center [449, 151] width 6 height 3
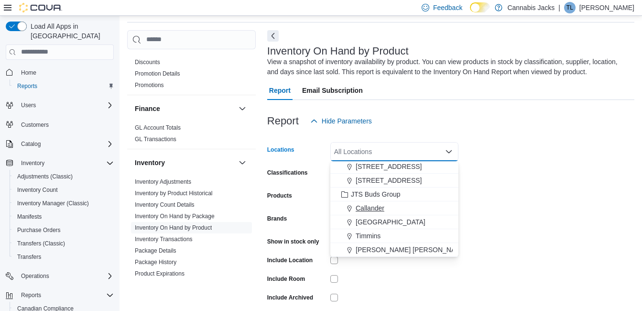
click at [376, 210] on span "Callander" at bounding box center [370, 208] width 29 height 10
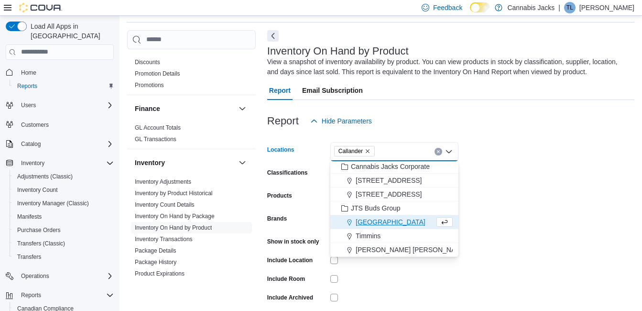
click at [514, 186] on form "Locations Callander Combo box. Selected. Callander. Press Backspace to delete C…" at bounding box center [450, 231] width 367 height 201
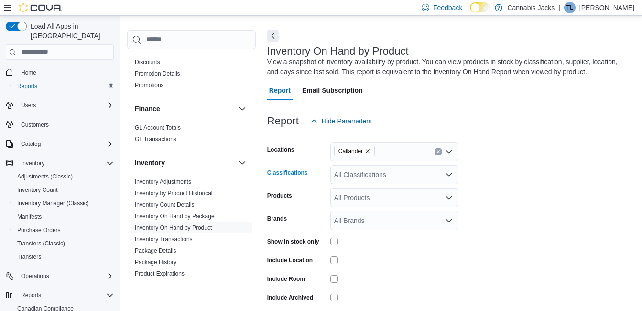
click at [448, 174] on icon "Open list of options" at bounding box center [449, 175] width 8 height 8
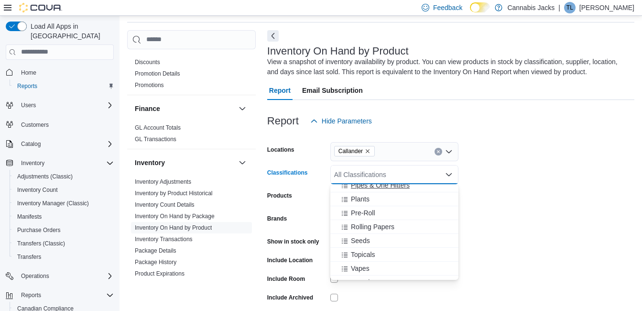
scroll to position [287, 0]
click at [360, 223] on span "Vapes" at bounding box center [360, 223] width 19 height 10
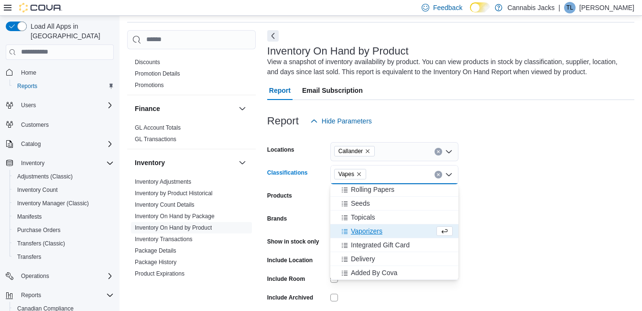
scroll to position [279, 0]
drag, startPoint x: 533, startPoint y: 217, endPoint x: 495, endPoint y: 224, distance: 38.9
click at [532, 218] on form "Locations Callander Classifications Vapes Combo box. Selected. Vapes. Press Bac…" at bounding box center [450, 231] width 367 height 201
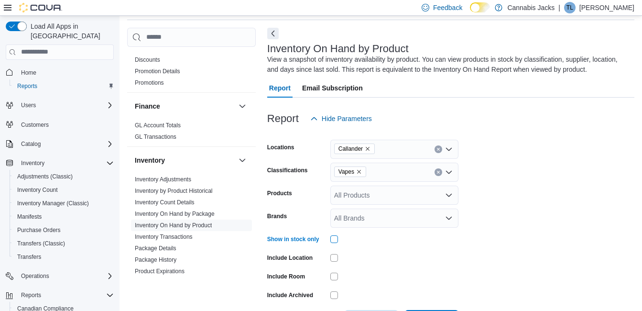
scroll to position [72, 0]
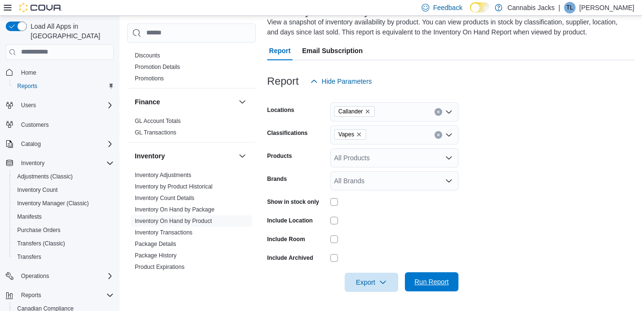
click at [432, 285] on span "Run Report" at bounding box center [432, 282] width 34 height 10
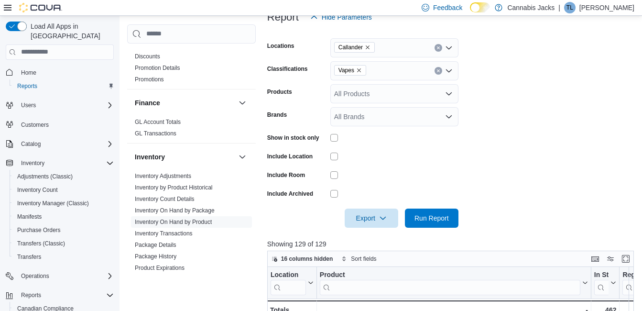
scroll to position [45, 0]
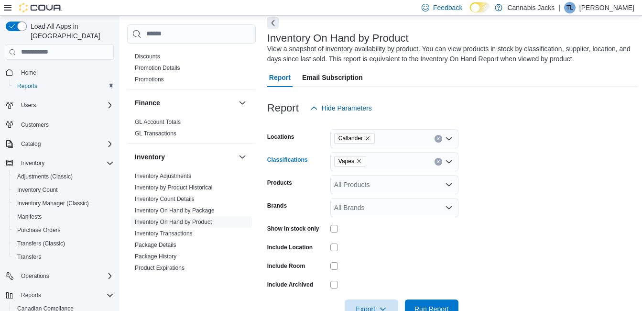
click at [359, 160] on icon "Remove Vapes from selection in this group" at bounding box center [359, 161] width 6 height 6
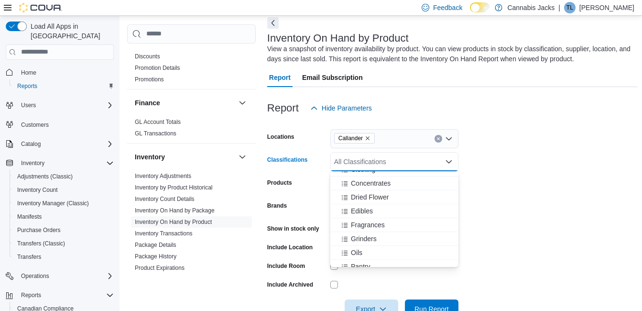
scroll to position [144, 0]
click at [361, 198] on button "Edibles" at bounding box center [395, 201] width 128 height 14
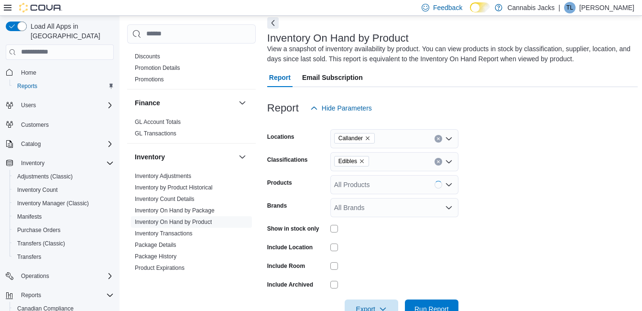
click at [526, 174] on form "Locations Callander Classifications Edibles Products All Products Brands All Br…" at bounding box center [452, 218] width 371 height 201
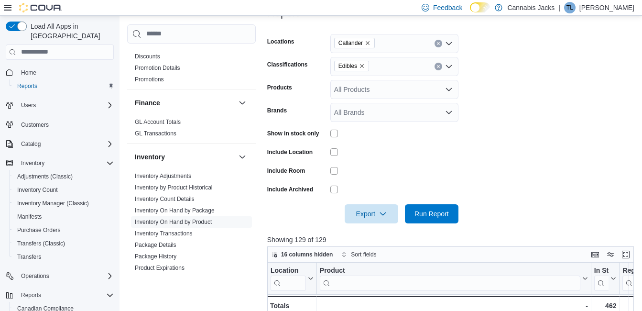
scroll to position [141, 0]
click at [442, 216] on span "Run Report" at bounding box center [432, 213] width 34 height 10
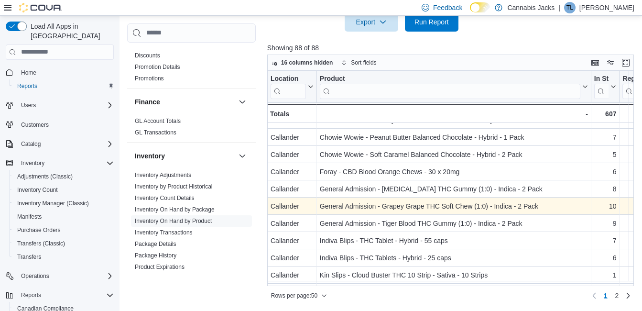
scroll to position [239, 0]
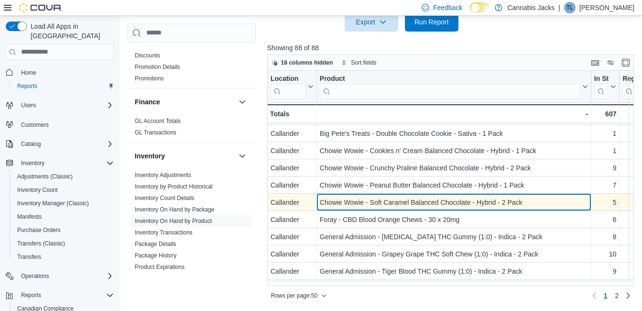
click at [384, 202] on div "Chowie Wowie - Soft Caramel Balanced Chocolate - Hybrid - 2 Pack" at bounding box center [454, 202] width 268 height 11
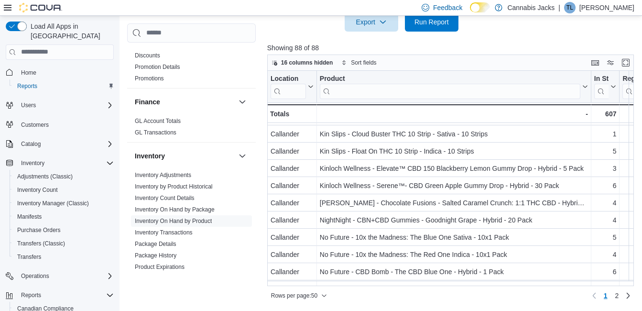
scroll to position [431, 0]
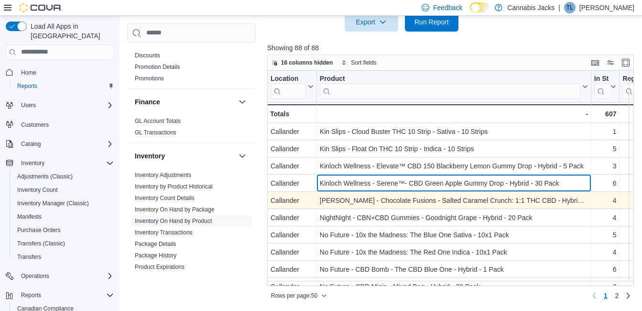
click at [444, 180] on div "Kinloch Wellness - Serene™- CBD Green Apple Gummy Drop - Hybrid - 30 Pack" at bounding box center [454, 182] width 268 height 11
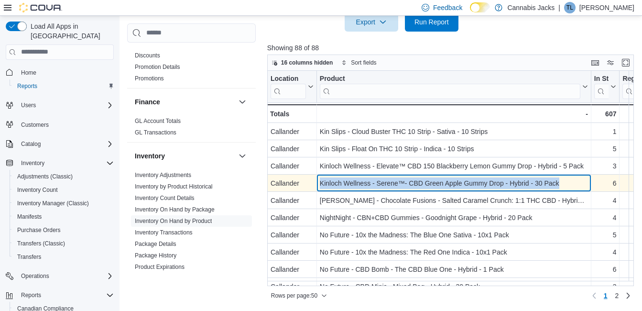
drag, startPoint x: 320, startPoint y: 183, endPoint x: 578, endPoint y: 184, distance: 258.3
click at [578, 184] on div "Kinloch Wellness - Serene™- CBD Green Apple Gummy Drop - Hybrid - 30 Pack" at bounding box center [454, 182] width 268 height 11
copy div "Kinloch Wellness - Serene™- CBD Green Apple Gummy Drop - Hybrid - 30 Pack"
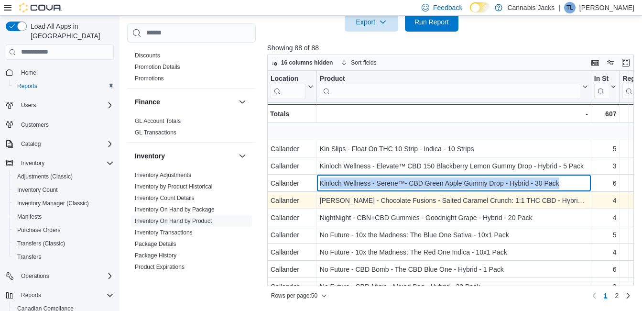
scroll to position [478, 0]
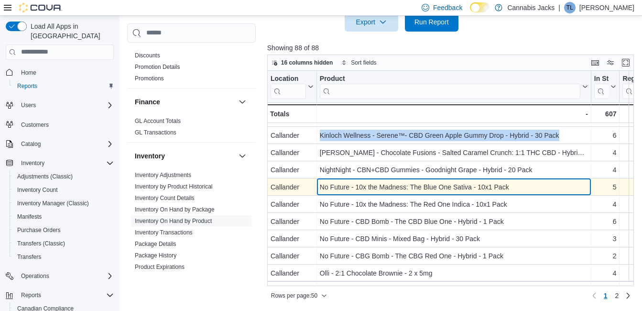
click at [408, 184] on div "No Future - 10x the Madness: The Blue One Sativa - 10x1 Pack" at bounding box center [454, 186] width 268 height 11
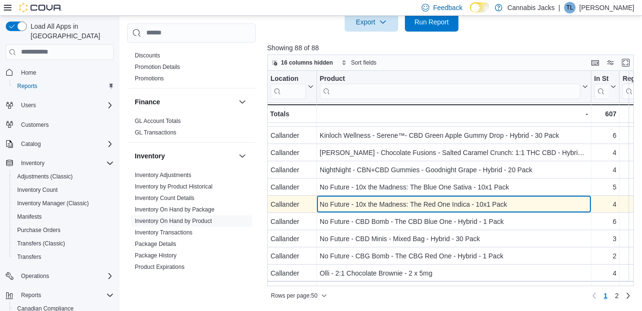
click at [405, 204] on div "No Future - 10x the Madness: The Red One Indica - 10x1 Pack" at bounding box center [454, 204] width 268 height 11
drag, startPoint x: 352, startPoint y: 203, endPoint x: 355, endPoint y: 212, distance: 9.5
click at [352, 204] on div "No Future - 10x the Madness: The Red One Indica - 10x1 Pack" at bounding box center [454, 204] width 268 height 11
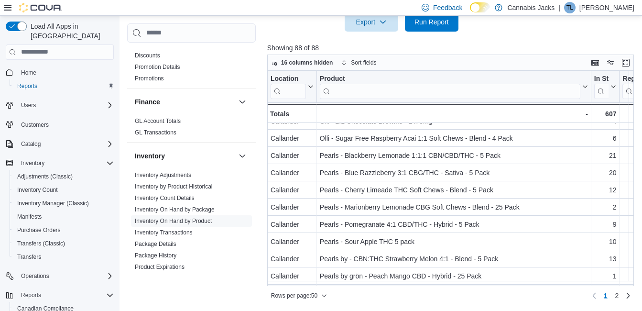
scroll to position [622, 0]
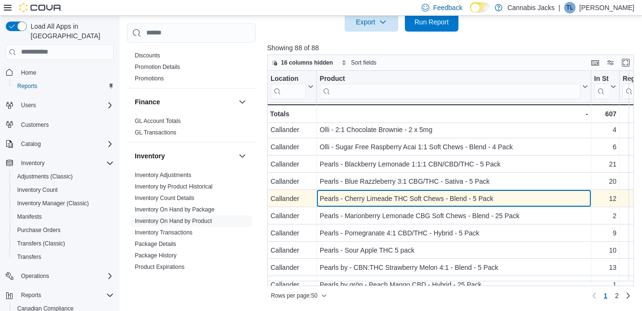
click at [399, 199] on div "Pearls - Cherry Limeade THC Soft Chews - Blend - 5 Pack" at bounding box center [454, 198] width 268 height 11
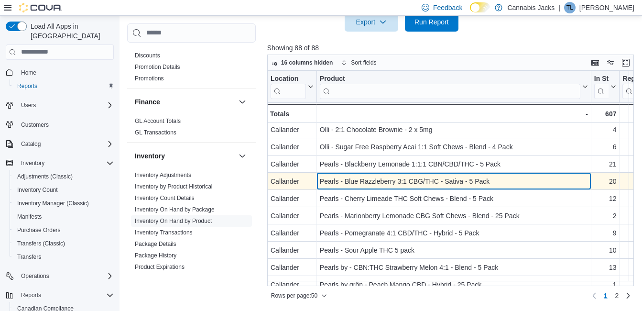
click at [348, 179] on div "Pearls - Blue Razzleberry 3:1 CBG/THC - Sativa - 5 Pack" at bounding box center [454, 181] width 268 height 11
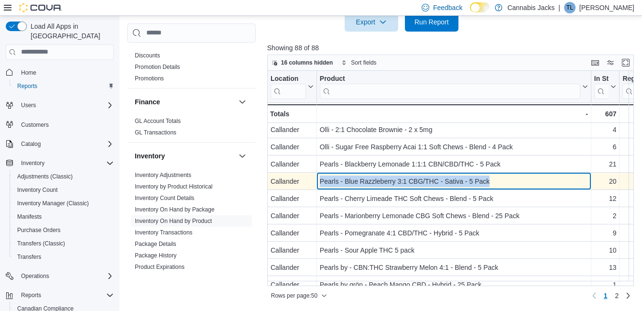
drag, startPoint x: 321, startPoint y: 181, endPoint x: 492, endPoint y: 180, distance: 170.3
click at [492, 180] on div "Pearls - Blue Razzleberry 3:1 CBG/THC - Sativa - 5 Pack" at bounding box center [454, 181] width 268 height 11
drag, startPoint x: 492, startPoint y: 180, endPoint x: 458, endPoint y: 185, distance: 33.8
copy div "Pearls - Blue Razzleberry 3:1 CBG/THC - Sativa - 5 Pack"
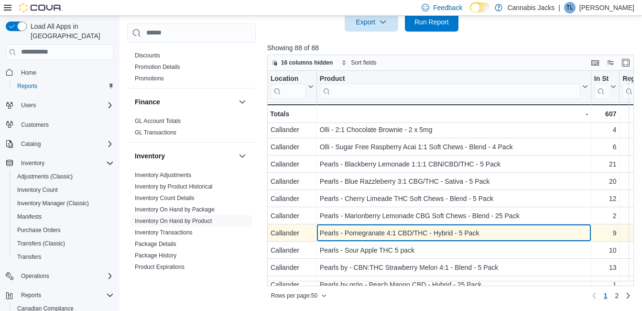
click at [390, 235] on div "Pearls - Pomegranate 4:1 CBD/THC - Hybrid - 5 Pack" at bounding box center [454, 232] width 268 height 11
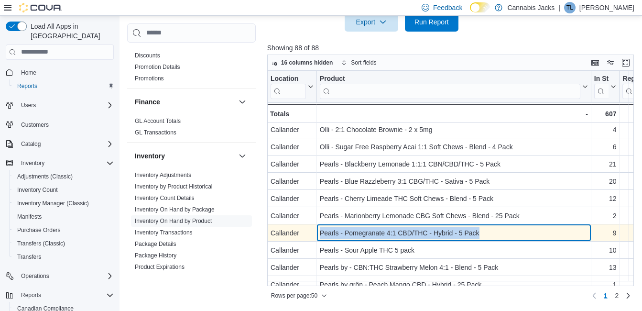
drag, startPoint x: 321, startPoint y: 232, endPoint x: 483, endPoint y: 233, distance: 161.2
click at [483, 233] on div "Pearls - Pomegranate 4:1 CBD/THC - Hybrid - 5 Pack" at bounding box center [454, 232] width 268 height 11
drag, startPoint x: 483, startPoint y: 233, endPoint x: 451, endPoint y: 235, distance: 32.1
copy div "Pearls - Pomegranate 4:1 CBD/THC - Hybrid - 5 Pack"
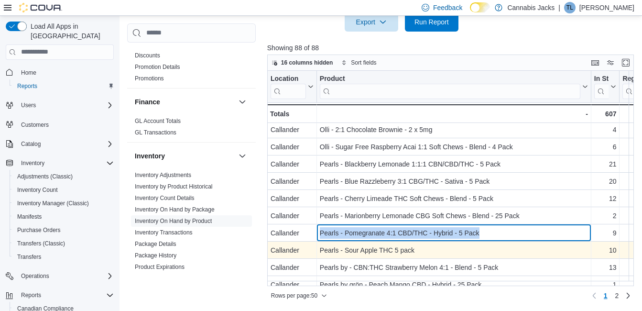
scroll to position [670, 0]
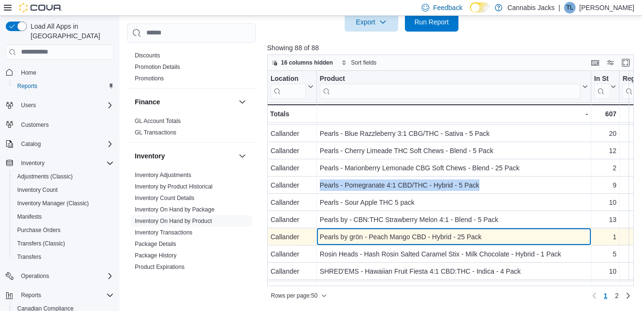
click at [383, 239] on div "Pearls by grön - Peach Mango CBD - Hybrid - 25 Pack" at bounding box center [454, 236] width 268 height 11
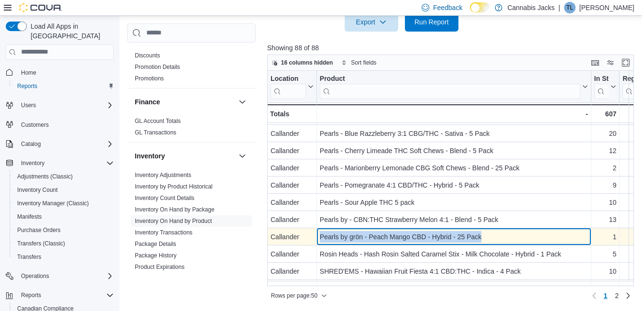
drag, startPoint x: 321, startPoint y: 235, endPoint x: 496, endPoint y: 241, distance: 174.2
click at [496, 241] on div "Pearls by grön - Peach Mango CBD - Hybrid - 25 Pack" at bounding box center [454, 236] width 268 height 11
drag, startPoint x: 496, startPoint y: 241, endPoint x: 439, endPoint y: 237, distance: 57.1
copy div "Pearls by grön - Peach Mango CBD - Hybrid - 25 Pack"
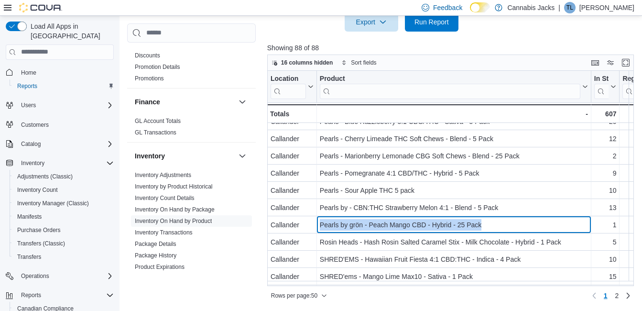
scroll to position [703, 0]
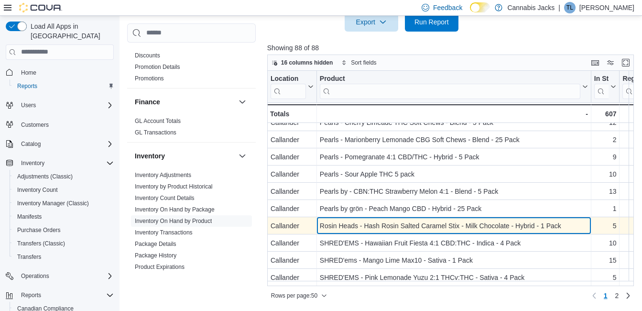
click at [407, 224] on div "Rosin Heads - Hash Rosin Salted Caramel Stix - Milk Chocolate - Hybrid - 1 Pack" at bounding box center [454, 225] width 268 height 11
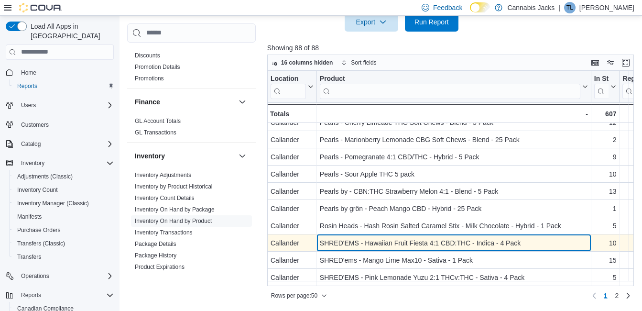
click at [401, 238] on div "SHRED'EMS - Hawaiian Fruit Fiesta 4:1 CBD:THC - Indica - 4 Pack" at bounding box center [454, 242] width 268 height 11
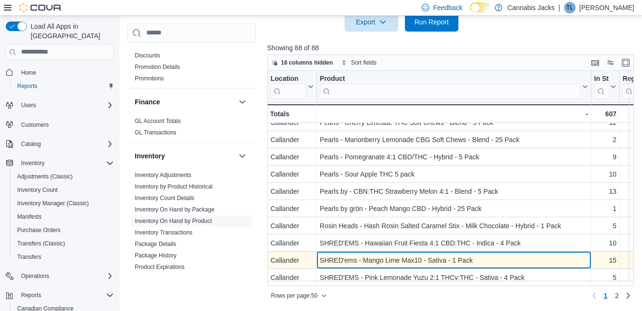
click at [402, 256] on div "SHRED'ems - Mango Lime Max10 - Sativa - 1 Pack" at bounding box center [454, 259] width 268 height 11
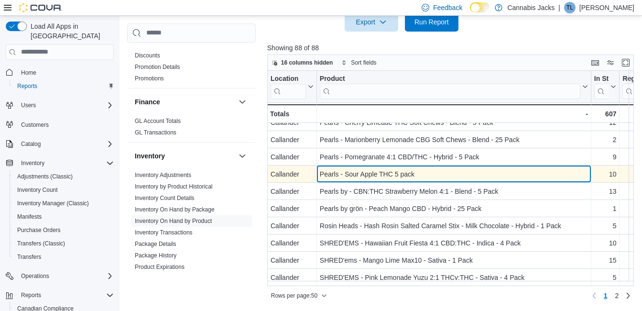
click at [395, 170] on div "Pearls - Sour Apple THC 5 pack" at bounding box center [454, 173] width 268 height 11
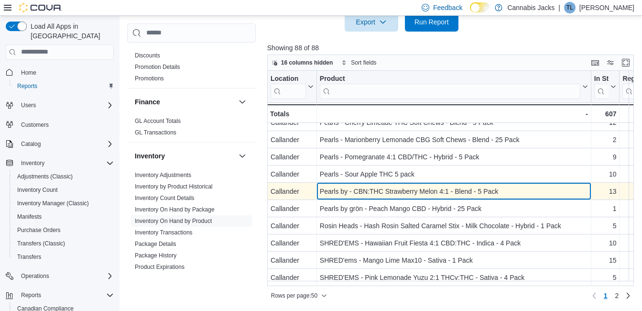
click at [392, 187] on div "Pearls by - CBN:THC Strawberry Melon 4:1 - Blend - 5 Pack" at bounding box center [454, 191] width 268 height 11
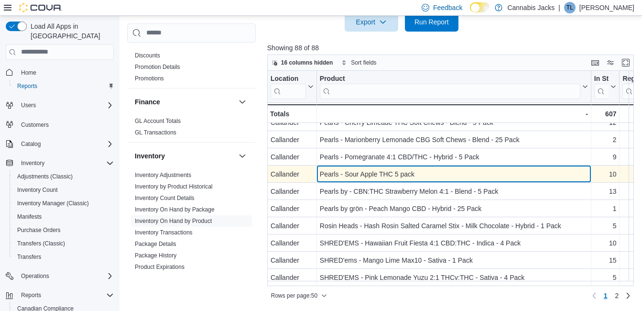
click at [368, 168] on div "Pearls - Sour Apple THC 5 pack" at bounding box center [454, 173] width 268 height 11
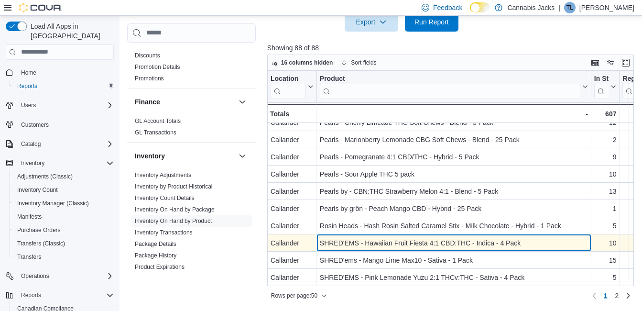
click at [398, 237] on div "SHRED'EMS - Hawaiian Fruit Fiesta 4:1 CBD:THC - Indica - 4 Pack" at bounding box center [454, 242] width 268 height 11
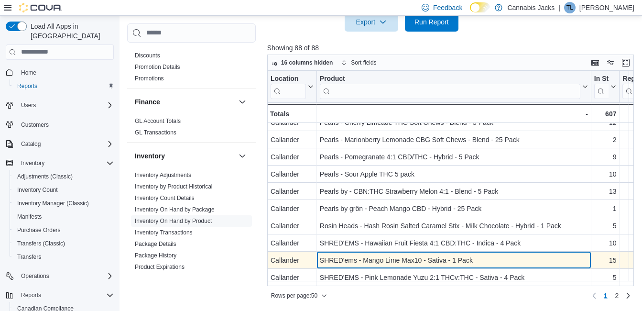
click at [395, 255] on div "SHRED'ems - Mango Lime Max10 - Sativa - 1 Pack" at bounding box center [454, 259] width 268 height 11
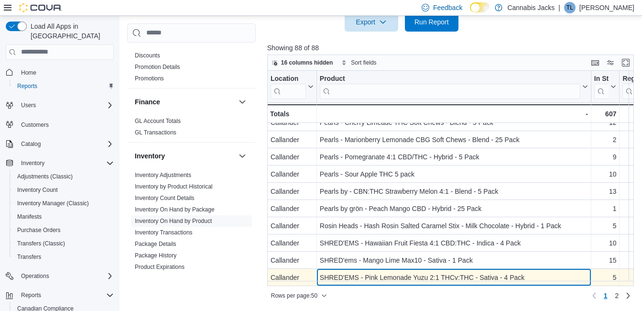
click at [398, 272] on div "SHRED'EMS - Pink Lemonade Yuzu 2:1 THCv:THC - Sativa - 4 Pack" at bounding box center [454, 277] width 268 height 11
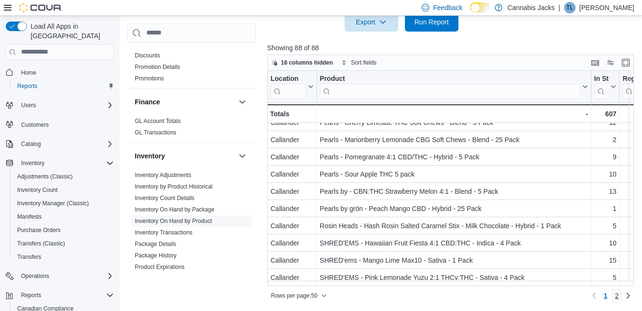
click at [619, 296] on span "2" at bounding box center [618, 296] width 4 height 10
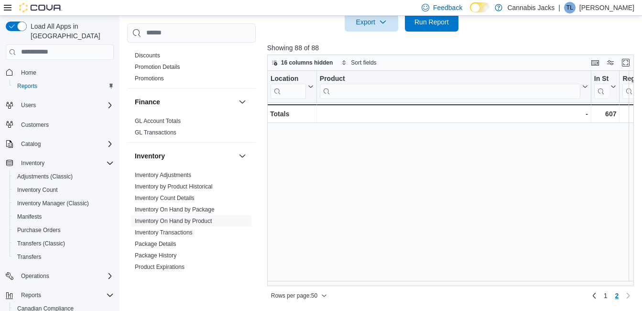
scroll to position [0, 0]
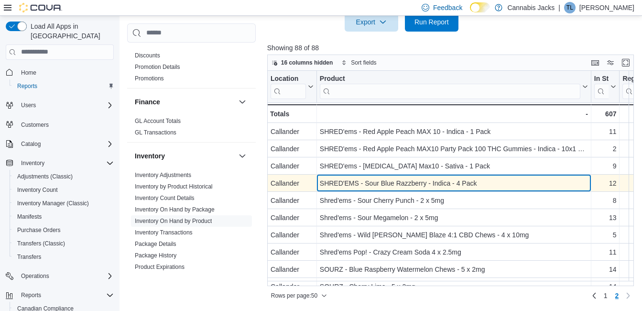
click at [382, 185] on div "SHRED'EMS - Sour Blue Razzberry - Indica - 4 Pack" at bounding box center [454, 182] width 268 height 11
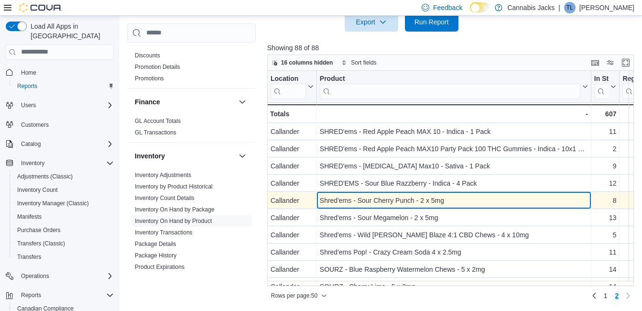
click at [380, 203] on div "Shred'ems - Sour Cherry Punch - 2 x 5mg" at bounding box center [454, 200] width 268 height 11
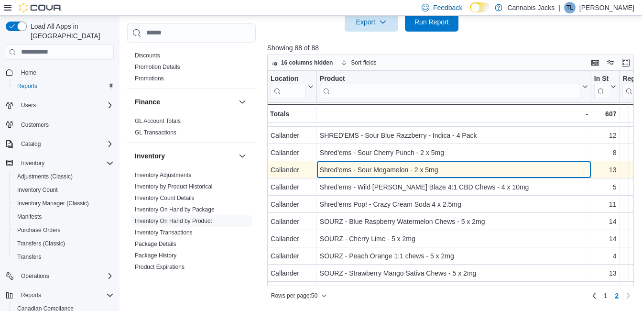
click at [381, 170] on div "Shred'ems - Sour Megamelon - 2 x 5mg" at bounding box center [454, 169] width 268 height 11
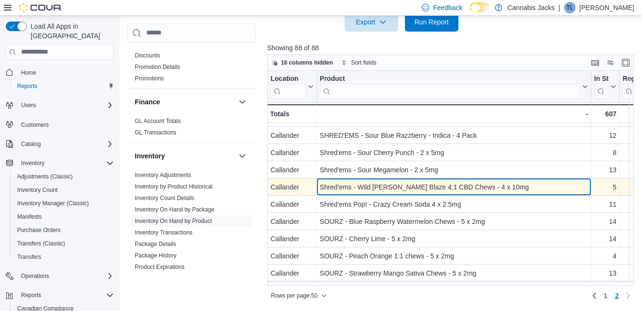
click at [371, 187] on div "Shred'ems - Wild [PERSON_NAME] Blaze 4:1 CBD Chews - 4 x 10mg" at bounding box center [454, 186] width 268 height 11
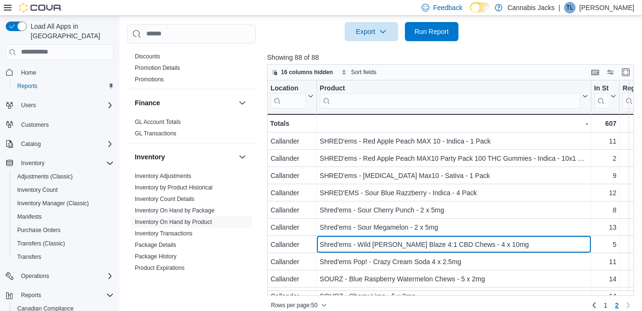
scroll to position [332, 0]
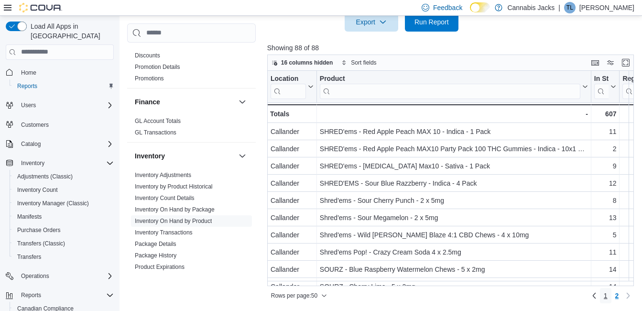
click at [612, 296] on link "1" at bounding box center [605, 295] width 11 height 15
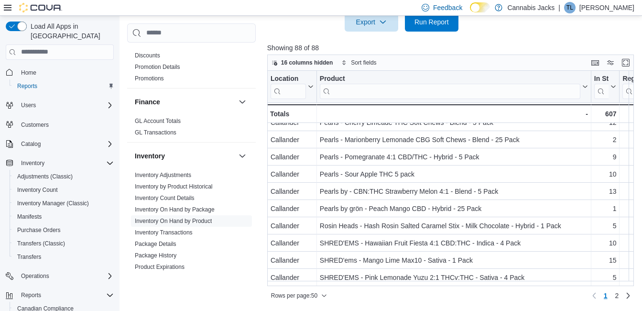
scroll to position [703, 0]
click at [619, 297] on span "2" at bounding box center [618, 296] width 4 height 10
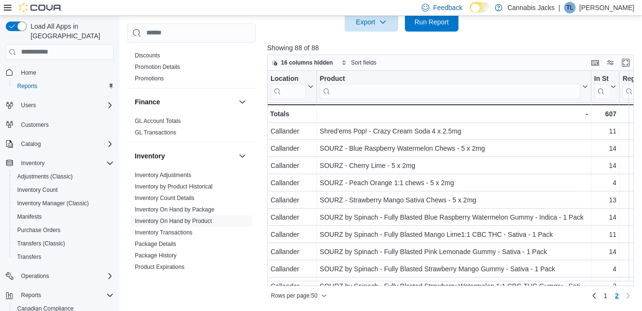
scroll to position [144, 0]
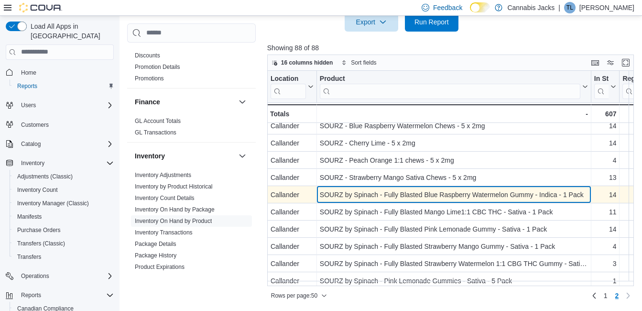
click at [406, 193] on div "SOURZ by Spinach - Fully Blasted Blue Raspberry Watermelon Gummy - Indica - 1 P…" at bounding box center [454, 194] width 268 height 11
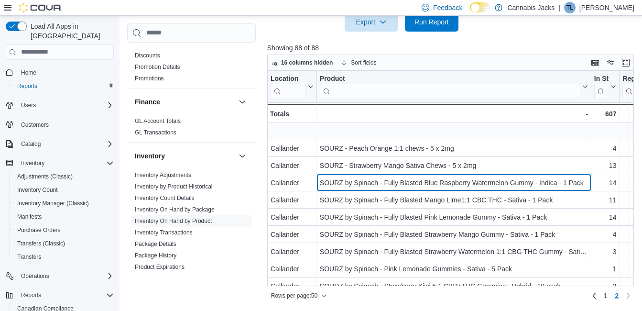
scroll to position [191, 0]
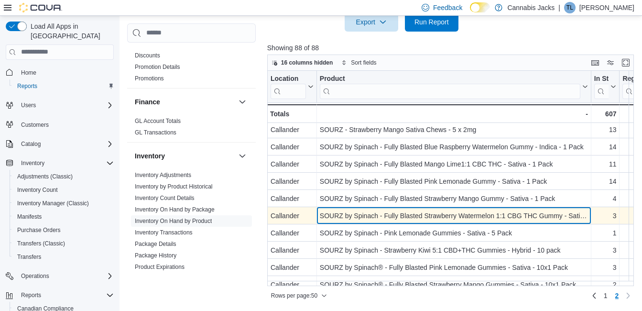
click at [410, 216] on div "SOURZ by Spinach - Fully Blasted Strawberry Watermelon 1:1 CBG THC Gummy - Sati…" at bounding box center [454, 215] width 268 height 11
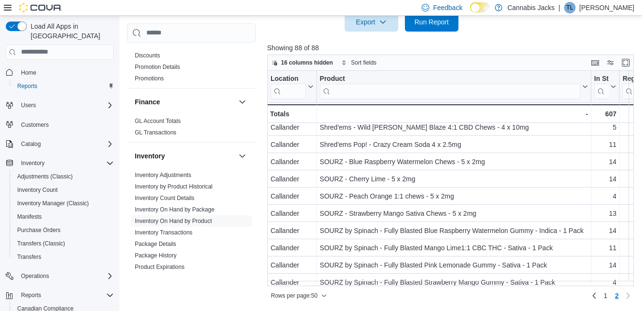
scroll to position [144, 0]
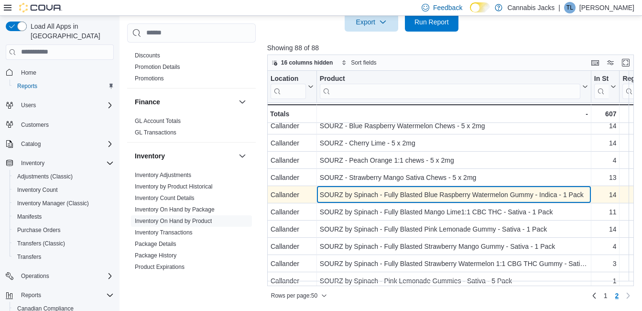
click at [419, 196] on div "SOURZ by Spinach - Fully Blasted Blue Raspberry Watermelon Gummy - Indica - 1 P…" at bounding box center [454, 194] width 268 height 11
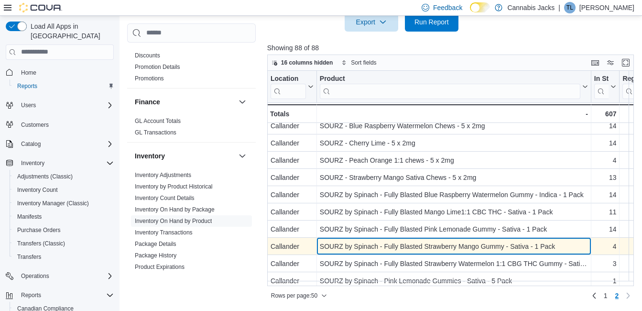
click at [435, 242] on div "SOURZ by Spinach - Fully Blasted Strawberry Mango Gummy - Sativa - 1 Pack" at bounding box center [454, 246] width 268 height 11
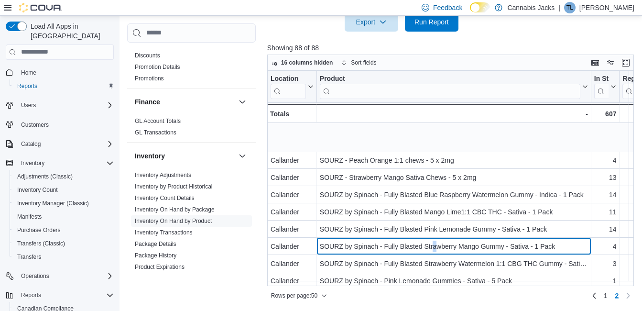
scroll to position [191, 0]
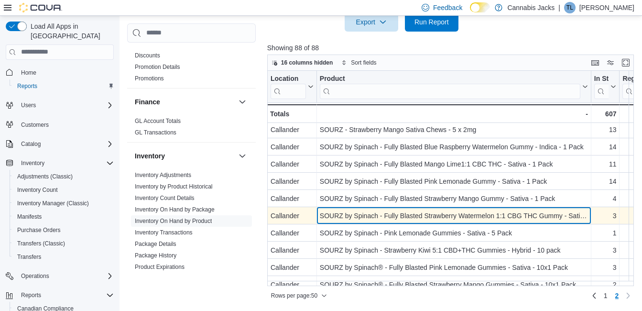
click at [422, 216] on div "SOURZ by Spinach - Fully Blasted Strawberry Watermelon 1:1 CBG THC Gummy - Sati…" at bounding box center [454, 215] width 268 height 11
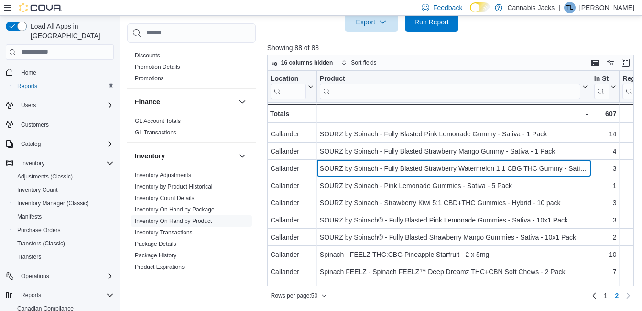
scroll to position [239, 0]
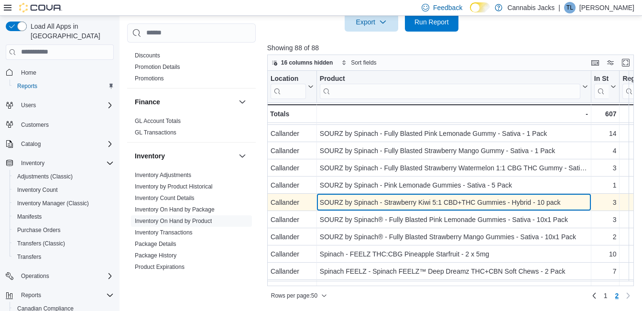
click at [431, 202] on div "SOURZ by Spinach - Strawberry Kiwi 5:1 CBD+THC Gummies - Hybrid - 10 pack" at bounding box center [454, 202] width 268 height 11
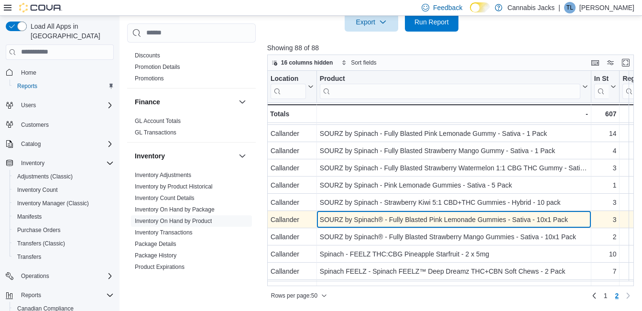
click at [387, 214] on div "SOURZ by Spinach® - Fully Blasted Pink Lemonade Gummies - Sativa - 10x1 Pack" at bounding box center [454, 219] width 268 height 11
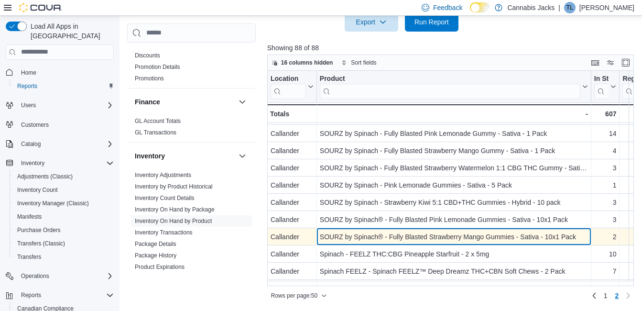
click at [391, 237] on div "SOURZ by Spinach® - Fully Blasted Strawberry Mango Gummies - Sativa - 10x1 Pack" at bounding box center [454, 236] width 268 height 11
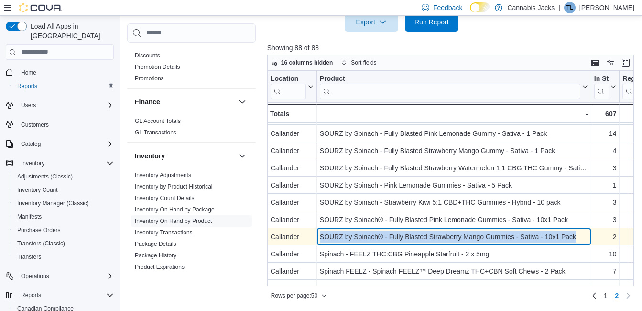
drag, startPoint x: 320, startPoint y: 233, endPoint x: 582, endPoint y: 232, distance: 261.7
click at [582, 232] on div "SOURZ by Spinach® - Fully Blasted Strawberry Mango Gummies - Sativa - 10x1 Pack" at bounding box center [454, 236] width 268 height 11
drag, startPoint x: 582, startPoint y: 232, endPoint x: 538, endPoint y: 236, distance: 44.3
copy div "SOURZ by Spinach® - Fully Blasted Strawberry Mango Gummies - Sativa - 10x1 Pack"
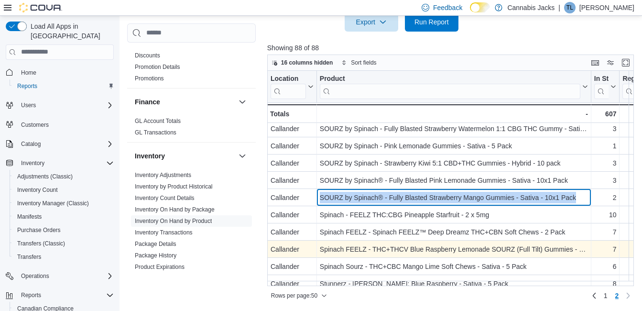
scroll to position [287, 0]
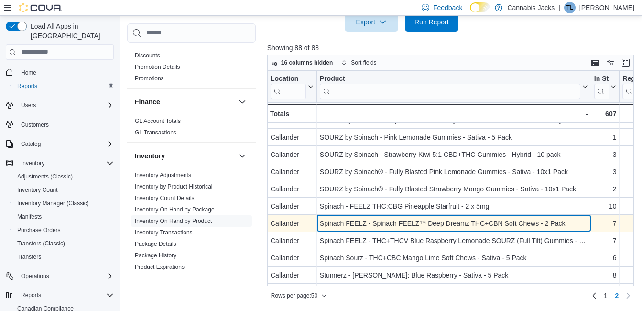
click at [430, 227] on div "Spinach FEELZ - Spinach FEELZ™ Deep Dreamz THC+CBN Soft Chews - 2 Pack" at bounding box center [454, 223] width 268 height 11
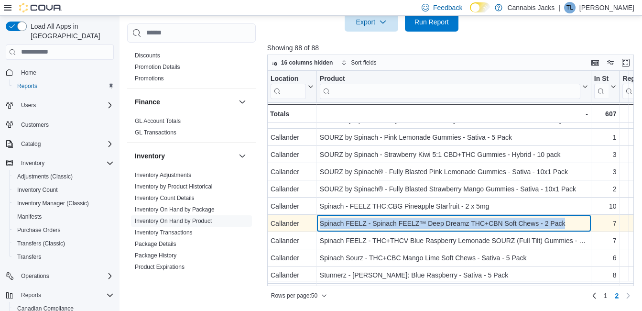
drag, startPoint x: 322, startPoint y: 223, endPoint x: 581, endPoint y: 222, distance: 259.3
click at [581, 222] on div "Spinach FEELZ - Spinach FEELZ™ Deep Dreamz THC+CBN Soft Chews - 2 Pack" at bounding box center [454, 223] width 268 height 11
drag, startPoint x: 581, startPoint y: 222, endPoint x: 518, endPoint y: 227, distance: 63.3
copy div "Spinach FEELZ - Spinach FEELZ™ Deep Dreamz THC+CBN Soft Chews - 2 Pack"
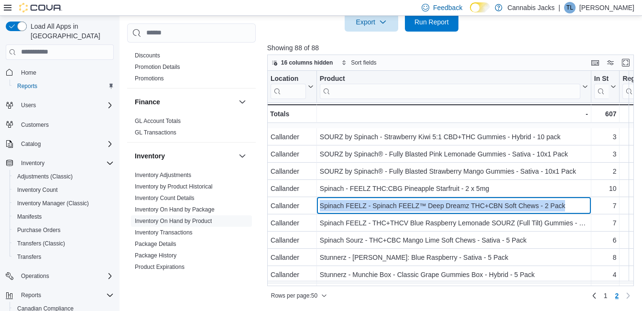
scroll to position [335, 0]
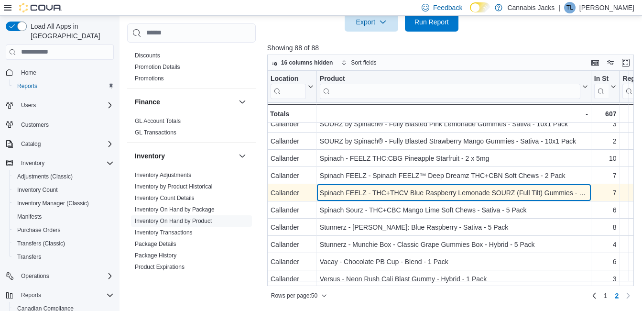
click at [425, 196] on div "Spinach FEELZ - THC+THCV Blue Raspberry Lemonade SOURZ (Full Tilt) Gummies - Sa…" at bounding box center [454, 192] width 268 height 11
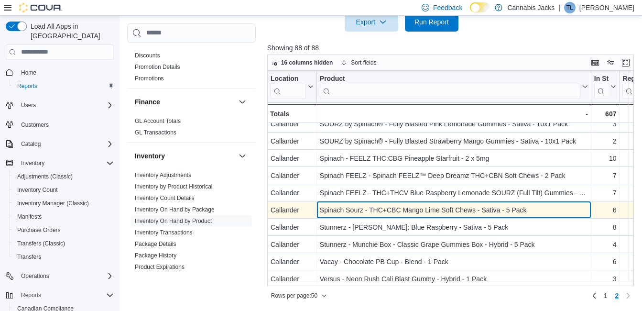
click at [421, 212] on div "Spinach Sourz - THC+CBC Mango Lime Soft Chews - Sativa - 5 Pack" at bounding box center [454, 209] width 268 height 11
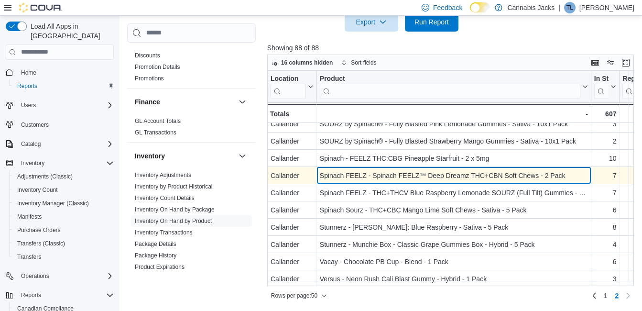
click at [376, 175] on div "Spinach FEELZ - Spinach FEELZ™ Deep Dreamz THC+CBN Soft Chews - 2 Pack" at bounding box center [454, 175] width 268 height 11
drag, startPoint x: 320, startPoint y: 174, endPoint x: 582, endPoint y: 168, distance: 261.7
click at [585, 168] on div "Spinach FEELZ - Spinach FEELZ™ Deep Dreamz THC+CBN Soft Chews - 2 Pack - Produc…" at bounding box center [454, 175] width 275 height 17
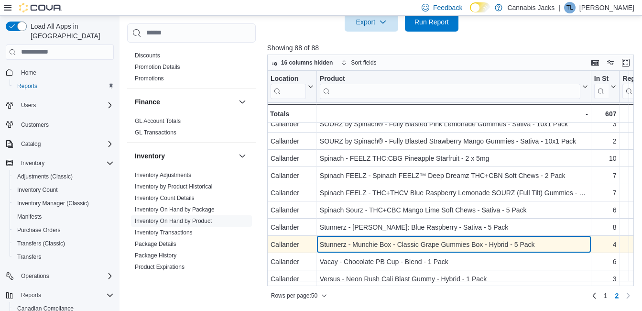
click at [400, 245] on div "Stunnerz - Munchie Box - Classic Grape Gummies Box - Hybrid - 5 Pack" at bounding box center [454, 244] width 268 height 11
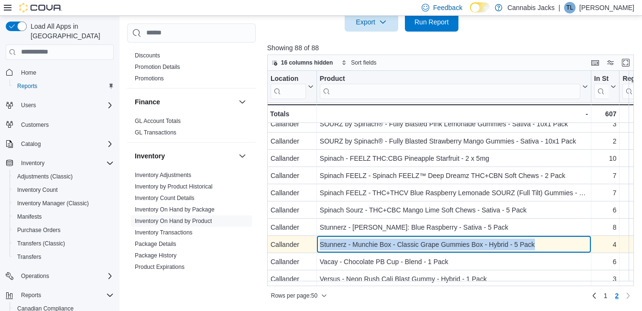
drag, startPoint x: 318, startPoint y: 243, endPoint x: 539, endPoint y: 242, distance: 221.5
click at [539, 242] on div "Stunnerz - Munchie Box - Classic Grape Gummies Box - Hybrid - 5 Pack - Product,…" at bounding box center [454, 244] width 275 height 17
drag, startPoint x: 539, startPoint y: 242, endPoint x: 508, endPoint y: 246, distance: 31.4
copy div "Stunnerz - Munchie Box - Classic Grape Gummies Box - Hybrid - 5 Pack"
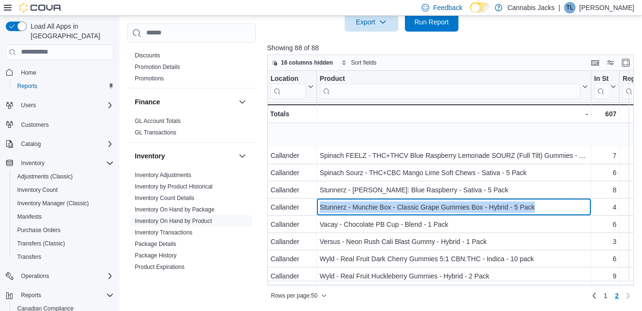
scroll to position [431, 0]
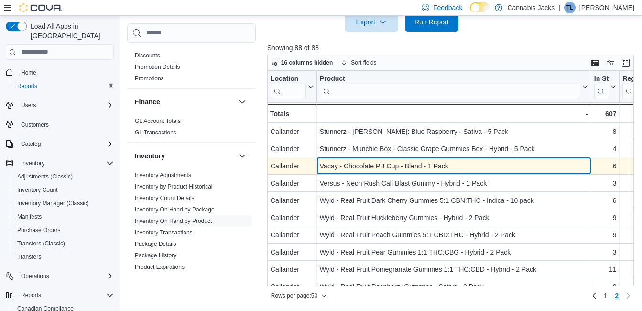
click at [418, 169] on div "Vacay - Chocolate PB Cup - Blend - 1 Pack" at bounding box center [454, 165] width 268 height 11
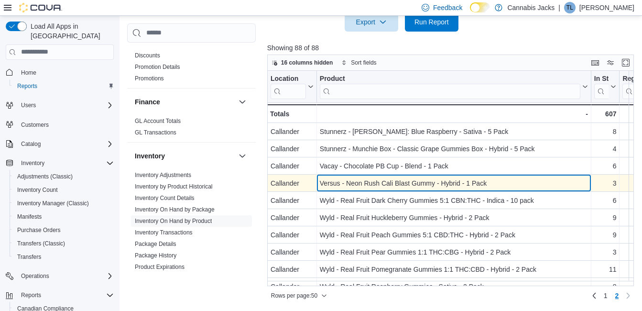
click at [408, 187] on div "Versus - Neon Rush Cali Blast Gummy - Hybrid - 1 Pack" at bounding box center [454, 182] width 268 height 11
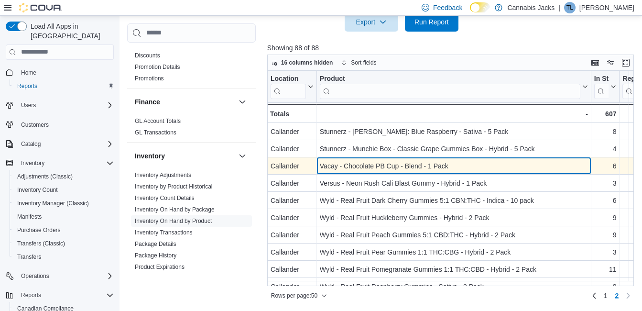
click at [391, 165] on div "Vacay - Chocolate PB Cup - Blend - 1 Pack" at bounding box center [454, 165] width 268 height 11
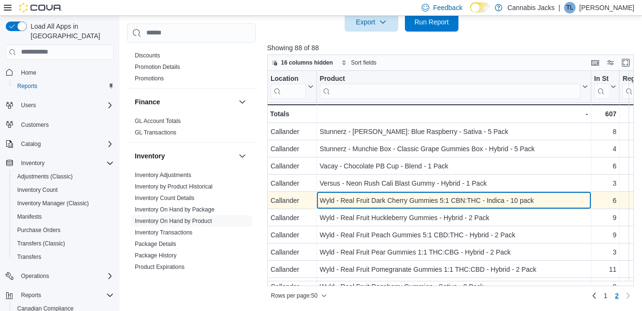
click at [397, 199] on div "Wyld - Real Fruit Dark Cherry Gummies 5:1 CBN:THC - Indica - 10 pack" at bounding box center [454, 200] width 268 height 11
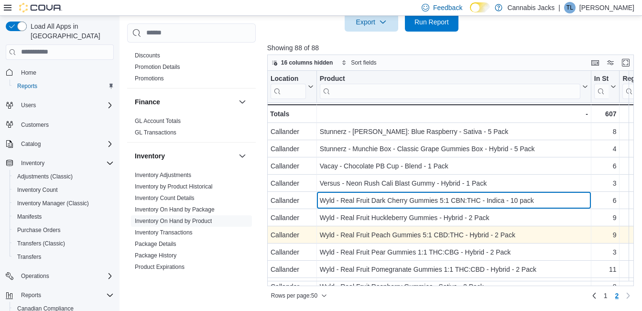
scroll to position [478, 0]
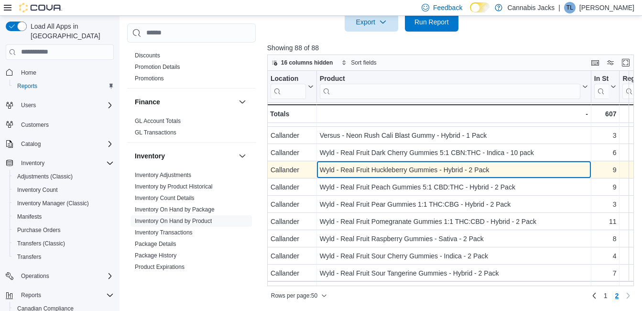
click at [371, 169] on div "Wyld - Real Fruit Huckleberry Gummies - Hybrid - 2 Pack" at bounding box center [454, 169] width 268 height 11
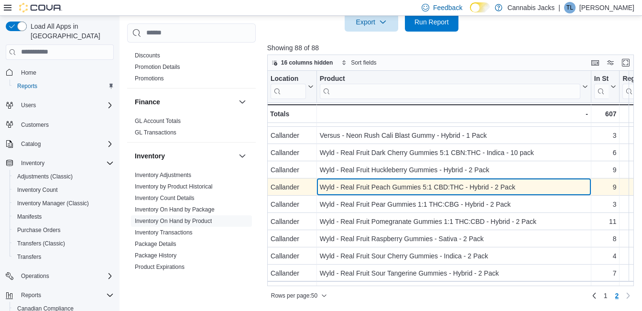
click at [367, 188] on div "Wyld - Real Fruit Peach Gummies 5:1 CBD:THC - Hybrid - 2 Pack" at bounding box center [454, 186] width 268 height 11
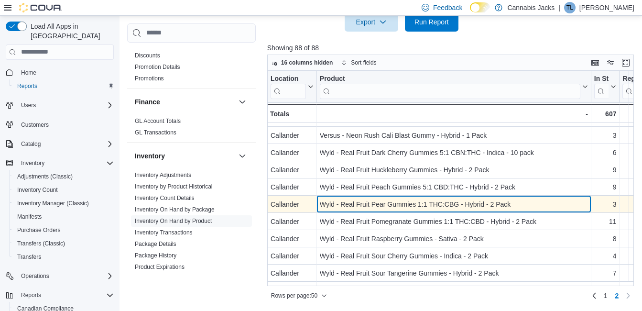
click at [368, 205] on div "Wyld - Real Fruit Pear Gummies 1:1 THC:CBG - Hybrid - 2 Pack" at bounding box center [454, 204] width 268 height 11
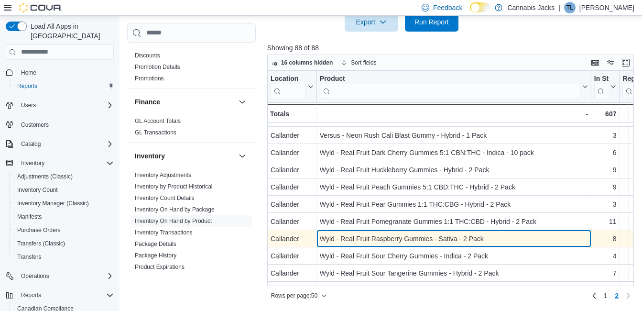
click at [400, 241] on div "Wyld - Real Fruit Raspberry Gummies - Sativa - 2 Pack" at bounding box center [454, 238] width 268 height 11
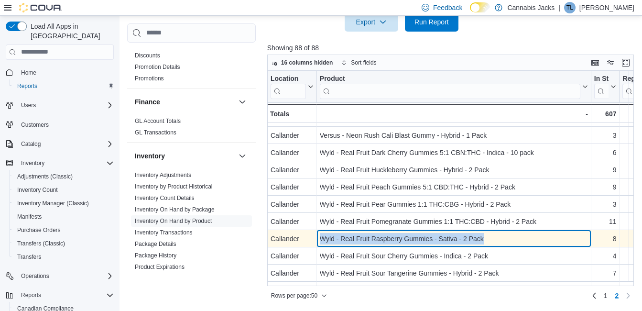
drag, startPoint x: 372, startPoint y: 238, endPoint x: 491, endPoint y: 243, distance: 119.2
click at [491, 243] on div "Wyld - Real Fruit Raspberry Gummies - Sativa - 2 Pack" at bounding box center [454, 238] width 268 height 11
drag, startPoint x: 491, startPoint y: 243, endPoint x: 416, endPoint y: 237, distance: 74.8
copy div "Wyld - Real Fruit Raspberry Gummies - Sativa - 2 Pack"
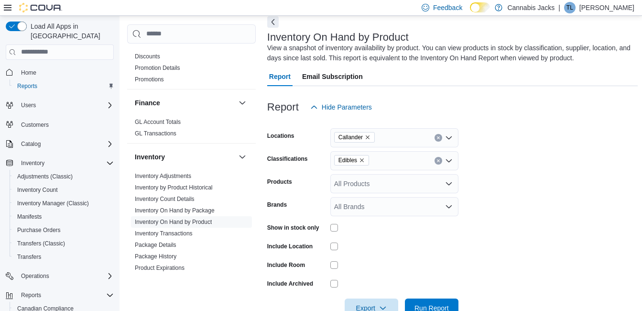
scroll to position [45, 0]
click at [360, 163] on icon "Remove Edibles from selection in this group" at bounding box center [362, 161] width 4 height 4
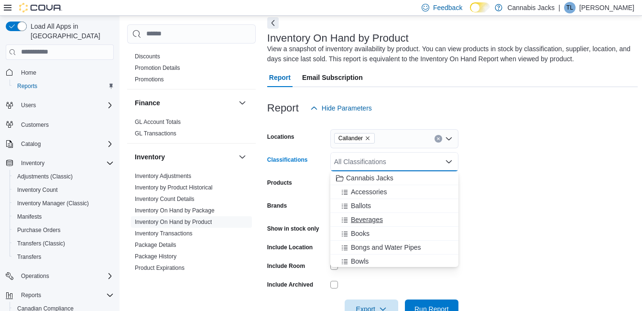
click at [377, 218] on span "Beverages" at bounding box center [367, 220] width 32 height 10
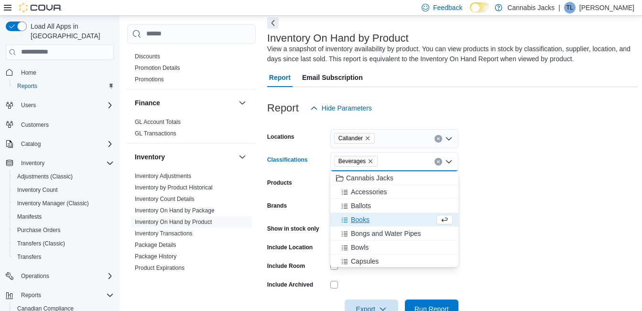
click at [512, 182] on form "Locations Callander Classifications Beverages Combo box. Selected. [GEOGRAPHIC_…" at bounding box center [452, 218] width 371 height 201
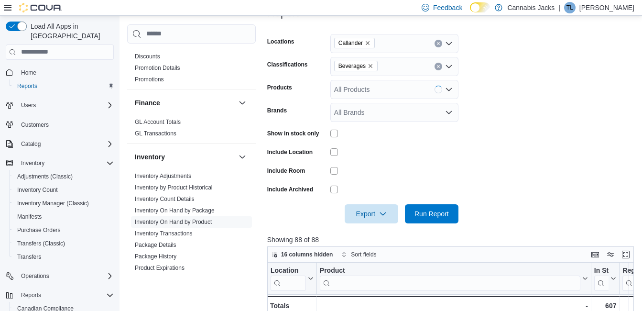
scroll to position [141, 0]
click at [431, 211] on span "Run Report" at bounding box center [432, 213] width 34 height 10
click at [368, 66] on icon "Remove Beverages from selection in this group" at bounding box center [371, 66] width 6 height 6
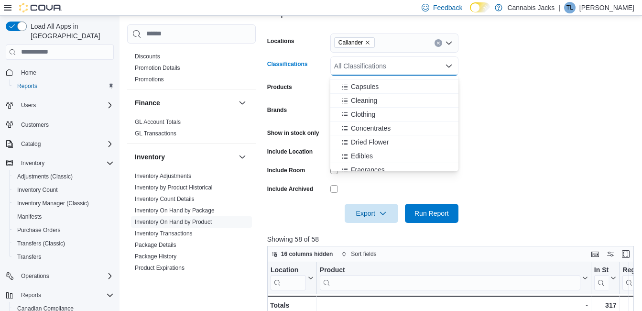
scroll to position [96, 0]
click at [368, 82] on span "Capsules" at bounding box center [365, 84] width 28 height 10
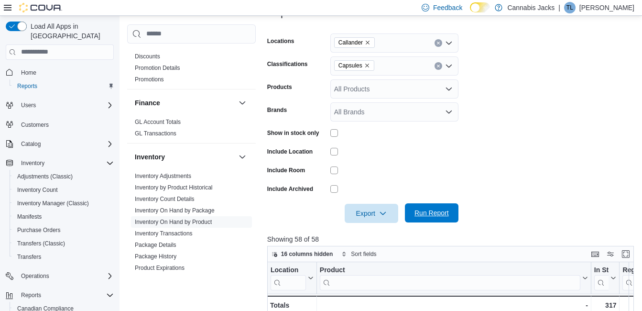
click at [431, 215] on span "Run Report" at bounding box center [432, 213] width 34 height 10
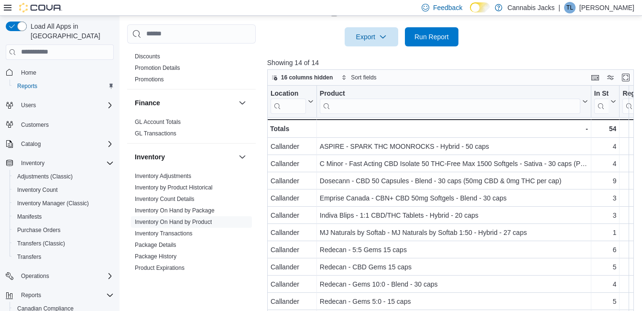
scroll to position [332, 0]
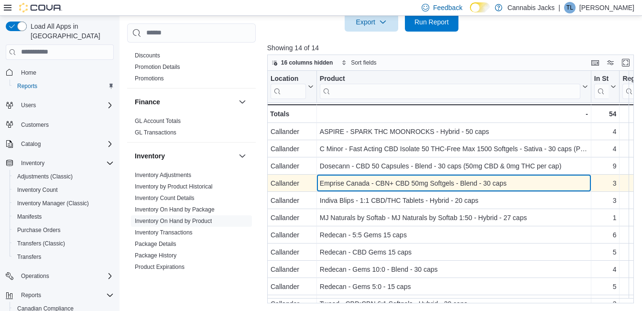
click at [380, 180] on div "Emprise Canada - CBN+ CBD 50mg Softgels - Blend - 30 caps" at bounding box center [454, 182] width 268 height 11
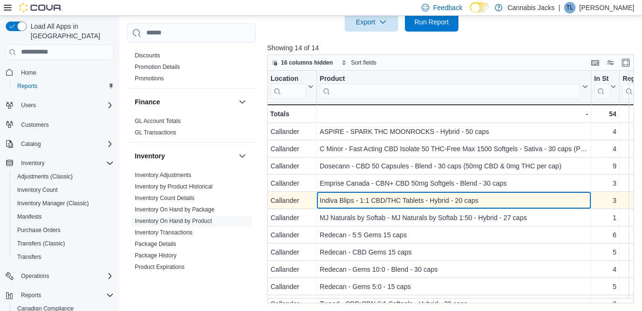
click at [353, 202] on div "Indiva Blips - 1:1 CBD/THC Tablets - Hybrid - 20 caps" at bounding box center [454, 200] width 268 height 11
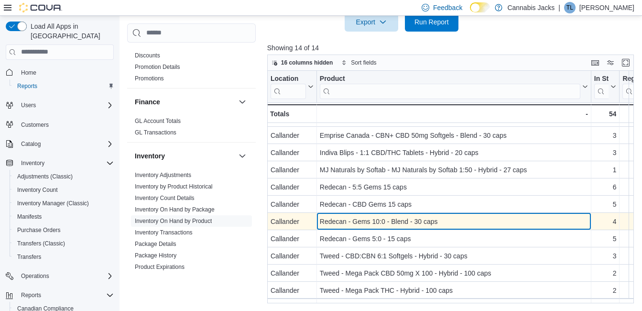
click at [395, 224] on div "Redecan - Gems 10:0 - Blend - 30 caps" at bounding box center [454, 221] width 268 height 11
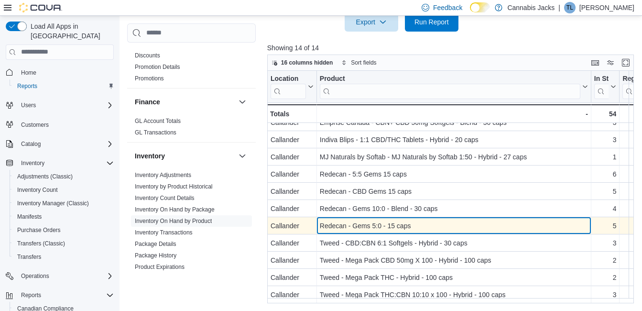
click at [393, 223] on div "Redecan - Gems 5:0 - 15 caps" at bounding box center [454, 225] width 268 height 11
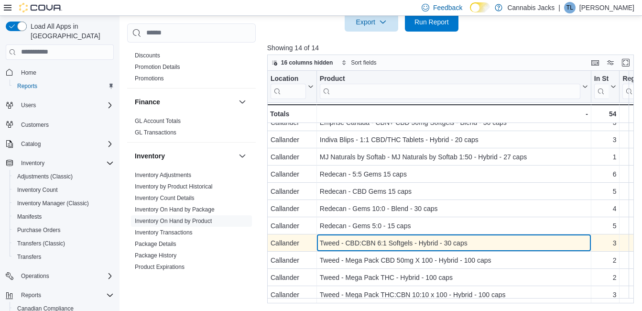
click at [389, 241] on div "Tweed - CBD:CBN 6:1 Softgels - Hybrid - 30 caps" at bounding box center [454, 242] width 268 height 11
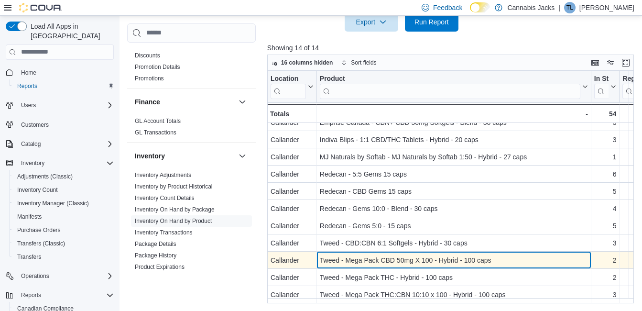
click at [394, 257] on div "Tweed - Mega Pack CBD 50mg X 100 - Hybrid - 100 caps" at bounding box center [454, 259] width 268 height 11
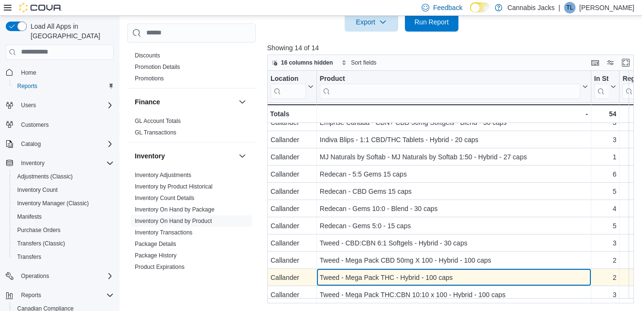
click at [395, 272] on div "Tweed - Mega Pack THC - Hybrid - 100 caps" at bounding box center [454, 277] width 268 height 11
drag, startPoint x: 321, startPoint y: 270, endPoint x: 447, endPoint y: 271, distance: 125.8
click at [447, 272] on div "Tweed - Mega Pack THC - Hybrid - 100 caps" at bounding box center [454, 277] width 268 height 11
drag, startPoint x: 447, startPoint y: 271, endPoint x: 423, endPoint y: 275, distance: 24.2
copy div "Tweed - Mega Pack THC - Hybrid - 100 ca"
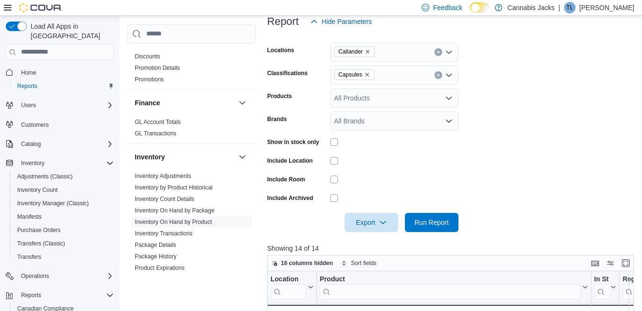
scroll to position [45, 0]
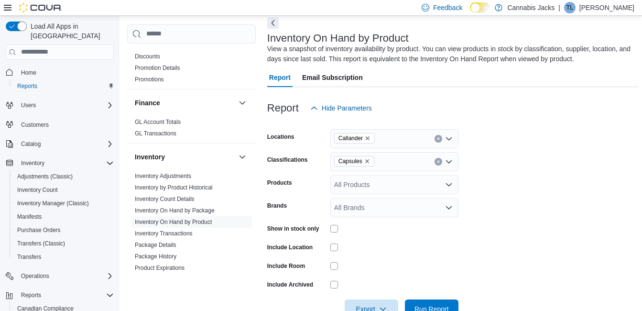
click at [365, 162] on icon "Remove Capsules from selection in this group" at bounding box center [367, 161] width 4 height 4
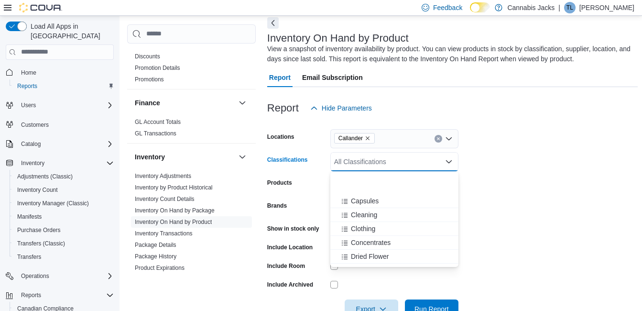
scroll to position [144, 0]
click at [379, 171] on span "Concentrates" at bounding box center [371, 173] width 40 height 10
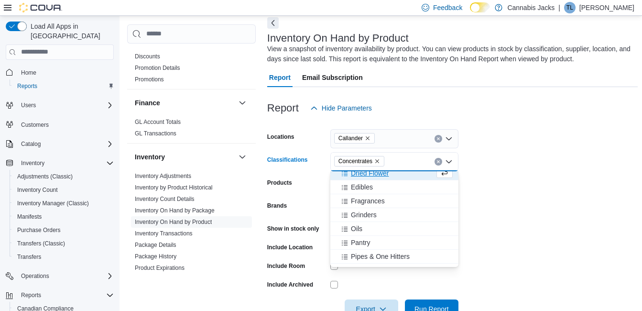
scroll to position [139, 0]
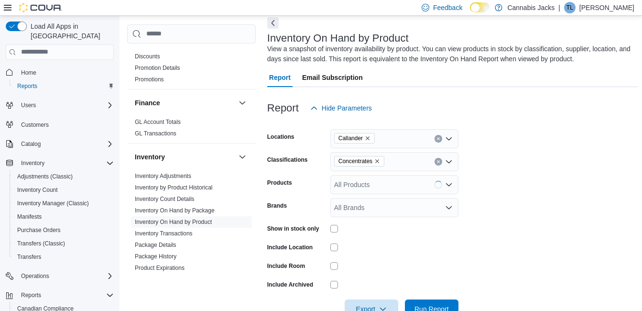
click at [518, 190] on form "Locations Callander Classifications Concentrates Products All Products Brands A…" at bounding box center [452, 218] width 371 height 201
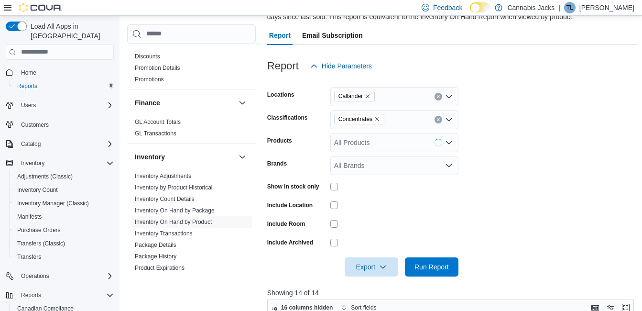
scroll to position [141, 0]
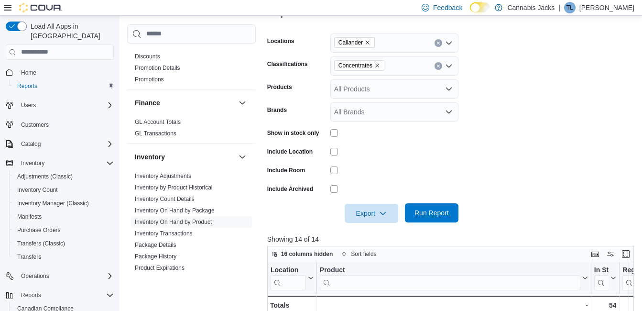
click at [433, 209] on span "Run Report" at bounding box center [432, 213] width 34 height 10
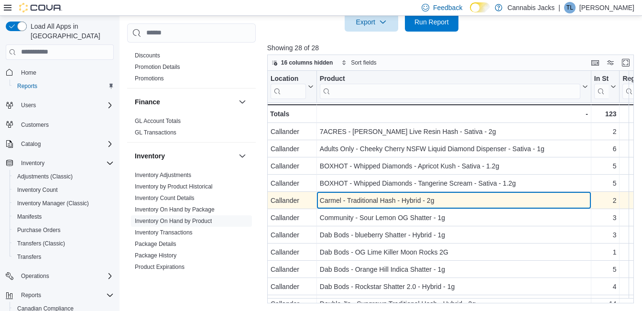
click at [390, 197] on div "Carmel - Traditional Hash - Hybrid - 2g" at bounding box center [454, 200] width 268 height 11
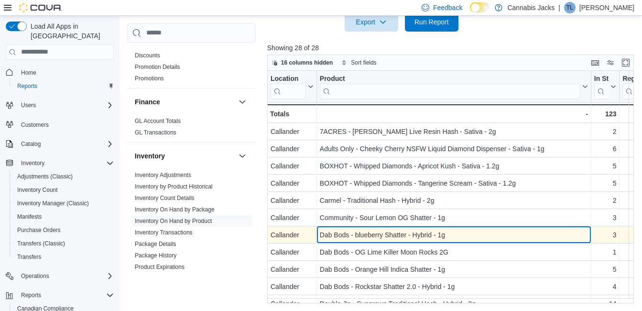
click at [387, 232] on div "Dab Bods - blueberry Shatter - Hybrid - 1g" at bounding box center [454, 234] width 268 height 11
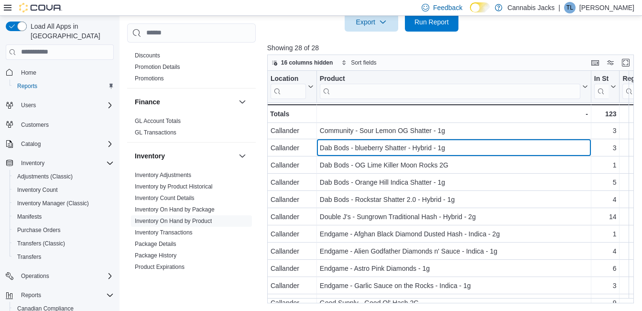
scroll to position [96, 0]
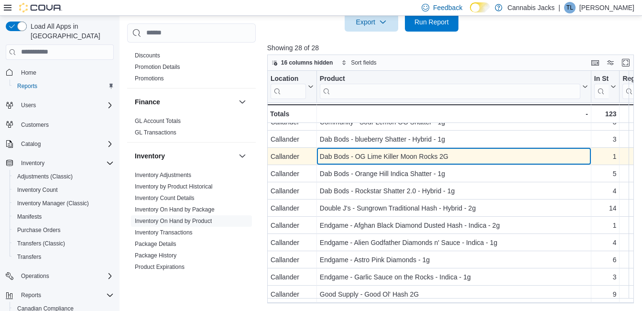
click at [395, 156] on div "Dab Bods - OG Lime Killer Moon Rocks 2G" at bounding box center [454, 156] width 268 height 11
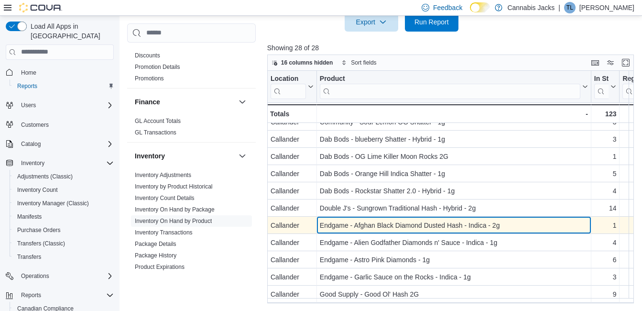
click at [368, 228] on div "Endgame - Afghan Black Diamond Dusted Hash - Indica - 2g" at bounding box center [454, 225] width 268 height 11
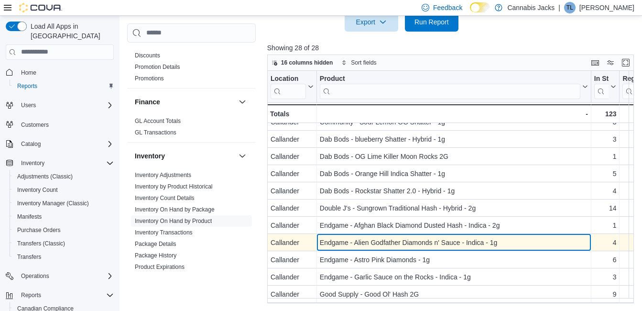
click at [373, 244] on div "Endgame - Alien Godfather Diamonds n' Sauce - Indica - 1g" at bounding box center [454, 242] width 268 height 11
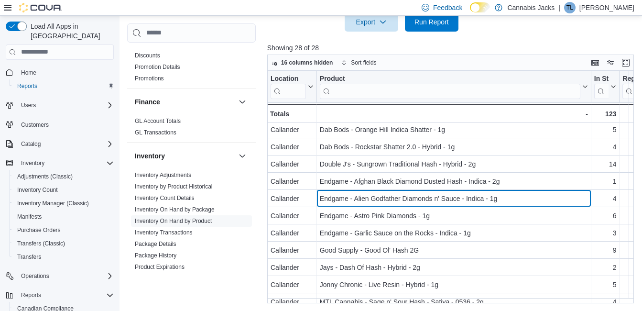
scroll to position [144, 0]
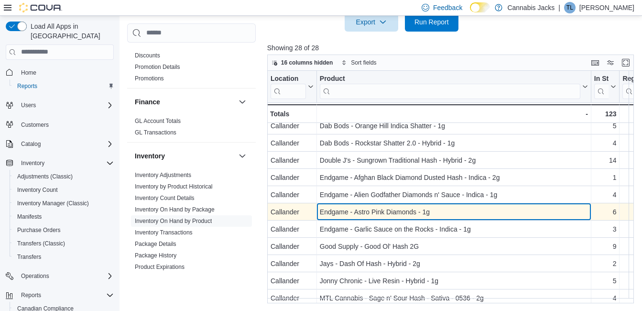
click at [400, 212] on div "Endgame - Astro Pink Diamonds - 1g" at bounding box center [454, 211] width 268 height 11
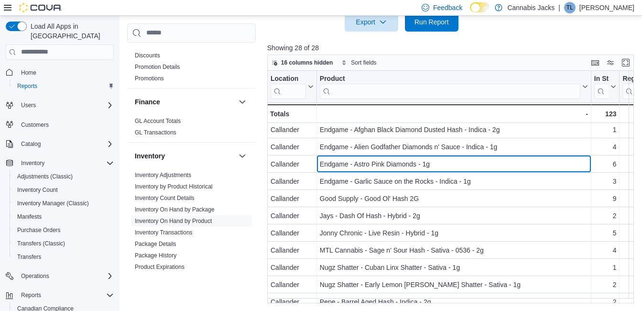
scroll to position [239, 0]
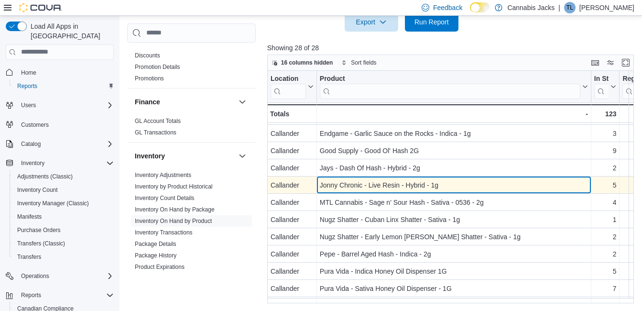
click at [371, 183] on div "Jonny Chronic - Live Resin - Hybrid - 1g" at bounding box center [454, 184] width 268 height 11
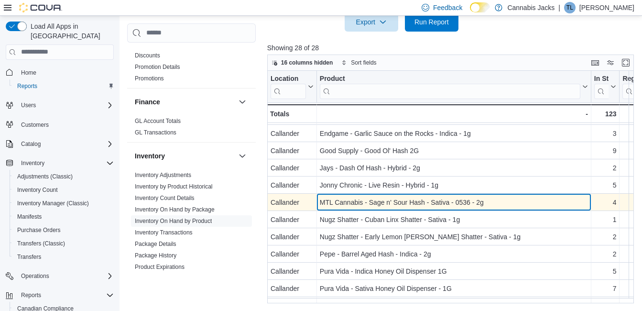
click at [373, 202] on div "MTL Cannabis - Sage n' Sour Hash - Sativa - 0536 - 2g" at bounding box center [454, 202] width 268 height 11
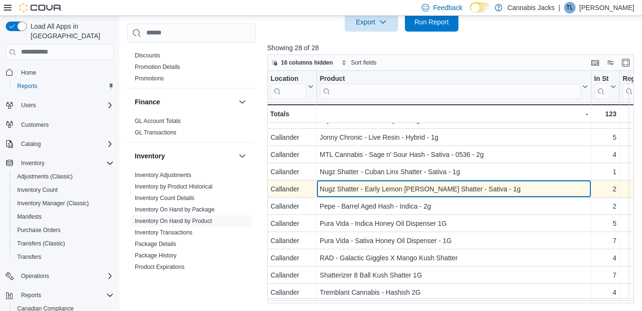
click at [392, 189] on div "Nugz Shatter - Early Lemon [PERSON_NAME] Shatter - Sativa - 1g" at bounding box center [454, 188] width 268 height 11
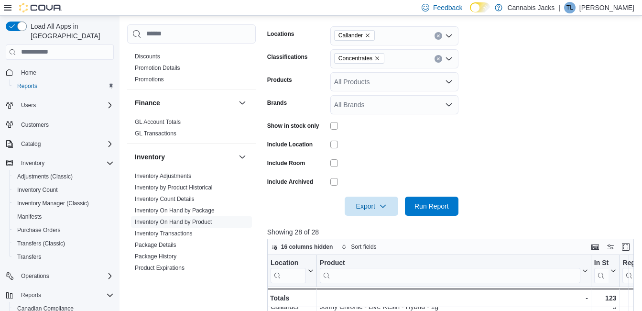
scroll to position [93, 0]
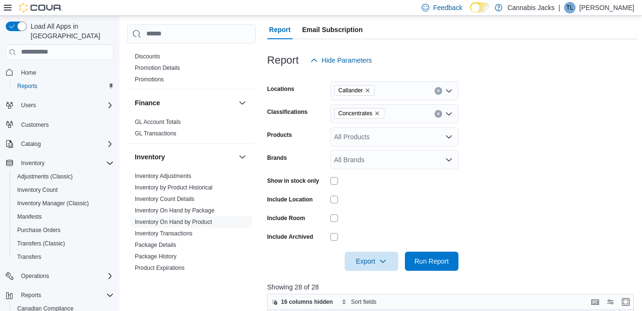
click at [373, 113] on span "Concentrates" at bounding box center [360, 114] width 42 height 10
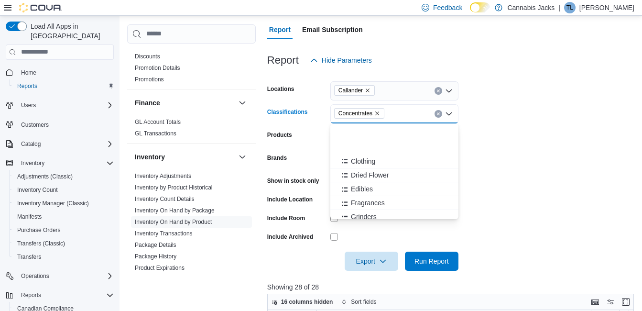
scroll to position [144, 0]
click at [358, 181] on span "Oils" at bounding box center [356, 181] width 11 height 10
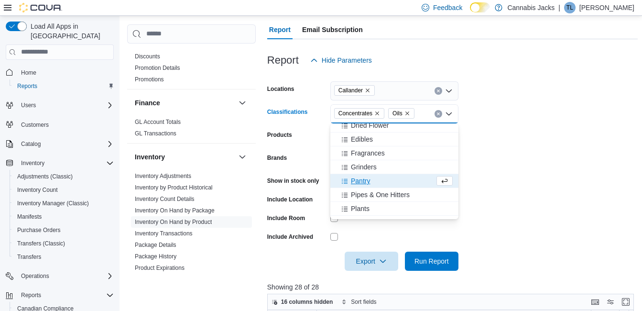
click at [376, 112] on icon "Remove Concentrates from selection in this group" at bounding box center [378, 113] width 4 height 4
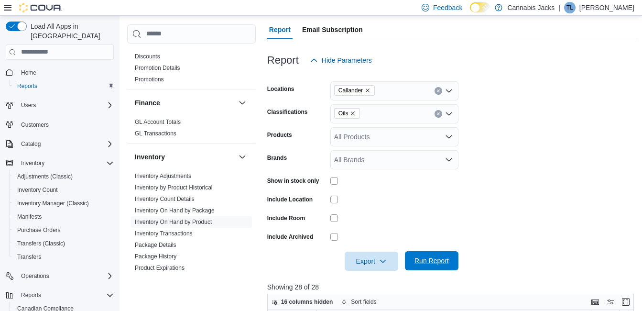
click at [437, 259] on span "Run Report" at bounding box center [432, 261] width 34 height 10
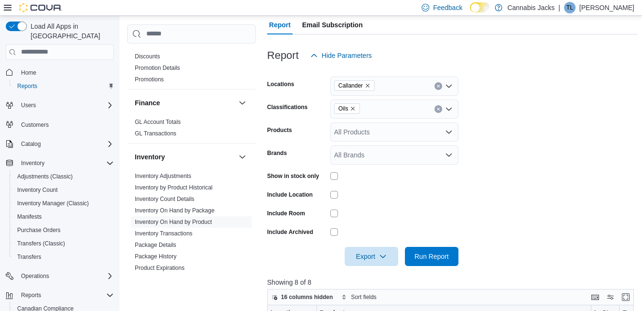
scroll to position [93, 0]
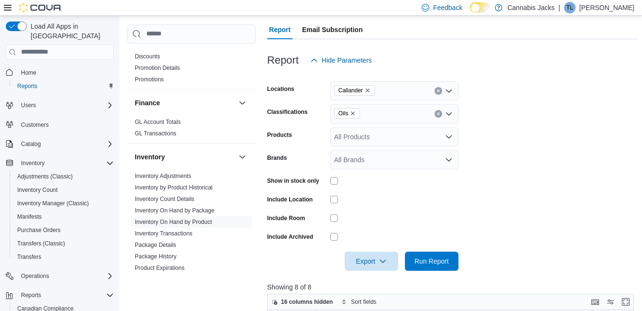
click at [351, 112] on icon "Remove Oils from selection in this group" at bounding box center [353, 114] width 6 height 6
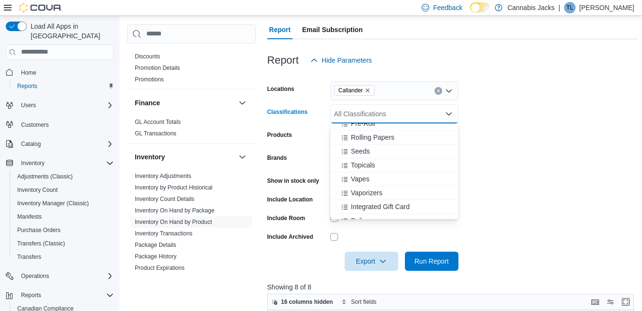
scroll to position [287, 0]
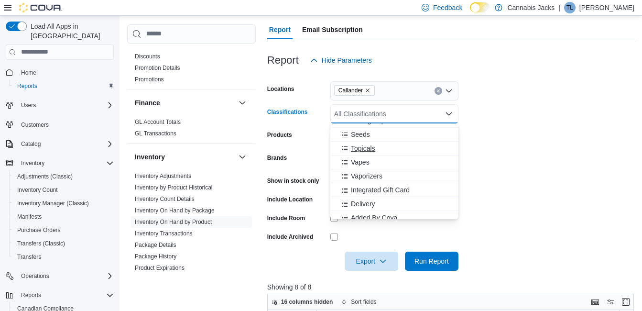
click at [363, 147] on span "Topicals" at bounding box center [363, 149] width 24 height 10
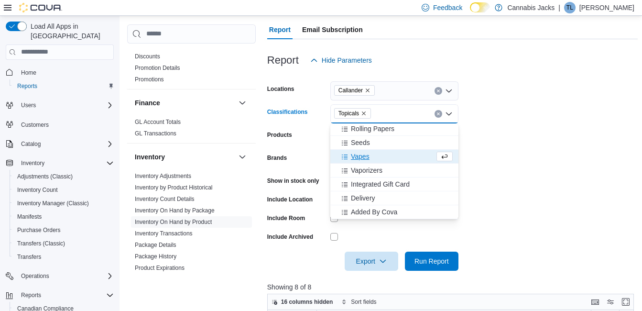
scroll to position [279, 0]
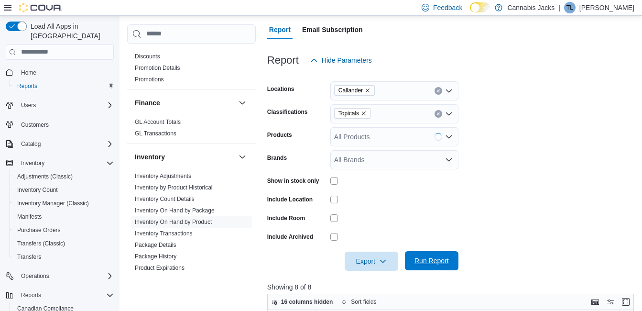
click at [441, 255] on span "Run Report" at bounding box center [432, 260] width 42 height 19
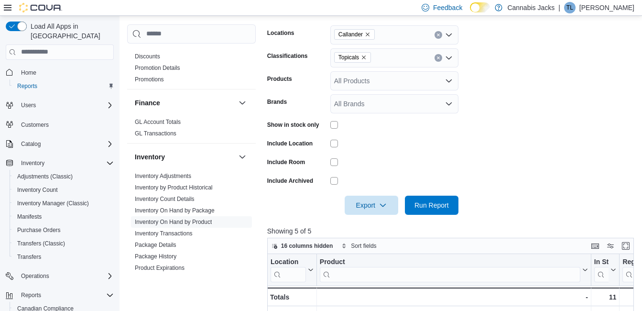
scroll to position [284, 0]
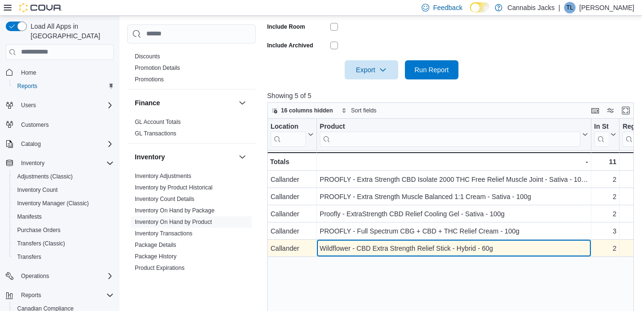
click at [421, 251] on div "Wildflower - CBD Extra Strength Relief Stick - Hybrid - 60g" at bounding box center [454, 248] width 268 height 11
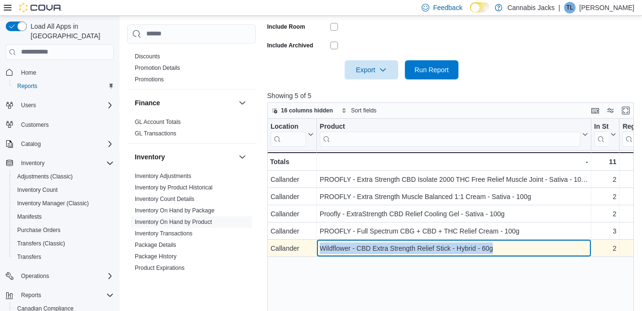
drag, startPoint x: 320, startPoint y: 246, endPoint x: 519, endPoint y: 251, distance: 199.1
click at [519, 251] on div "Wildflower - CBD Extra Strength Relief Stick - Hybrid - 60g - Product, column 2…" at bounding box center [454, 248] width 275 height 17
drag, startPoint x: 519, startPoint y: 251, endPoint x: 465, endPoint y: 252, distance: 54.1
copy div "Wildflower - CBD Extra Strength Relief Stick - Hybrid - 60g"
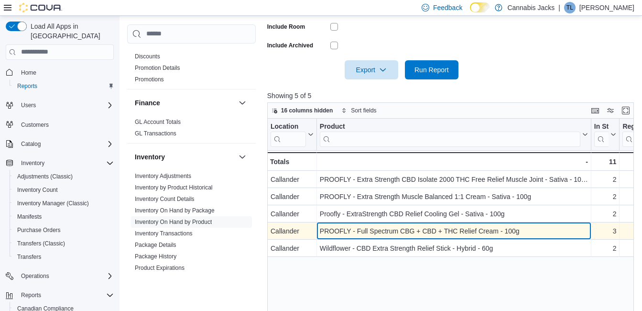
click at [432, 232] on div "PROOFLY - Full Spectrum CBG + CBD + THC Relief Cream - 100g" at bounding box center [454, 230] width 268 height 11
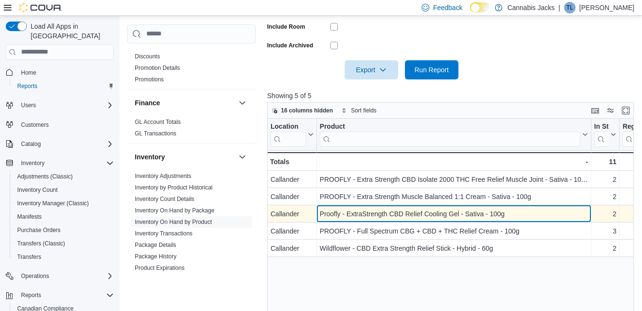
click at [426, 213] on div "Proofly - ExtraStrength CBD Relief Cooling Gel - Sativa - 100g" at bounding box center [454, 213] width 268 height 11
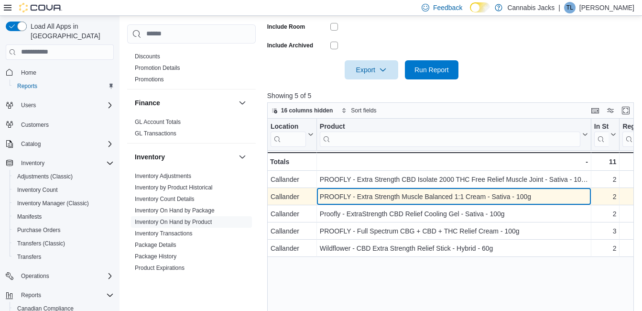
click at [420, 197] on div "PROOFLY - Extra Strength Muscle Balanced 1:1 Cream - Sativa - 100g" at bounding box center [454, 196] width 268 height 11
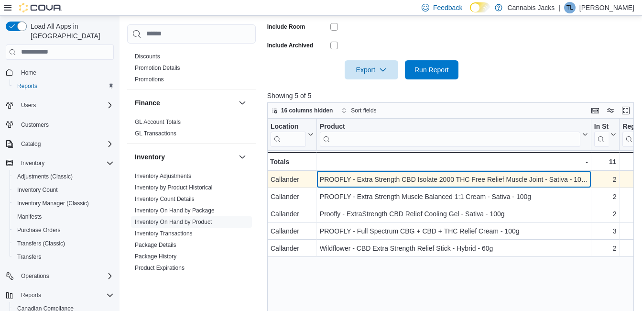
click at [419, 178] on div "PROOFLY - Extra Strength CBD Isolate 2000 THC Free Relief Muscle Joint - Sativa…" at bounding box center [454, 179] width 268 height 11
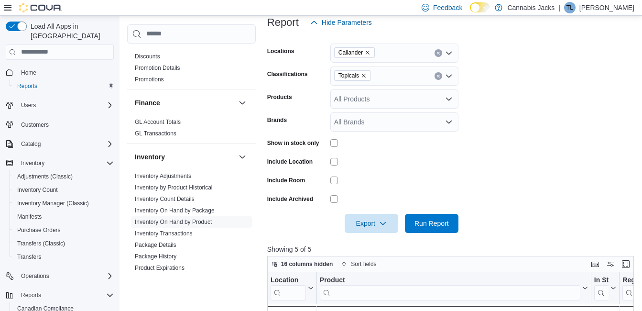
scroll to position [93, 0]
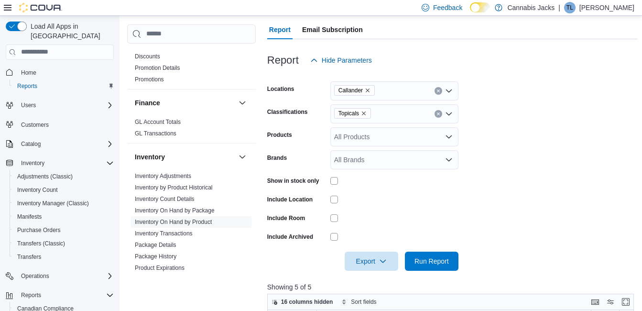
click at [365, 117] on span "Topicals" at bounding box center [353, 114] width 28 height 10
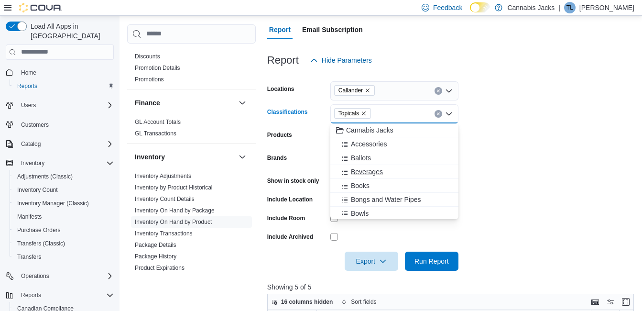
click at [376, 171] on span "Beverages" at bounding box center [367, 172] width 32 height 10
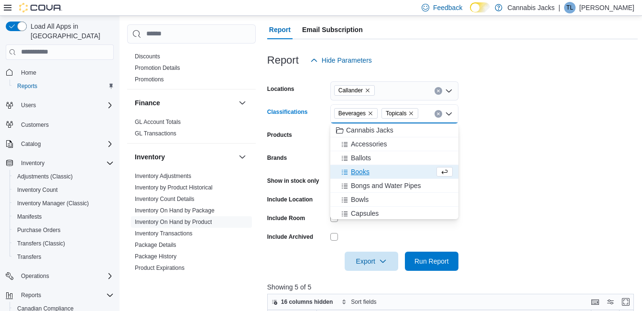
click at [409, 112] on icon "Remove Topicals from selection in this group" at bounding box center [412, 114] width 6 height 6
click at [534, 140] on form "Locations Callander Classifications Beverages Combo box. Selected. [GEOGRAPHIC_…" at bounding box center [452, 170] width 371 height 201
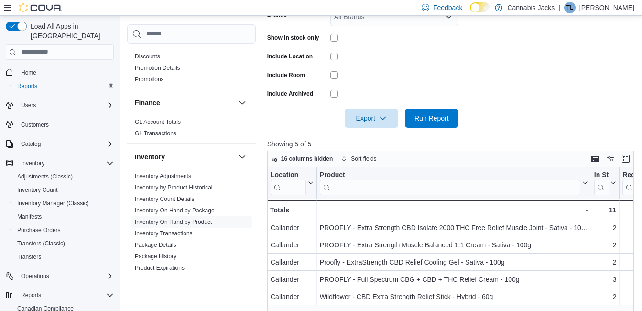
scroll to position [236, 0]
click at [427, 110] on span "Run Report" at bounding box center [432, 117] width 42 height 19
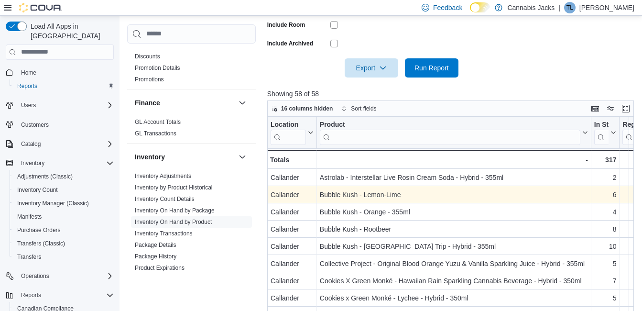
scroll to position [332, 0]
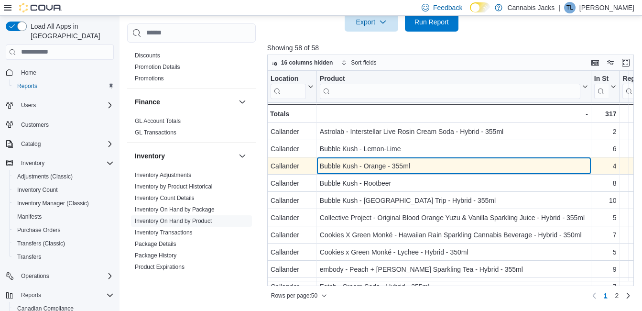
click at [383, 167] on div "Bubble Kush - Orange - 355ml" at bounding box center [454, 165] width 268 height 11
drag, startPoint x: 318, startPoint y: 163, endPoint x: 412, endPoint y: 165, distance: 94.3
click at [412, 165] on div "Bubble Kush - Orange - 355ml - Product, column 2, row 3" at bounding box center [454, 165] width 275 height 17
drag, startPoint x: 412, startPoint y: 165, endPoint x: 394, endPoint y: 167, distance: 18.8
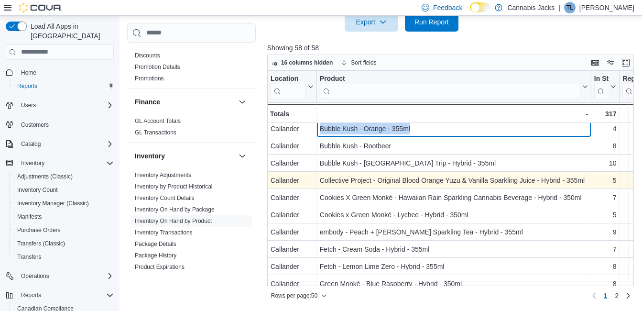
scroll to position [48, 0]
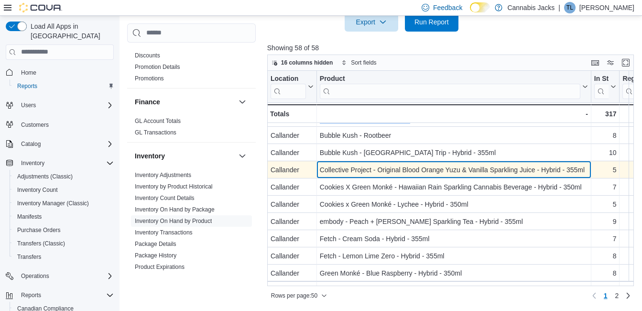
click at [395, 172] on div "Collective Project - Original Blood Orange Yuzu & Vanilla Sparkling Juice - Hyb…" at bounding box center [454, 169] width 268 height 11
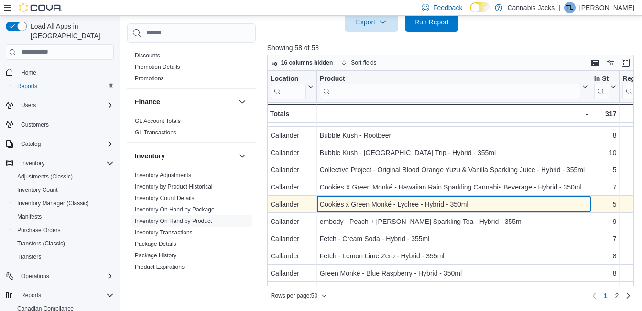
click at [379, 206] on div "Cookies x Green Monké - Lychee - Hybrid - 350ml" at bounding box center [454, 204] width 268 height 11
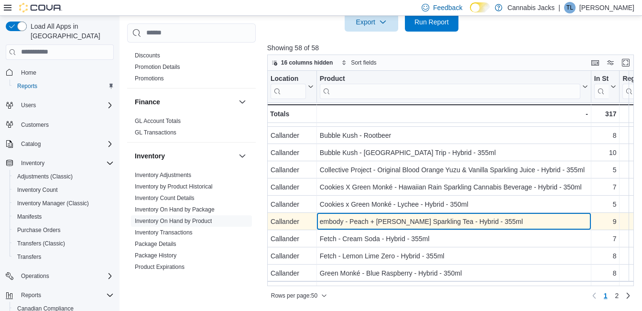
click at [394, 223] on div "embody - Peach + [PERSON_NAME] Sparkling Tea - Hybrid - 355ml" at bounding box center [454, 221] width 268 height 11
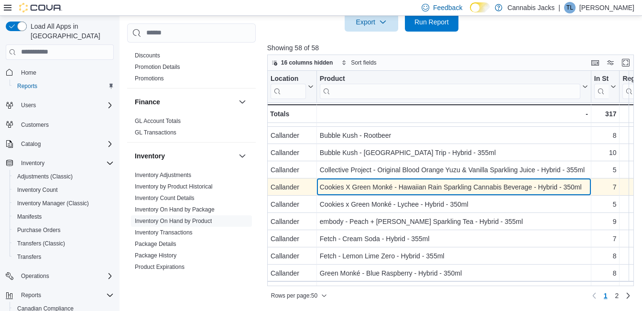
click at [391, 186] on div "Cookies X Green Monké - Hawaiian Rain Sparkling Cannabis Beverage - Hybrid - 35…" at bounding box center [454, 186] width 268 height 11
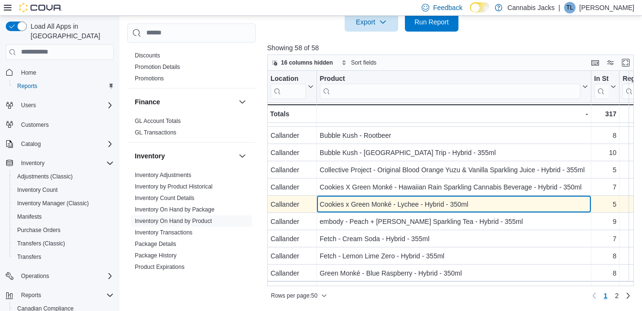
click at [395, 205] on div "Cookies x Green Monké - Lychee - Hybrid - 350ml" at bounding box center [454, 204] width 268 height 11
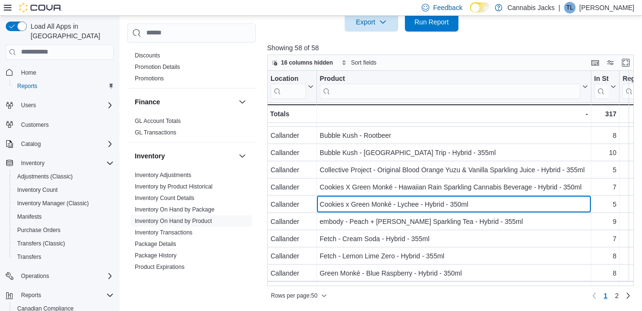
scroll to position [96, 0]
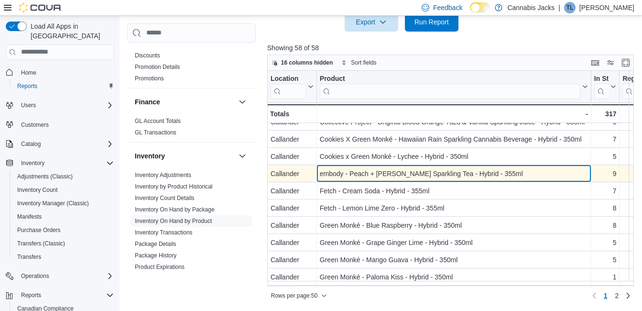
click at [382, 170] on div "embody - Peach + [PERSON_NAME] Sparkling Tea - Hybrid - 355ml" at bounding box center [454, 173] width 268 height 11
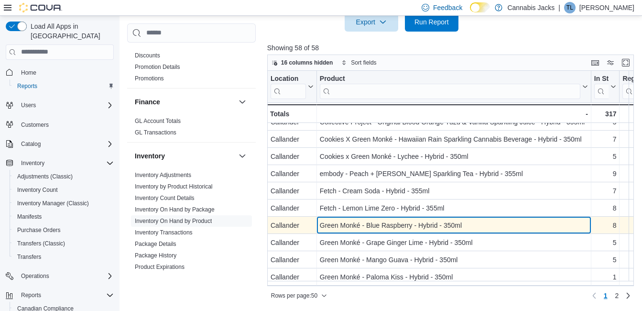
click at [379, 226] on div "Green Monké - Blue Raspberry - Hybrid - 350ml" at bounding box center [454, 225] width 268 height 11
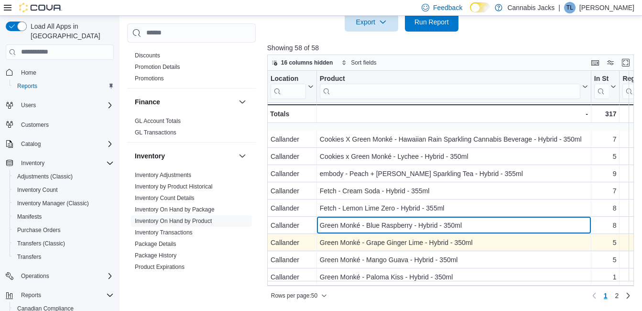
scroll to position [144, 0]
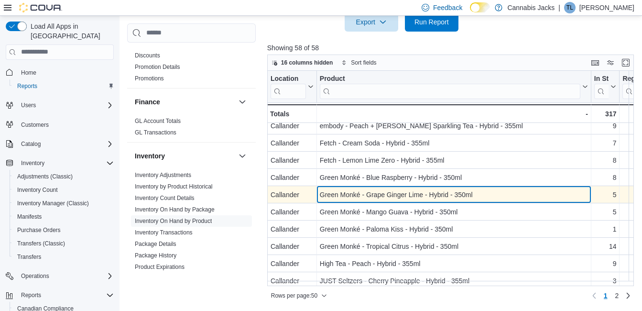
click at [374, 195] on div "Green Monké - Grape Ginger Lime - Hybrid - 350ml" at bounding box center [454, 194] width 268 height 11
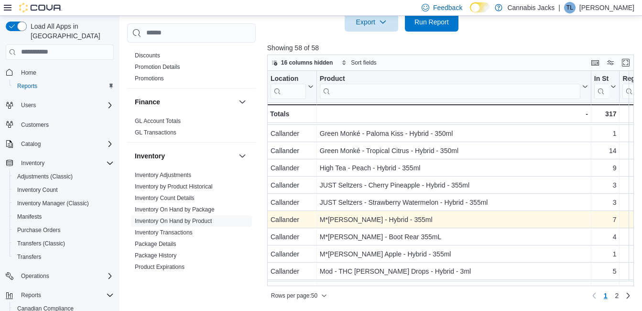
scroll to position [287, 0]
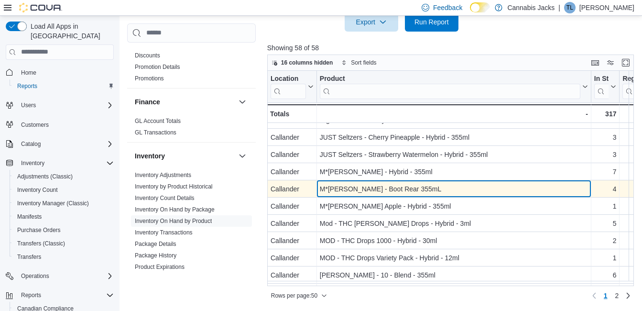
click at [366, 192] on div "M*[PERSON_NAME] - Boot Rear 355mL" at bounding box center [454, 188] width 268 height 11
drag, startPoint x: 320, startPoint y: 186, endPoint x: 417, endPoint y: 191, distance: 96.8
click at [417, 191] on div "M*[PERSON_NAME] - Boot Rear 355mL" at bounding box center [454, 188] width 268 height 11
drag, startPoint x: 417, startPoint y: 191, endPoint x: 391, endPoint y: 185, distance: 26.2
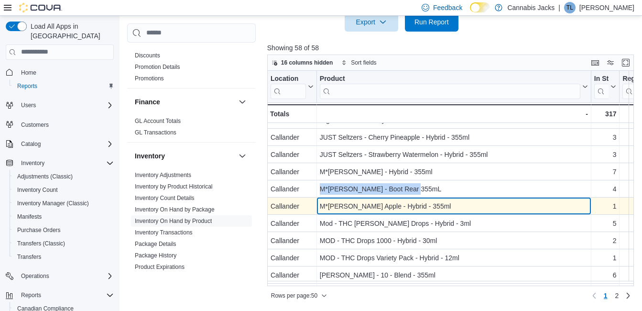
click at [373, 209] on div "M*[PERSON_NAME] Apple - Hybrid - 355ml" at bounding box center [454, 205] width 268 height 11
drag, startPoint x: 318, startPoint y: 203, endPoint x: 451, endPoint y: 207, distance: 133.1
click at [451, 207] on div "M*[PERSON_NAME] Apple - Hybrid - 355ml - Product, column 2, row 22" at bounding box center [454, 206] width 275 height 17
drag, startPoint x: 451, startPoint y: 207, endPoint x: 418, endPoint y: 207, distance: 33.0
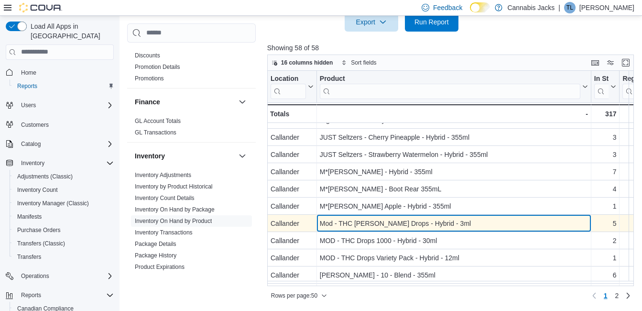
click at [418, 228] on div "Mod - THC [PERSON_NAME] Drops - Hybrid - 3ml" at bounding box center [454, 223] width 268 height 11
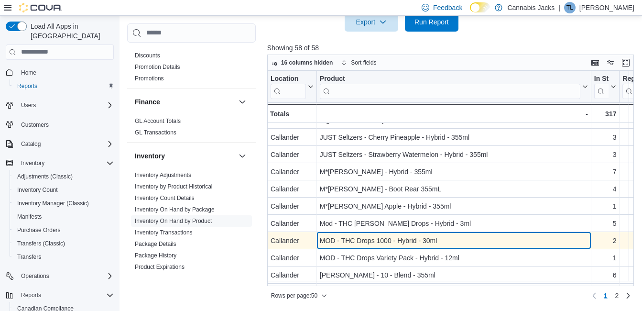
click at [415, 241] on div "MOD - THC Drops 1000 - Hybrid - 30ml" at bounding box center [454, 240] width 268 height 11
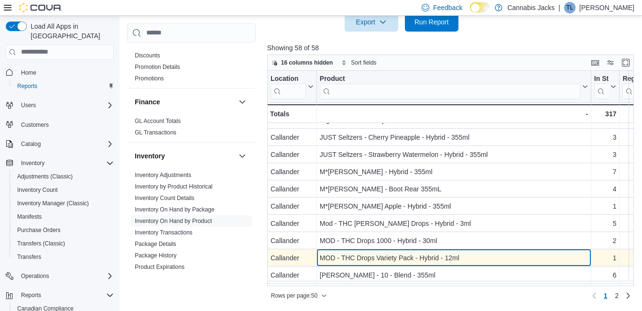
click at [402, 261] on div "MOD - THC Drops Variety Pack - Hybrid - 12ml - Product, column 2, row 25" at bounding box center [454, 257] width 275 height 17
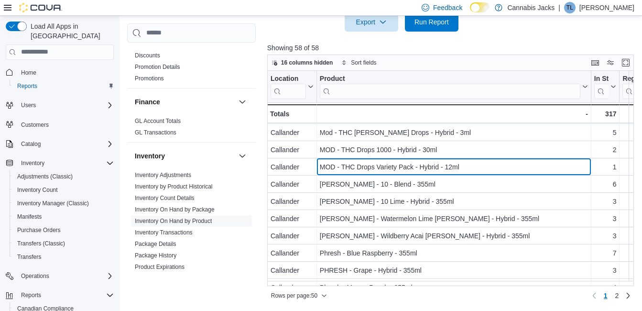
scroll to position [387, 0]
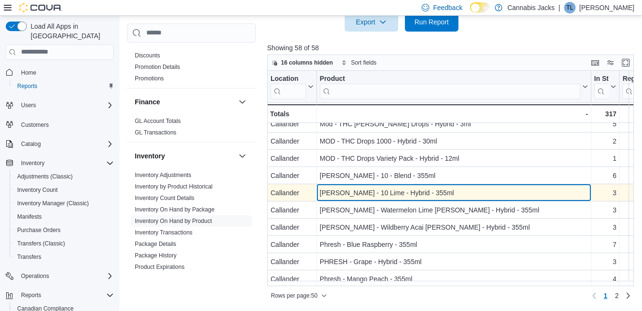
click at [364, 196] on div "[PERSON_NAME] - 10 Lime - Hybrid - 355ml" at bounding box center [454, 192] width 268 height 11
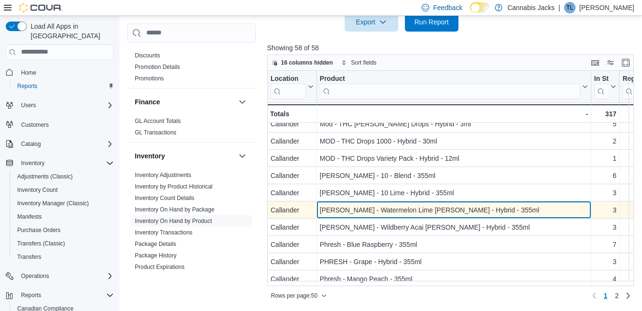
click at [367, 211] on div "[PERSON_NAME] - Watermelon Lime [PERSON_NAME] - Hybrid - 355ml" at bounding box center [454, 209] width 268 height 11
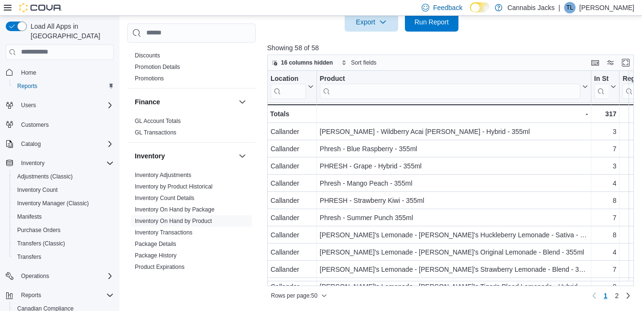
scroll to position [434, 0]
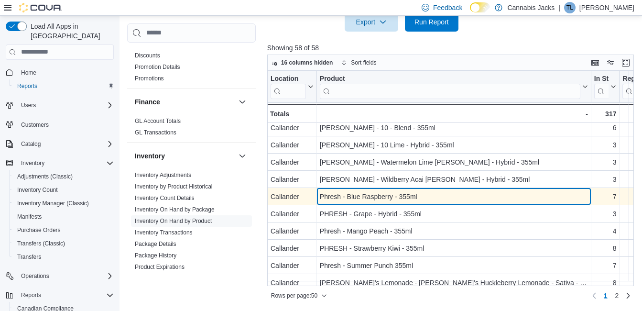
click at [398, 197] on div "Phresh - Blue Raspberry - 355ml" at bounding box center [454, 196] width 268 height 11
drag, startPoint x: 321, startPoint y: 195, endPoint x: 428, endPoint y: 197, distance: 106.7
click at [428, 197] on div "Phresh - Blue Raspberry - 355ml" at bounding box center [454, 196] width 268 height 11
drag, startPoint x: 428, startPoint y: 197, endPoint x: 391, endPoint y: 199, distance: 36.9
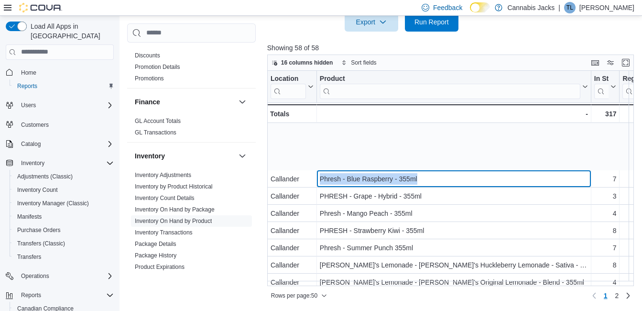
scroll to position [530, 0]
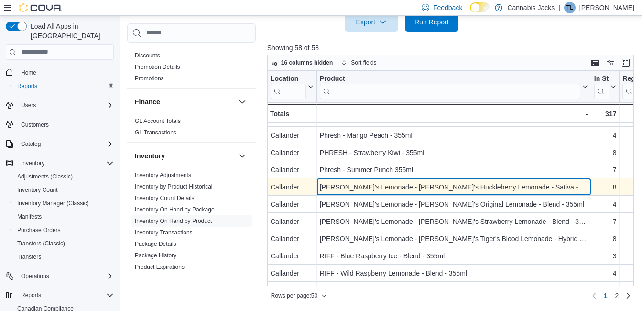
click at [380, 191] on div "[PERSON_NAME]'s Lemonade - [PERSON_NAME]'s Huckleberry Lemonade - Sativa - 355ml" at bounding box center [454, 186] width 268 height 11
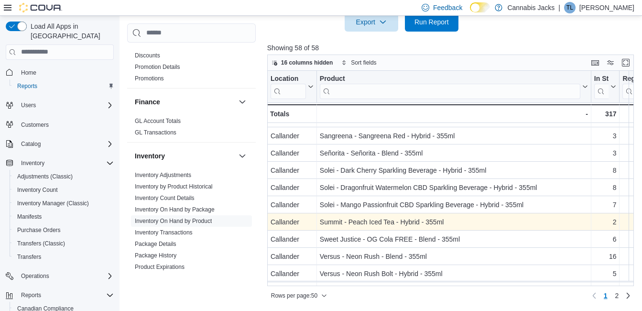
scroll to position [703, 0]
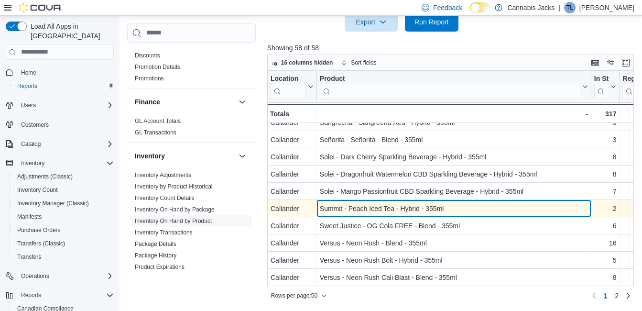
click at [374, 205] on div "Summit - Peach Iced Tea - Hybrid - 355ml" at bounding box center [454, 208] width 268 height 11
drag, startPoint x: 323, startPoint y: 200, endPoint x: 442, endPoint y: 204, distance: 119.2
click at [442, 204] on div "Summit - Peach Iced Tea - Hybrid - 355ml" at bounding box center [454, 208] width 268 height 11
drag, startPoint x: 442, startPoint y: 204, endPoint x: 415, endPoint y: 205, distance: 27.8
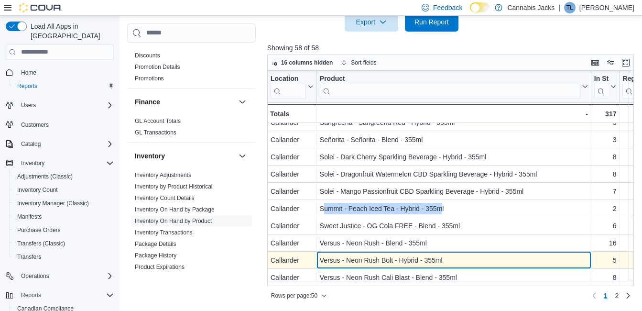
click at [382, 254] on div "Versus - Neon Rush Bolt - Hybrid - 355ml" at bounding box center [454, 259] width 268 height 11
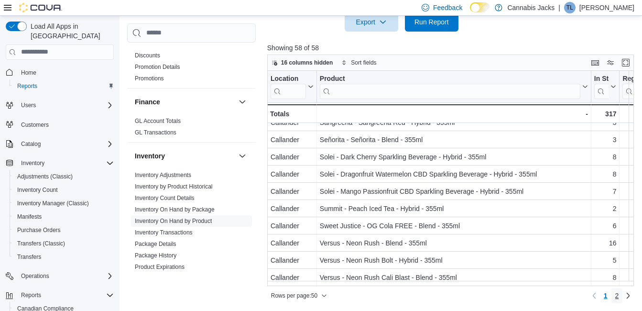
drag, startPoint x: 619, startPoint y: 297, endPoint x: 610, endPoint y: 279, distance: 19.3
click at [619, 297] on link "2" at bounding box center [617, 295] width 11 height 15
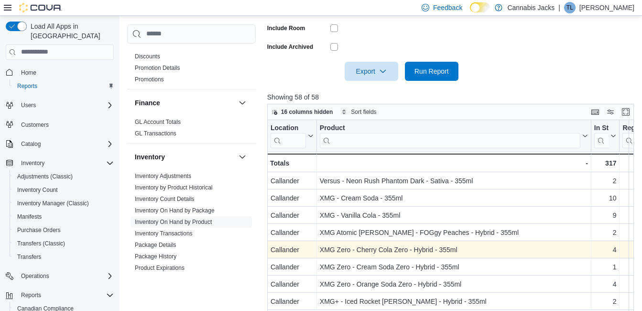
scroll to position [332, 0]
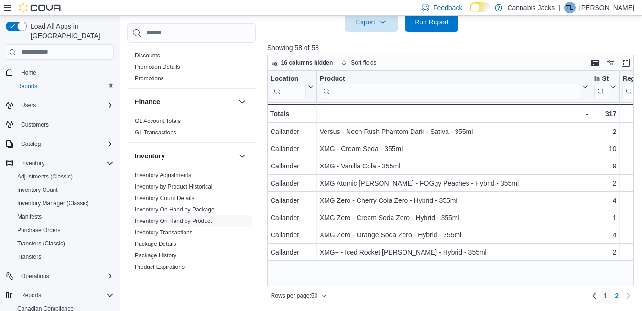
click at [608, 297] on span "1" at bounding box center [606, 296] width 4 height 10
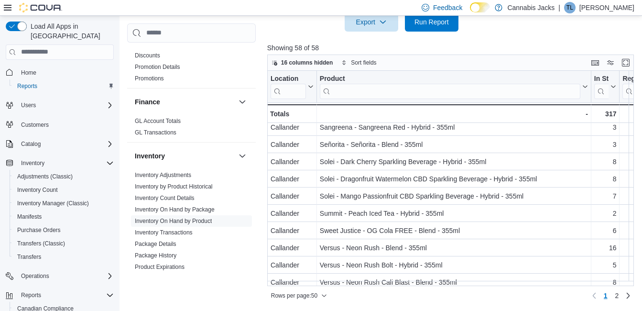
scroll to position [703, 0]
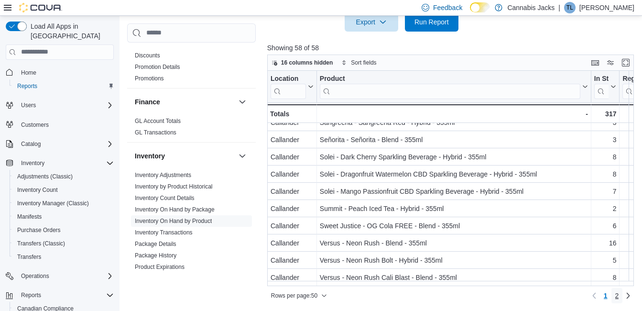
drag, startPoint x: 621, startPoint y: 295, endPoint x: 606, endPoint y: 280, distance: 21.7
click at [619, 295] on span "2" at bounding box center [618, 296] width 4 height 10
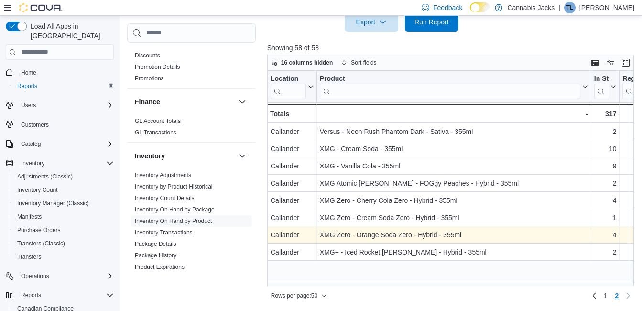
scroll to position [0, 0]
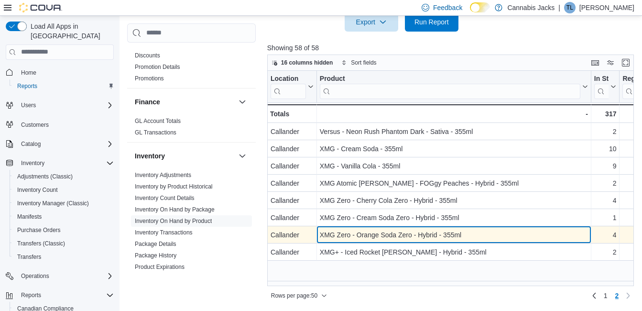
click at [383, 234] on div "XMG Zero - Orange Soda Zero - Hybrid - 355ml" at bounding box center [454, 234] width 268 height 11
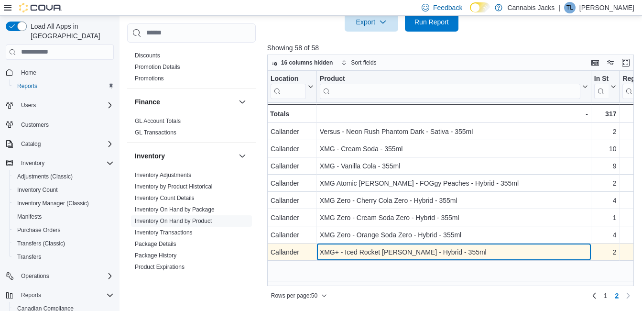
click at [373, 250] on div "XMG+ - Iced Rocket [PERSON_NAME] - Hybrid - 355ml" at bounding box center [454, 251] width 268 height 11
